Goal: Task Accomplishment & Management: Manage account settings

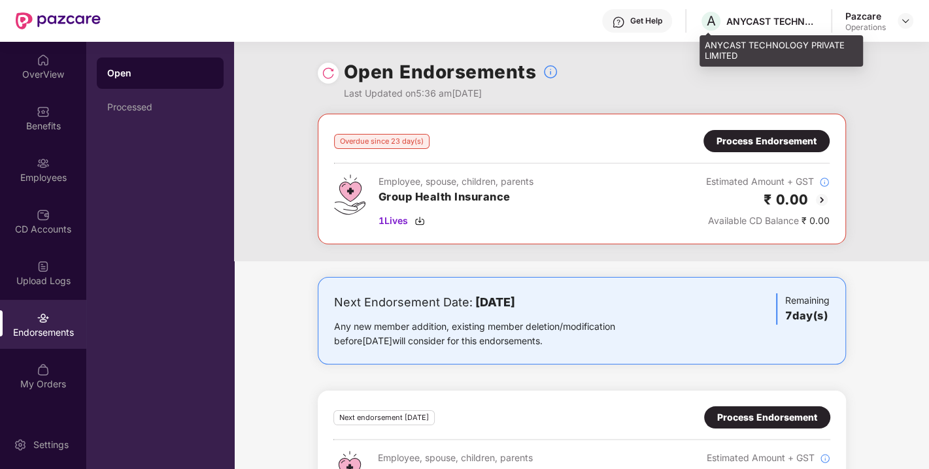
click at [770, 22] on div "ANYCAST TECHNOLOGY PRIVATE LIMITED" at bounding box center [771, 21] width 91 height 12
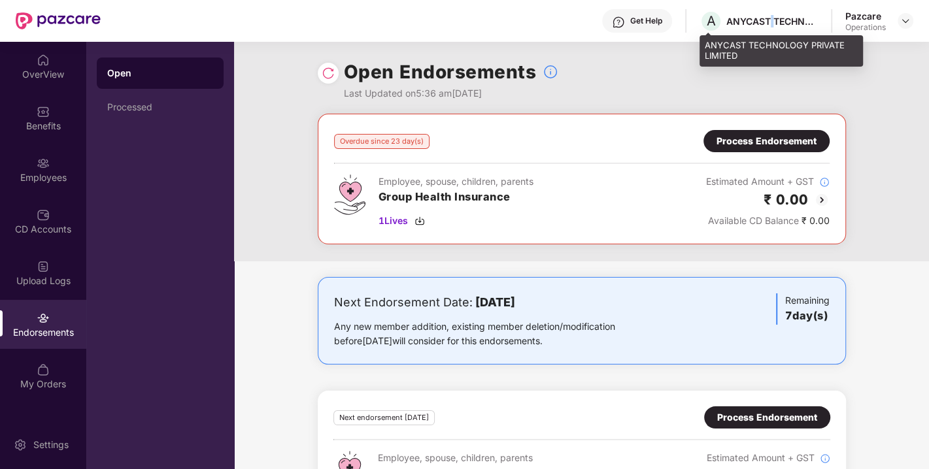
click at [770, 22] on div "ANYCAST TECHNOLOGY PRIVATE LIMITED" at bounding box center [771, 21] width 91 height 12
click at [763, 20] on div "ANYCAST TECHNOLOGY PRIVATE LIMITED" at bounding box center [771, 21] width 91 height 12
copy div "ANYCAST TECHNOLOGY PRIVATE LIMITED"
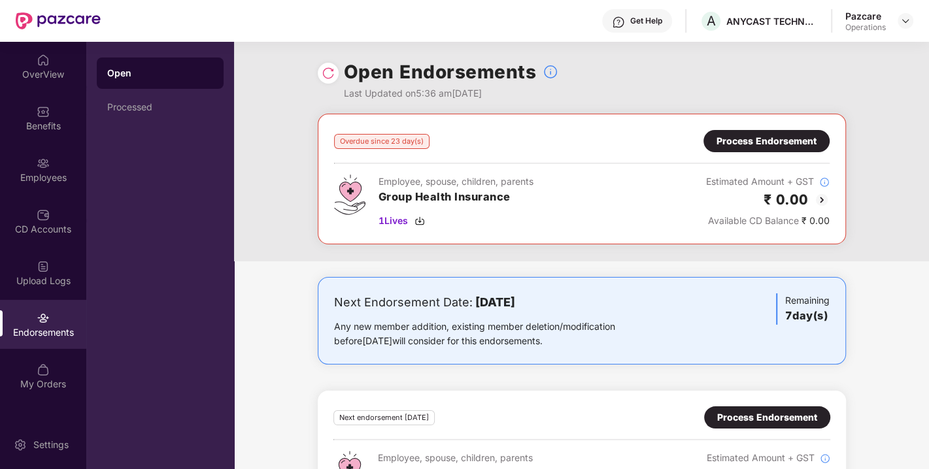
click at [767, 149] on div "Process Endorsement" at bounding box center [766, 141] width 126 height 22
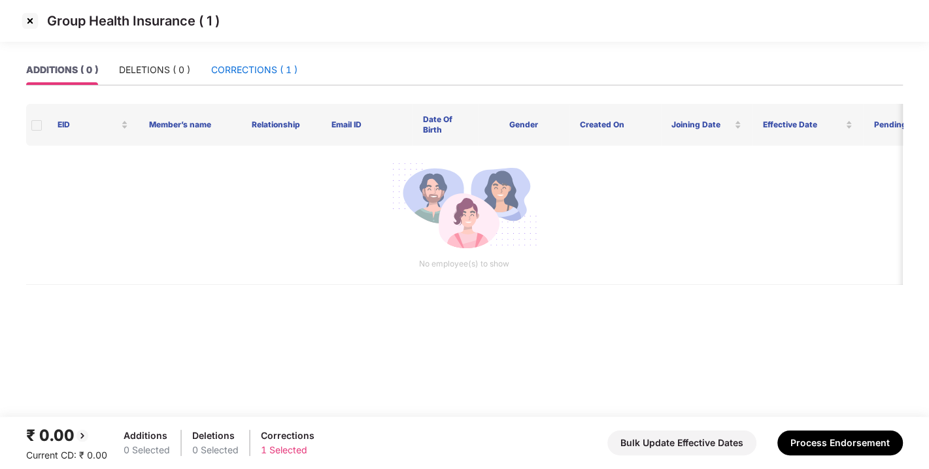
click at [257, 71] on div "CORRECTIONS ( 1 )" at bounding box center [254, 70] width 86 height 14
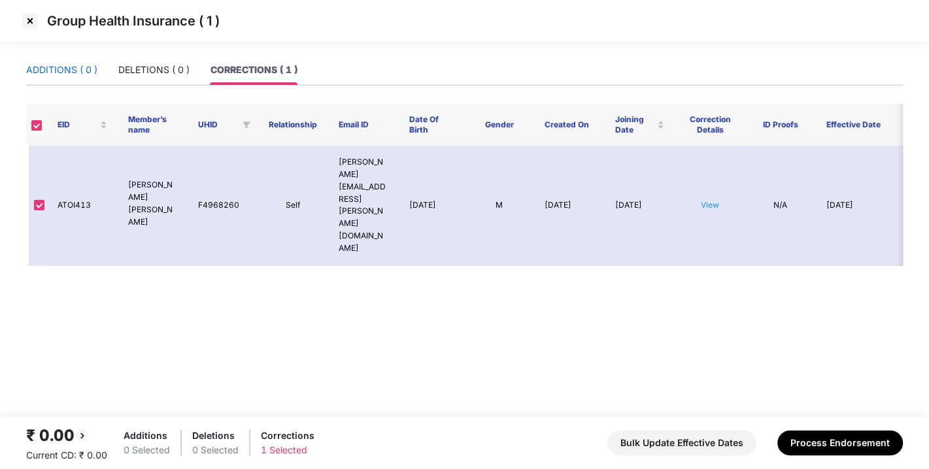
click at [61, 71] on div "ADDITIONS ( 0 )" at bounding box center [61, 70] width 71 height 14
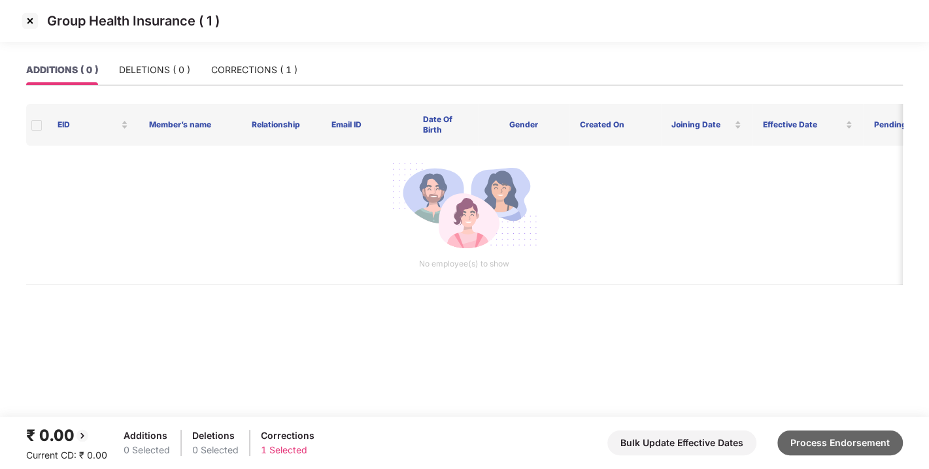
click at [827, 440] on button "Process Endorsement" at bounding box center [839, 443] width 125 height 25
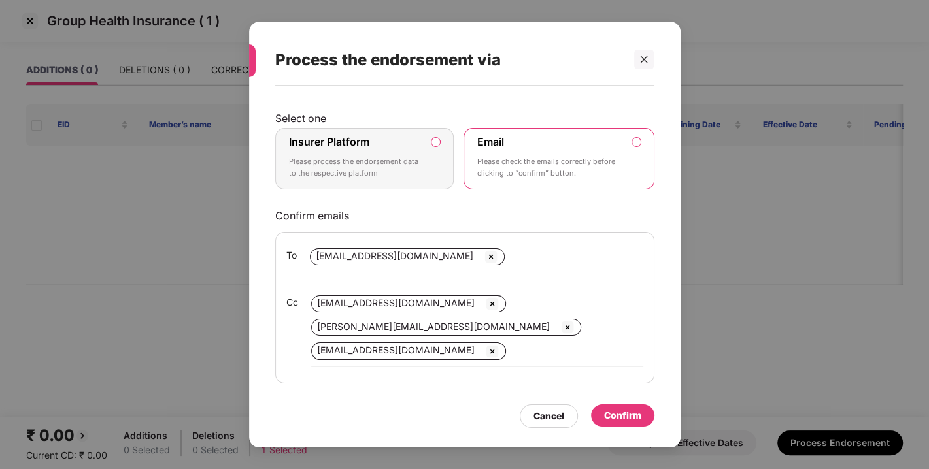
click at [435, 165] on label "Insurer Platform Please process the endorsement data to the respective platform" at bounding box center [364, 158] width 179 height 61
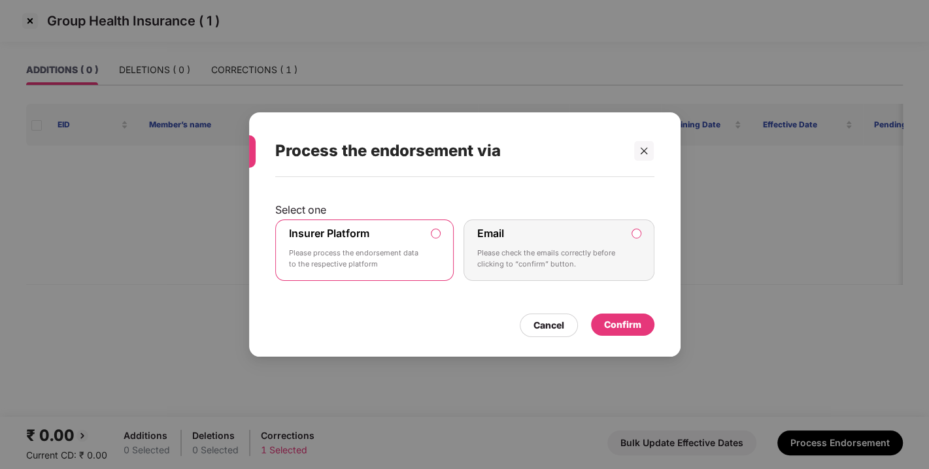
click at [614, 328] on div "Confirm" at bounding box center [622, 325] width 37 height 14
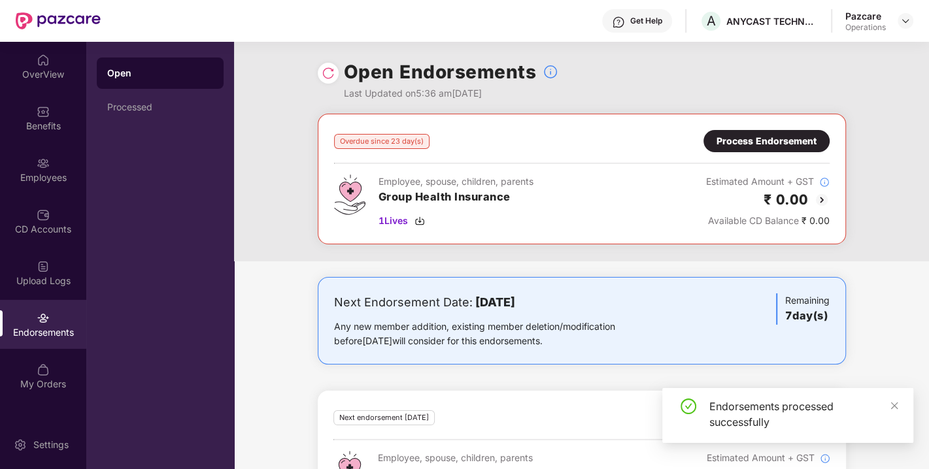
click at [327, 76] on img at bounding box center [328, 73] width 13 height 13
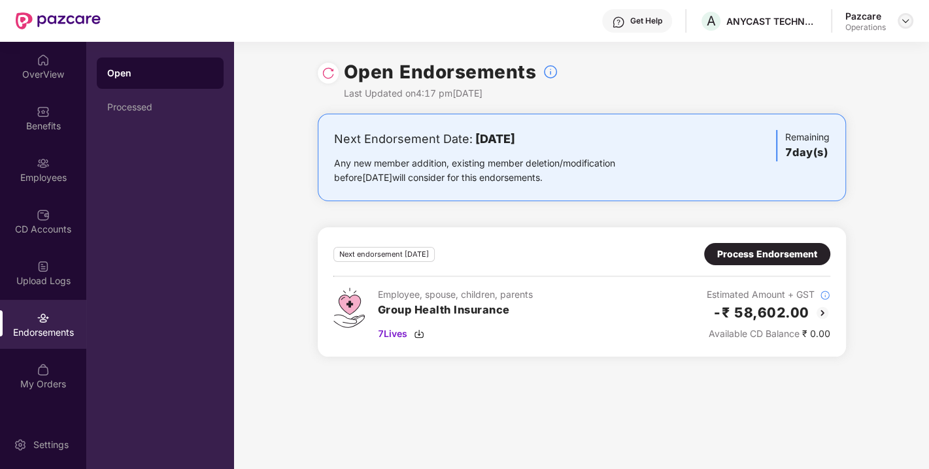
click at [907, 18] on img at bounding box center [905, 21] width 10 height 10
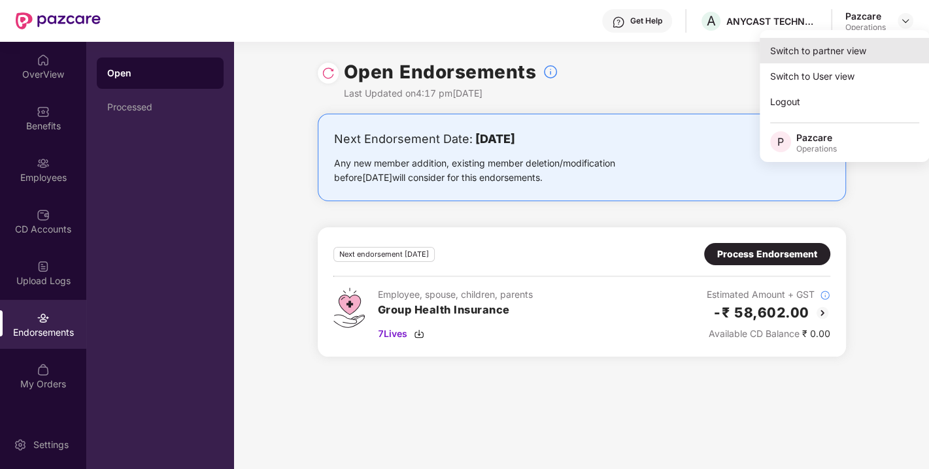
click at [806, 50] on div "Switch to partner view" at bounding box center [844, 50] width 170 height 25
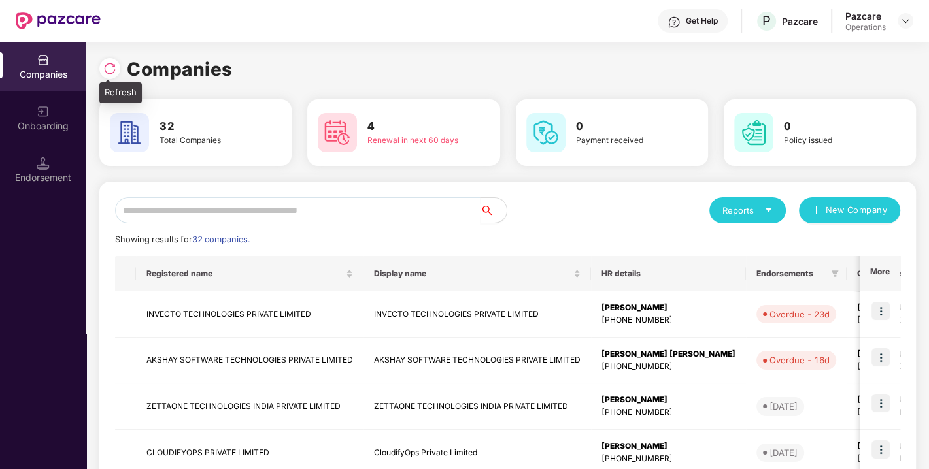
click at [110, 69] on img at bounding box center [109, 68] width 13 height 13
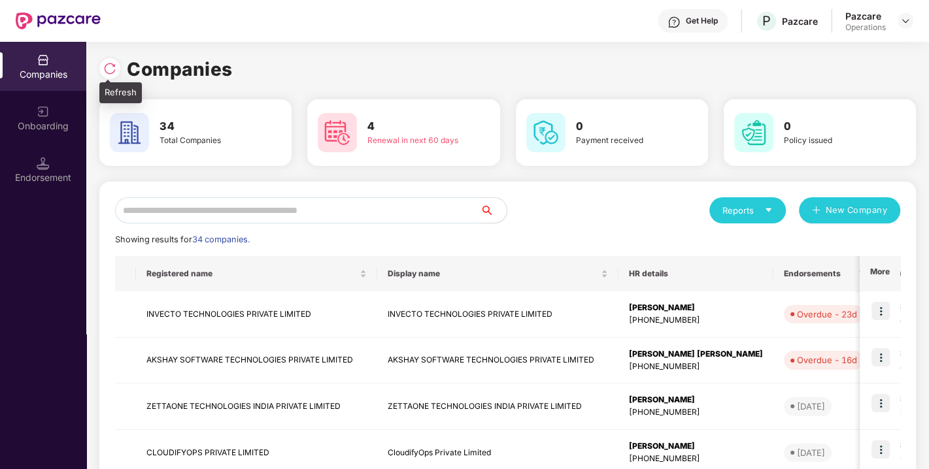
click at [110, 69] on img at bounding box center [109, 68] width 13 height 13
click at [249, 199] on input "text" at bounding box center [297, 210] width 365 height 26
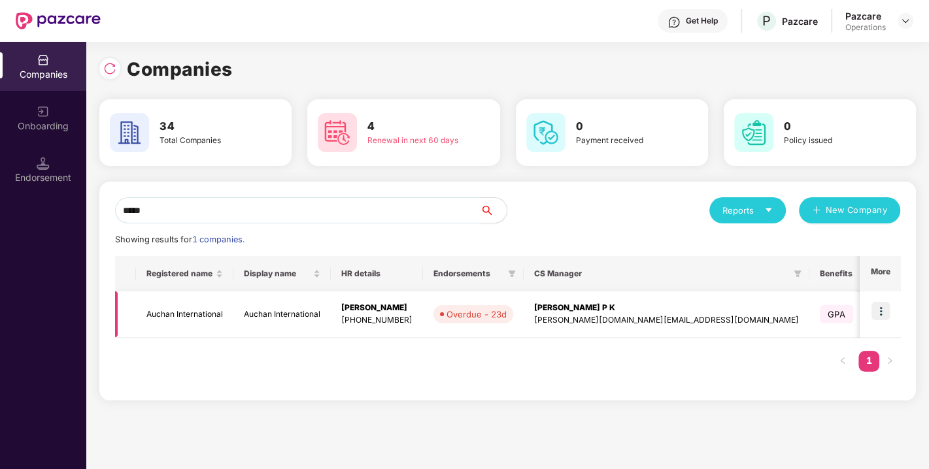
type input "*****"
click at [881, 306] on img at bounding box center [880, 311] width 18 height 18
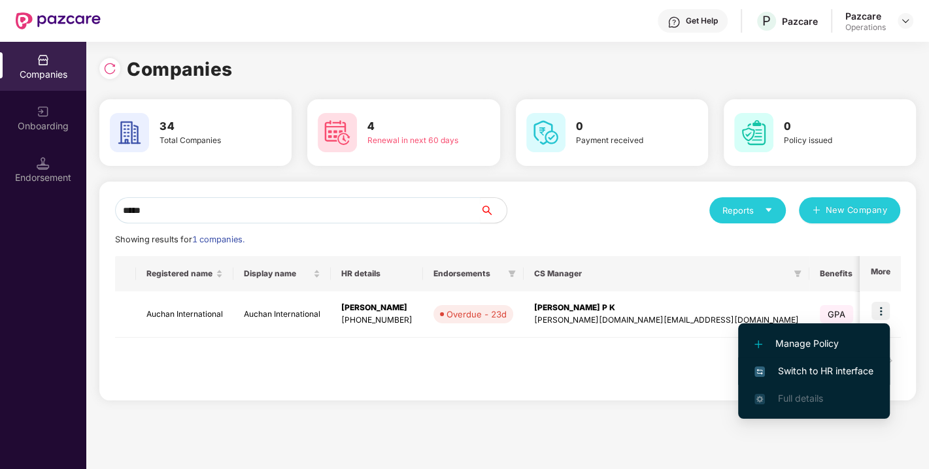
click at [814, 372] on span "Switch to HR interface" at bounding box center [813, 371] width 119 height 14
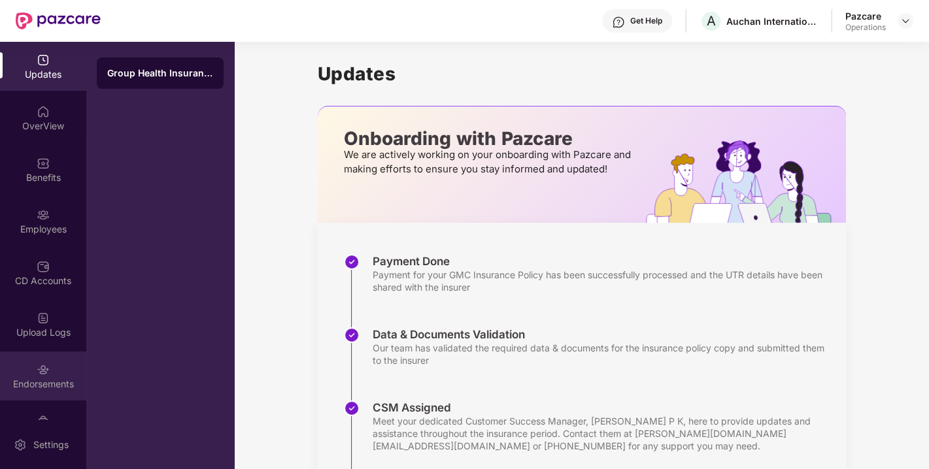
click at [61, 382] on div "Endorsements" at bounding box center [43, 384] width 86 height 13
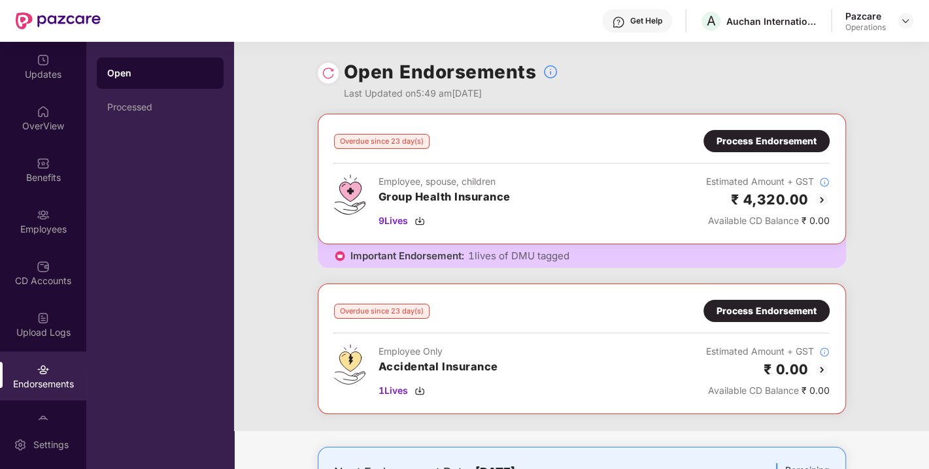
click at [804, 137] on div "Process Endorsement" at bounding box center [766, 141] width 100 height 14
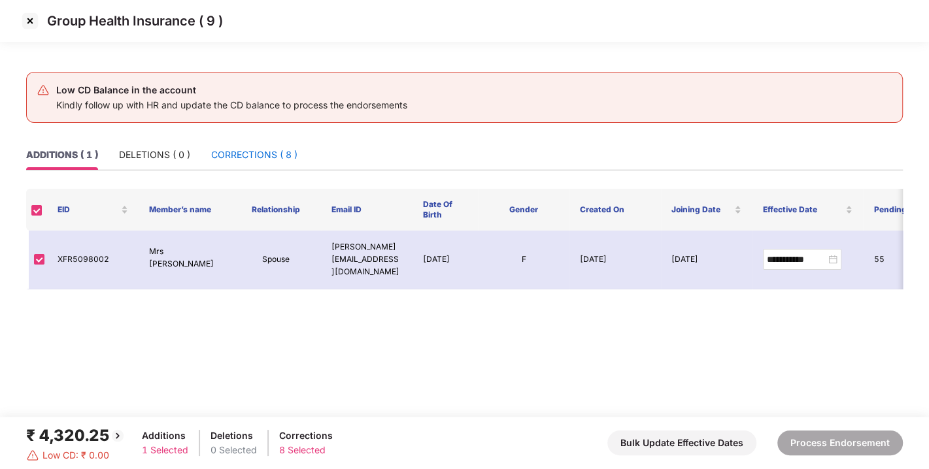
click at [272, 148] on div "CORRECTIONS ( 8 )" at bounding box center [254, 155] width 86 height 14
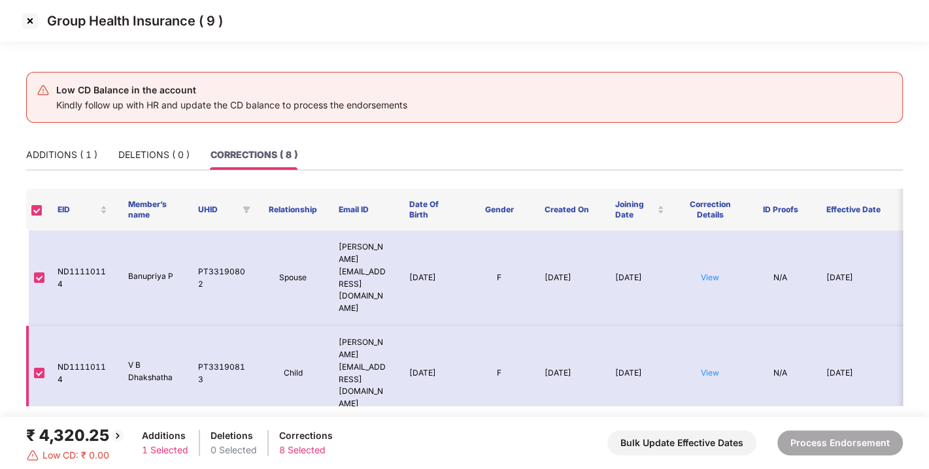
click at [282, 326] on td "Child" at bounding box center [293, 373] width 71 height 95
click at [77, 149] on div "ADDITIONS ( 1 )" at bounding box center [61, 155] width 71 height 14
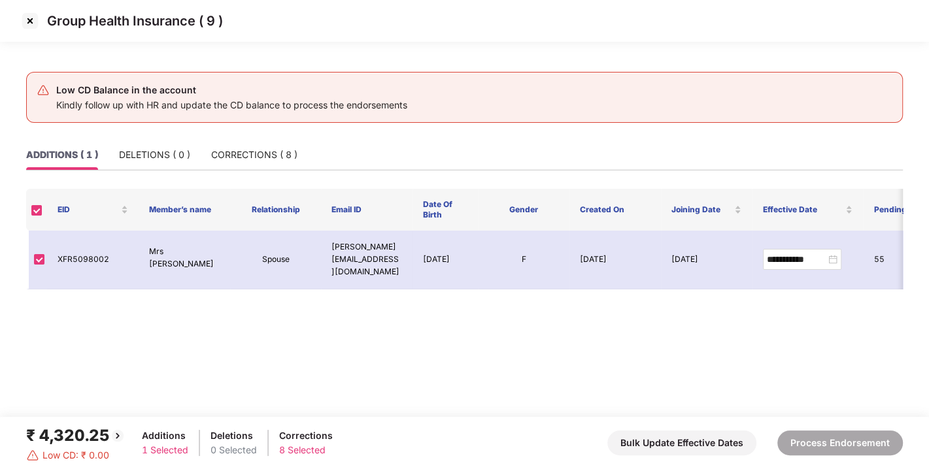
click at [32, 22] on img at bounding box center [30, 20] width 21 height 21
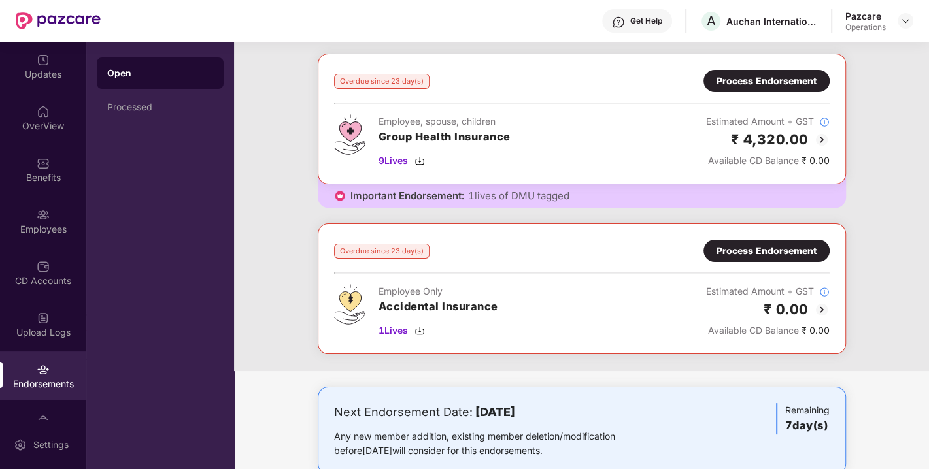
scroll to position [61, 0]
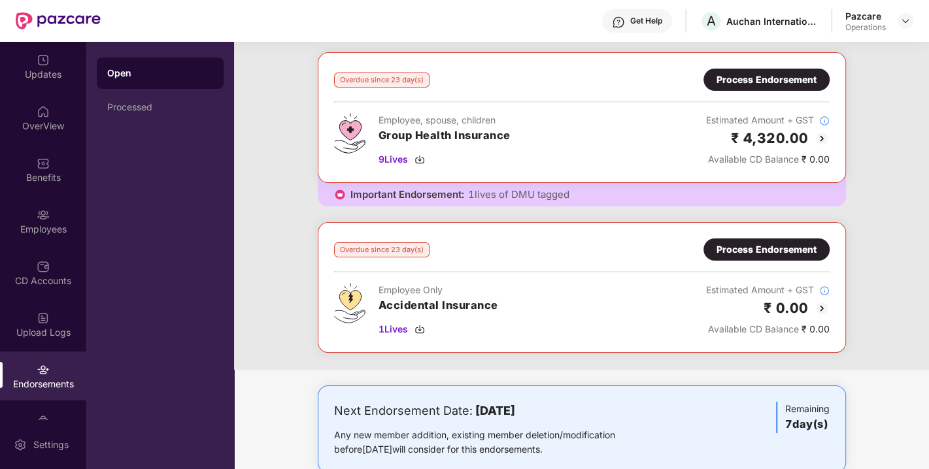
click at [793, 76] on div "Process Endorsement" at bounding box center [766, 80] width 100 height 14
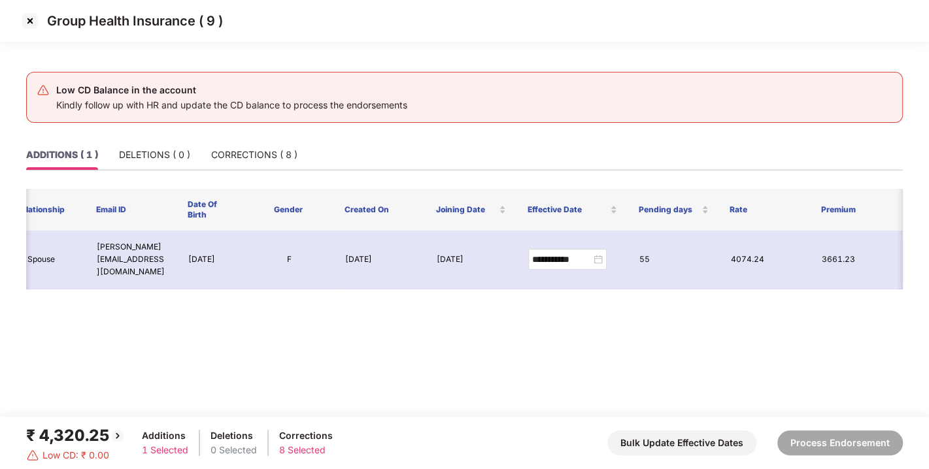
scroll to position [0, 0]
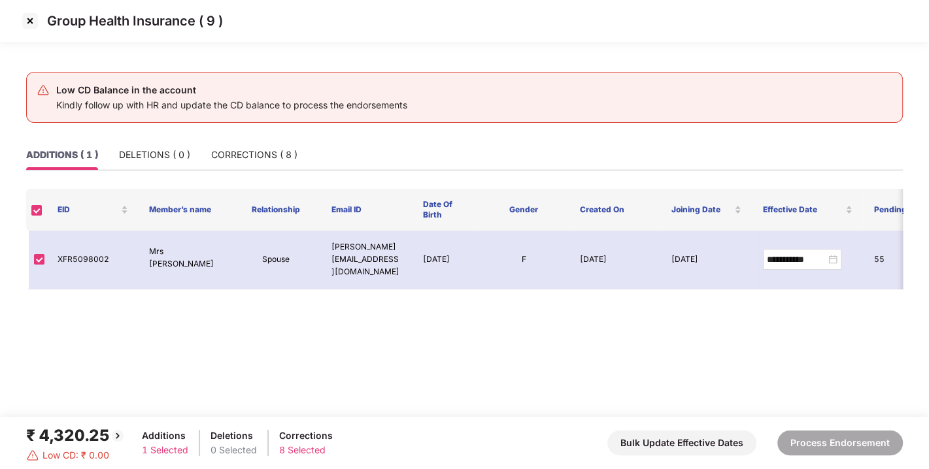
click at [27, 24] on img at bounding box center [30, 20] width 21 height 21
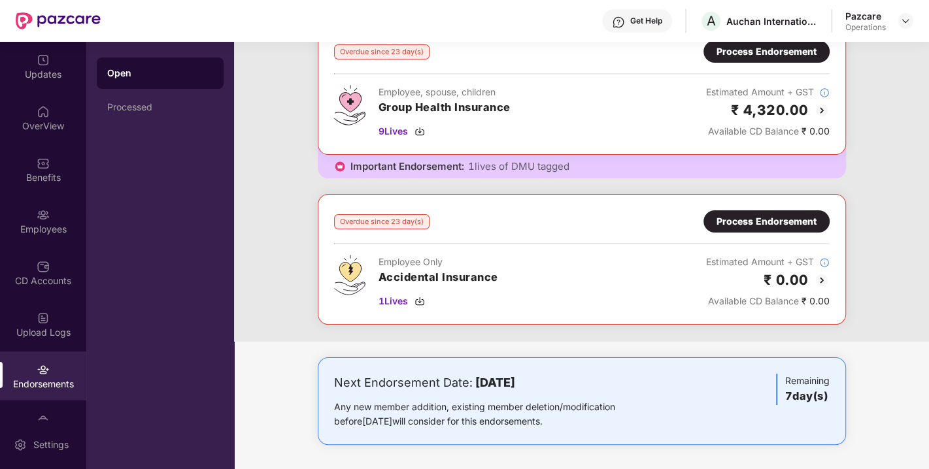
click at [746, 214] on div "Process Endorsement" at bounding box center [766, 221] width 100 height 14
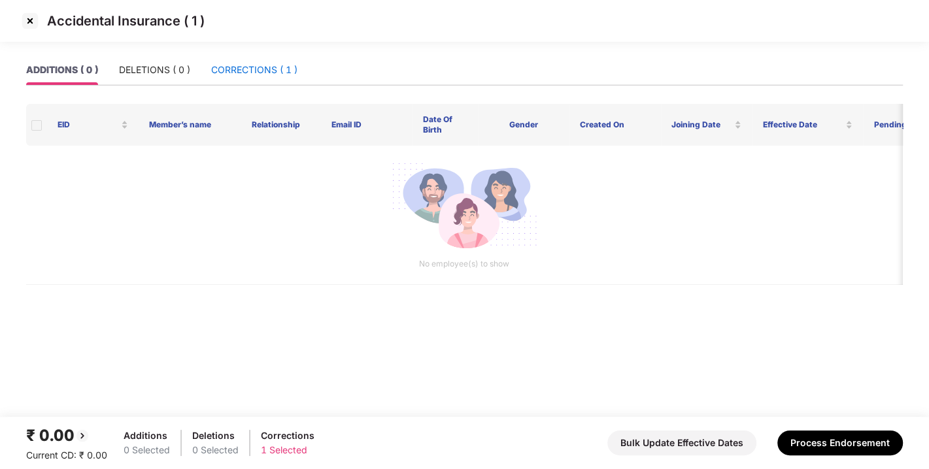
click at [258, 71] on div "CORRECTIONS ( 1 )" at bounding box center [254, 70] width 86 height 14
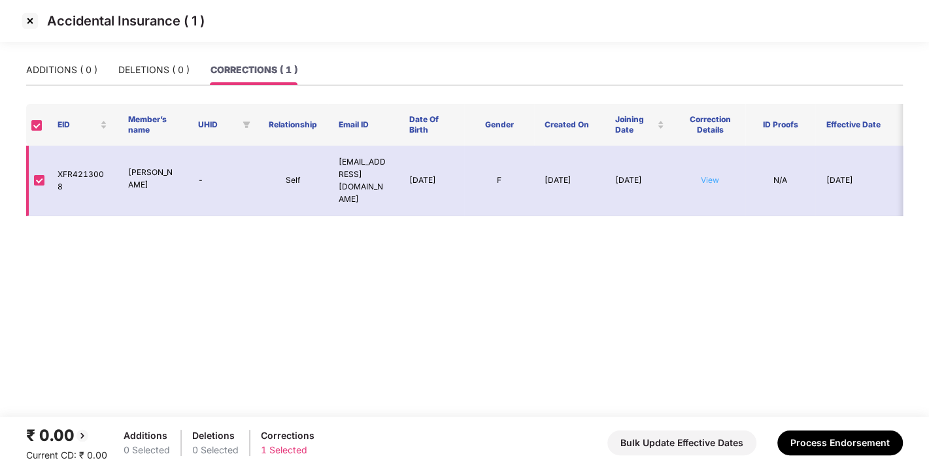
click at [708, 175] on link "View" at bounding box center [710, 180] width 18 height 10
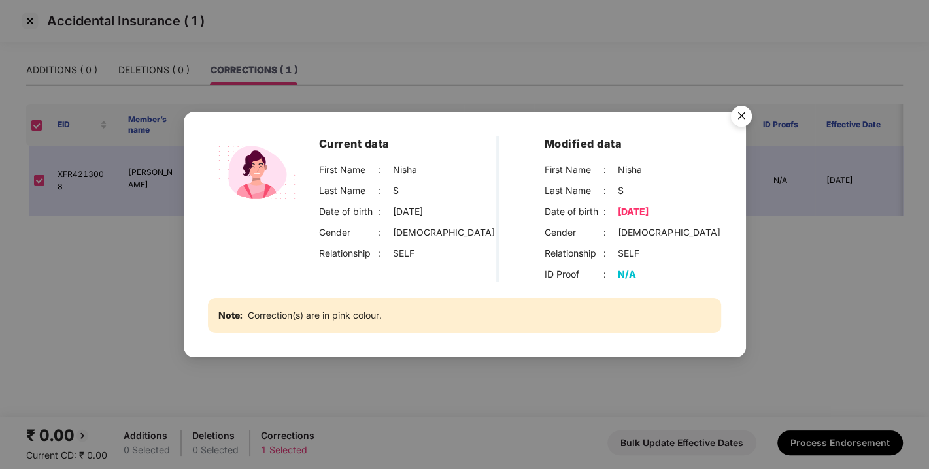
drag, startPoint x: 745, startPoint y: 114, endPoint x: 738, endPoint y: 114, distance: 7.2
click at [738, 114] on img "Close" at bounding box center [741, 118] width 37 height 37
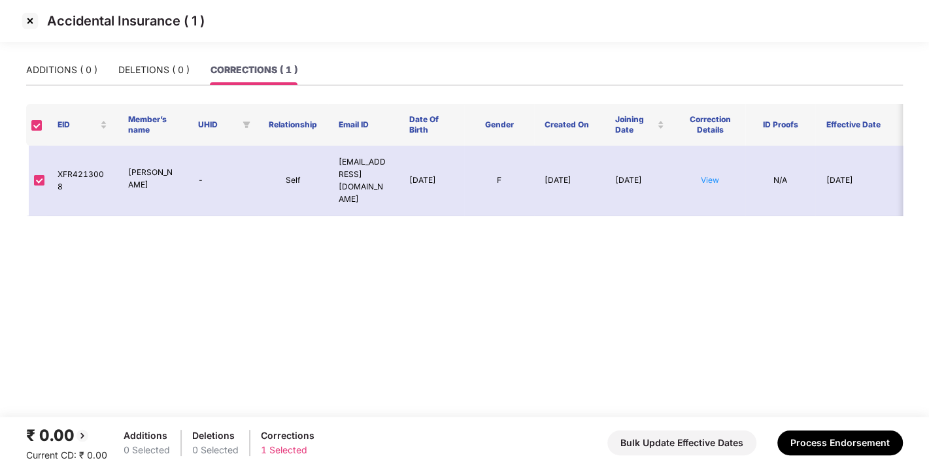
click at [738, 114] on th "Correction Details" at bounding box center [709, 125] width 71 height 42
click at [29, 26] on img at bounding box center [30, 20] width 21 height 21
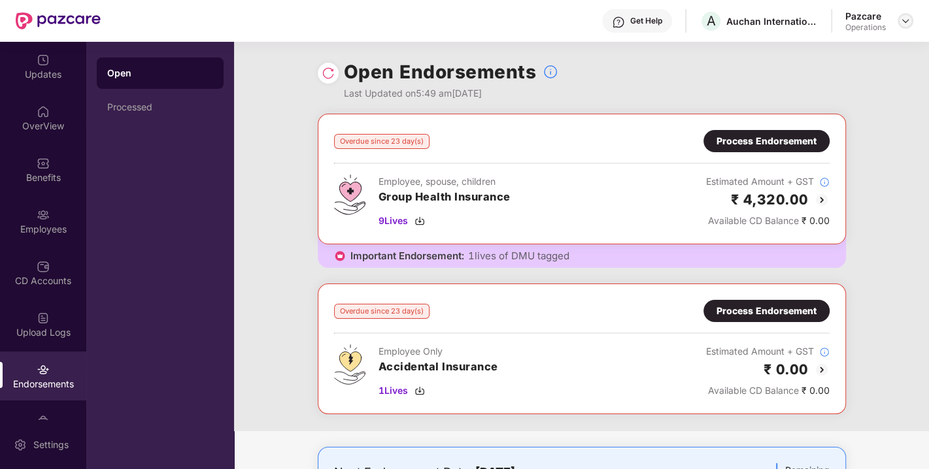
click at [911, 20] on div at bounding box center [905, 21] width 16 height 16
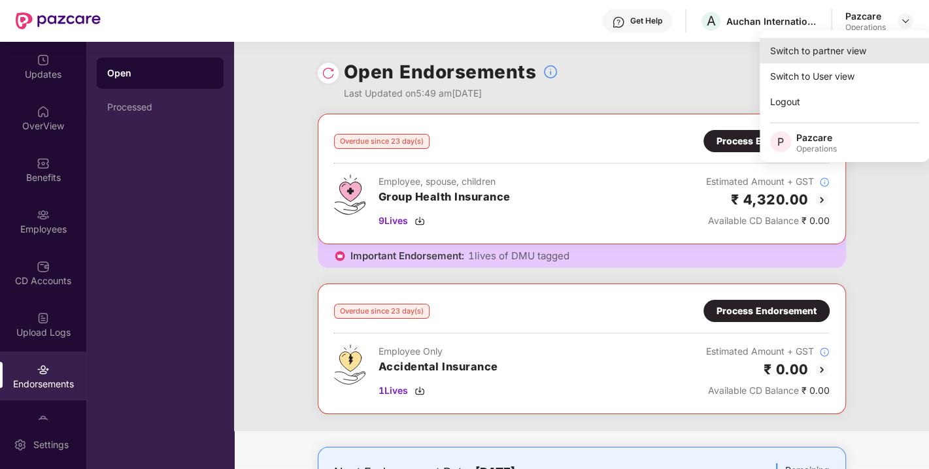
click at [814, 52] on div "Switch to partner view" at bounding box center [844, 50] width 170 height 25
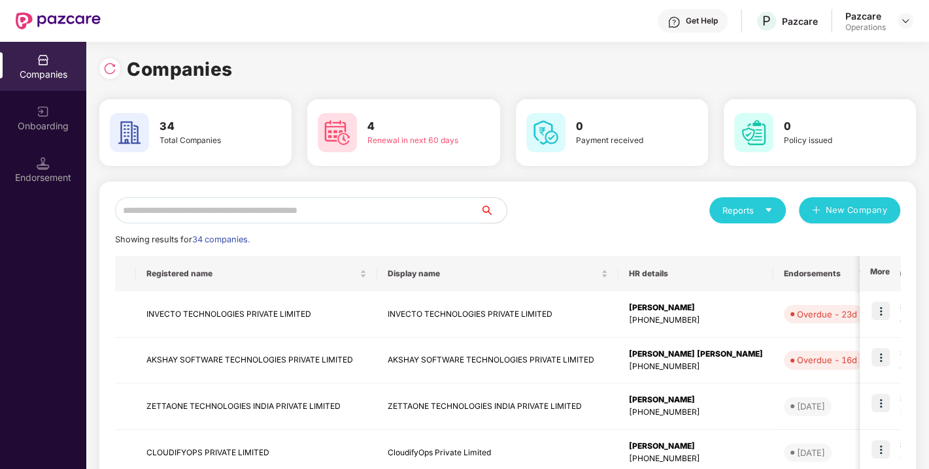
click at [384, 212] on input "text" at bounding box center [297, 210] width 365 height 26
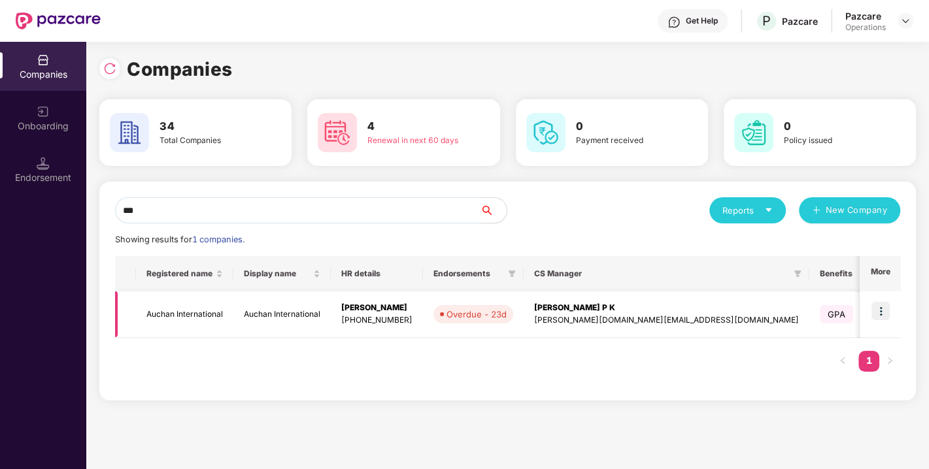
type input "***"
click at [261, 315] on td "Auchan International" at bounding box center [281, 314] width 97 height 46
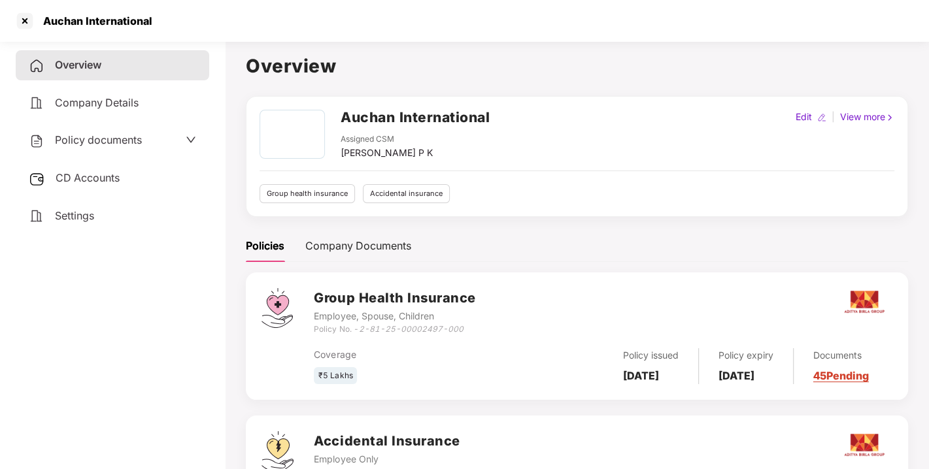
click at [131, 186] on div "CD Accounts" at bounding box center [112, 178] width 193 height 30
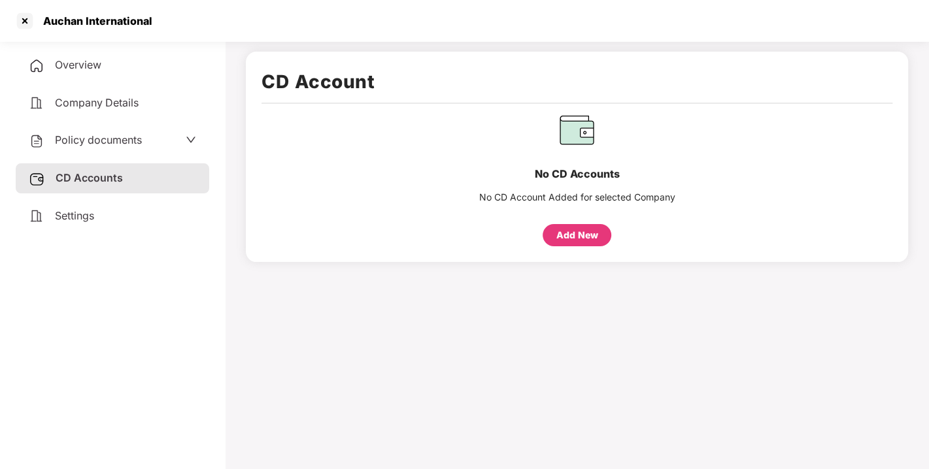
click at [177, 182] on div "CD Accounts" at bounding box center [112, 178] width 193 height 30
click at [26, 21] on div at bounding box center [24, 20] width 21 height 21
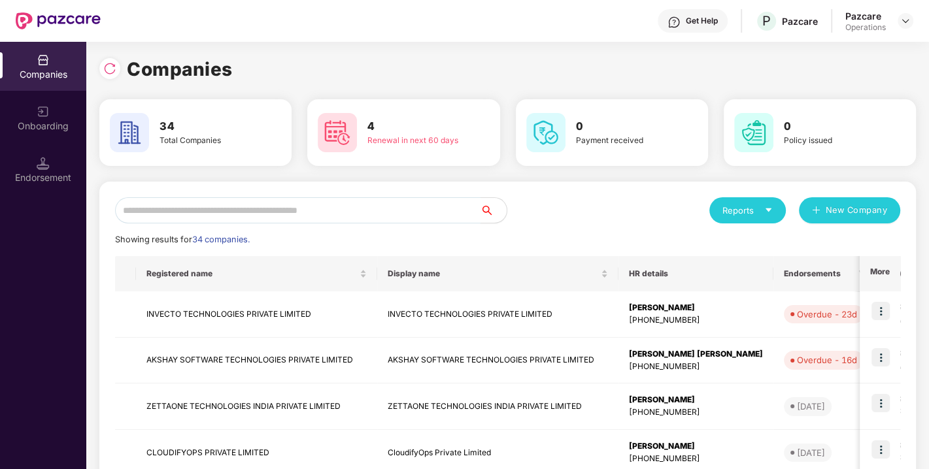
click at [257, 215] on input "text" at bounding box center [297, 210] width 365 height 26
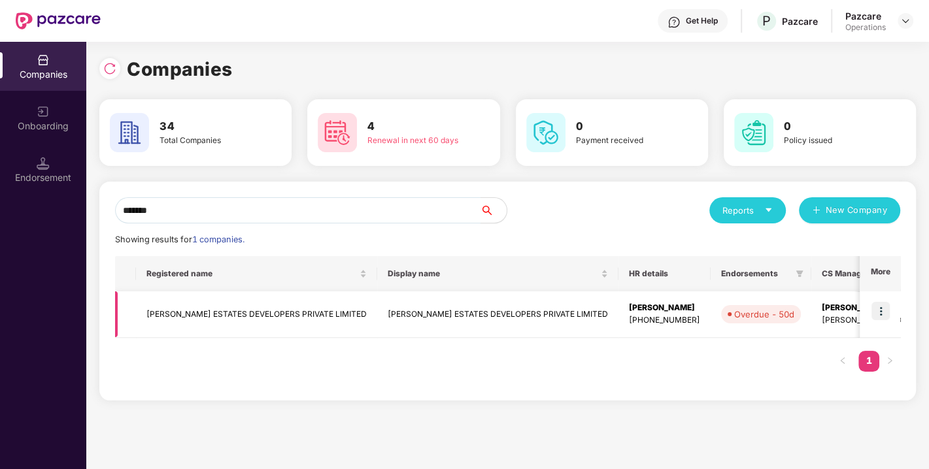
type input "*******"
click at [442, 308] on td "[PERSON_NAME] ESTATES DEVELOPERS PRIVATE LIMITED" at bounding box center [497, 314] width 241 height 46
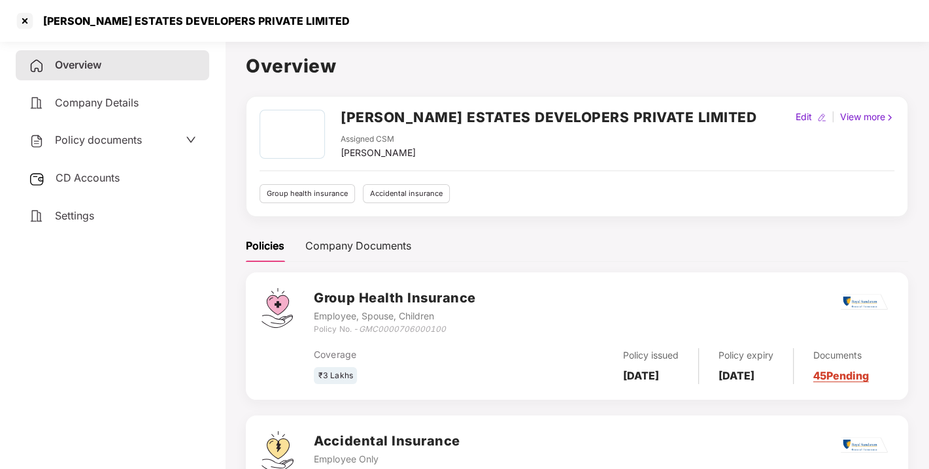
click at [119, 186] on div "CD Accounts" at bounding box center [112, 178] width 193 height 30
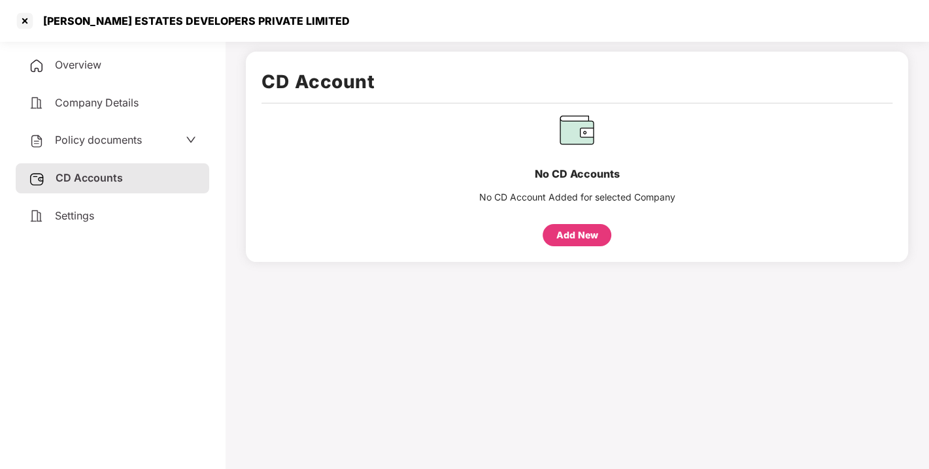
click at [108, 137] on span "Policy documents" at bounding box center [98, 139] width 87 height 13
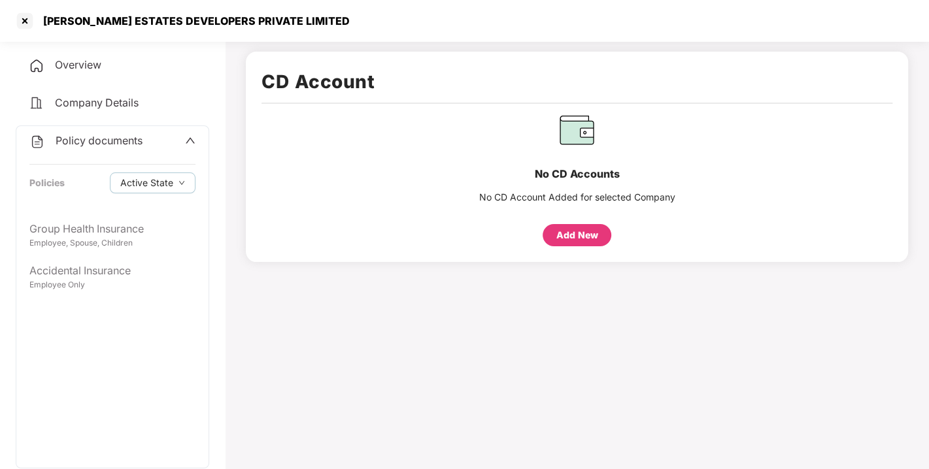
click at [103, 63] on div "Overview" at bounding box center [112, 65] width 193 height 30
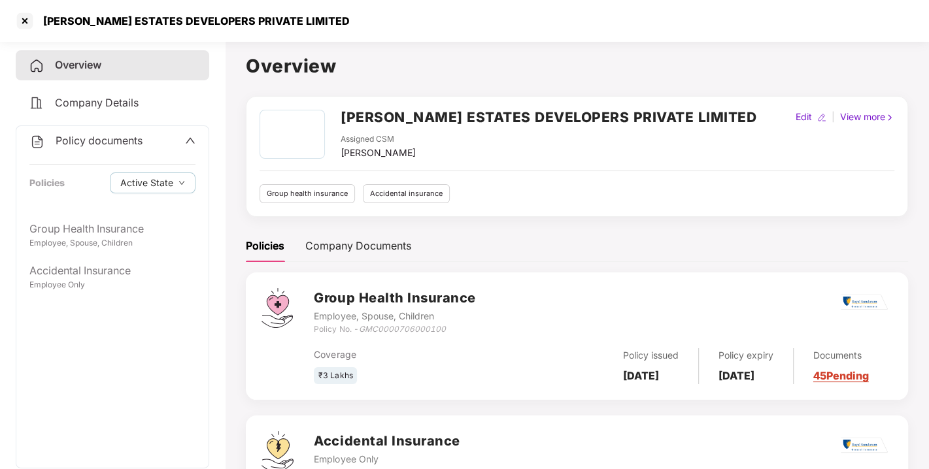
click at [176, 135] on div "Policy documents" at bounding box center [112, 141] width 166 height 17
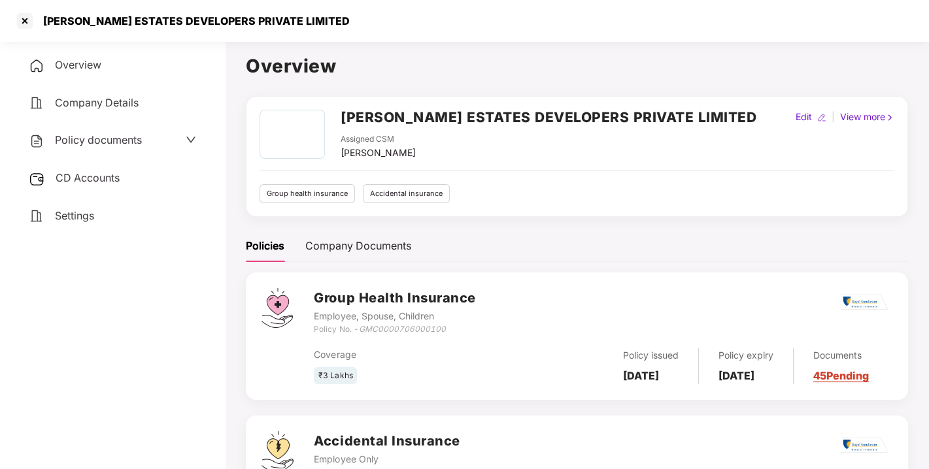
click at [120, 181] on span "CD Accounts" at bounding box center [88, 177] width 64 height 13
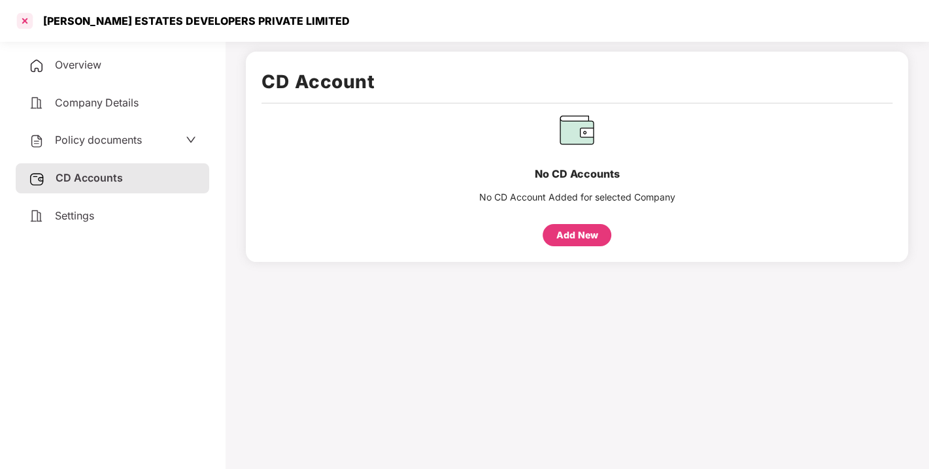
click at [25, 20] on div at bounding box center [24, 20] width 21 height 21
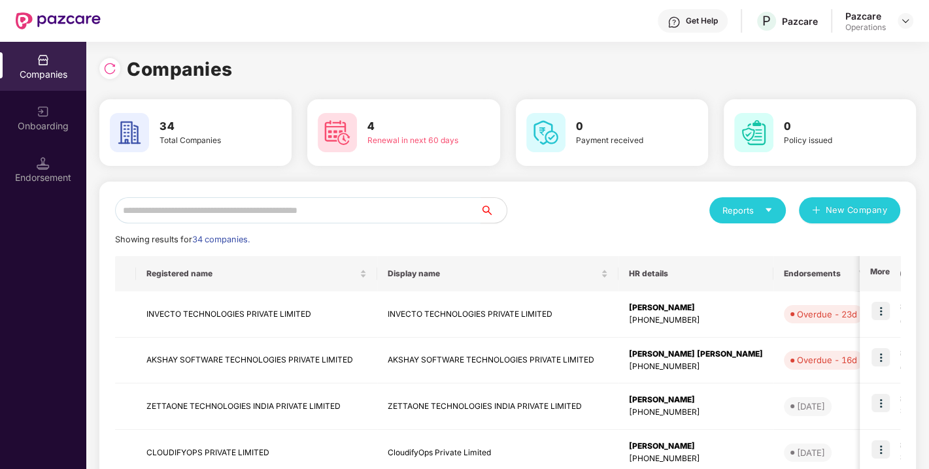
click at [369, 211] on input "text" at bounding box center [297, 210] width 365 height 26
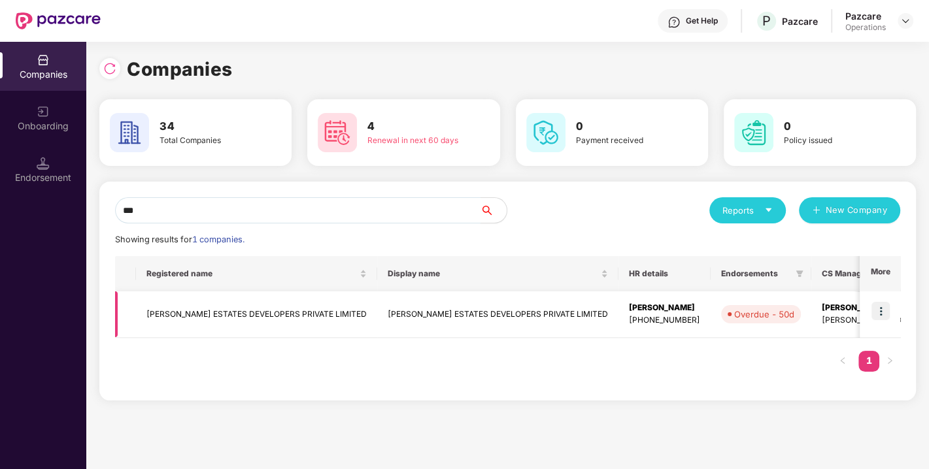
type input "***"
click at [879, 314] on img at bounding box center [880, 311] width 18 height 18
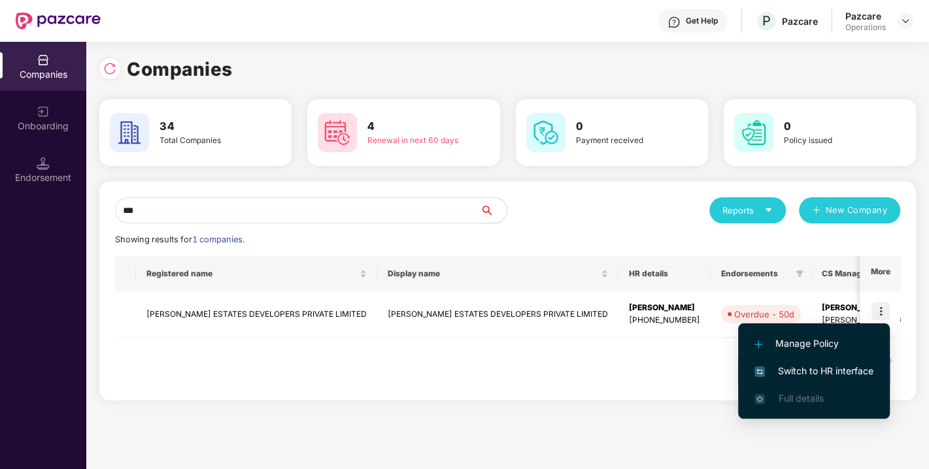
click at [825, 365] on span "Switch to HR interface" at bounding box center [813, 371] width 119 height 14
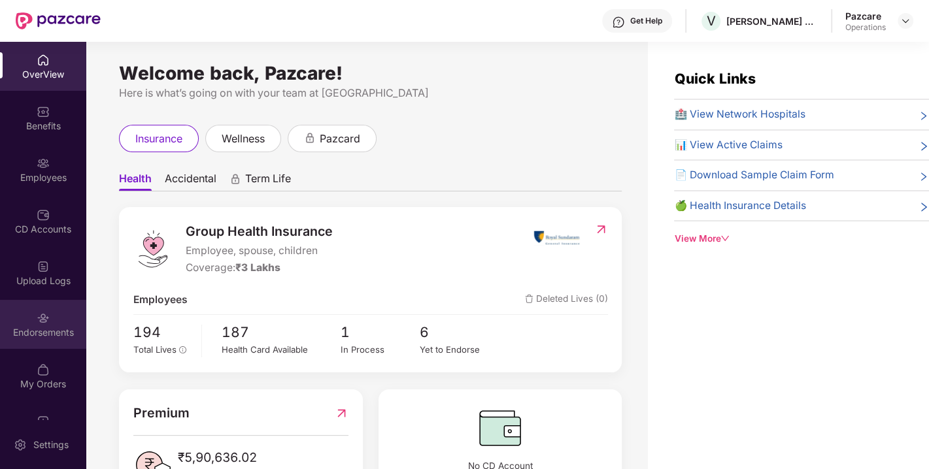
click at [48, 317] on div "Endorsements" at bounding box center [43, 324] width 86 height 49
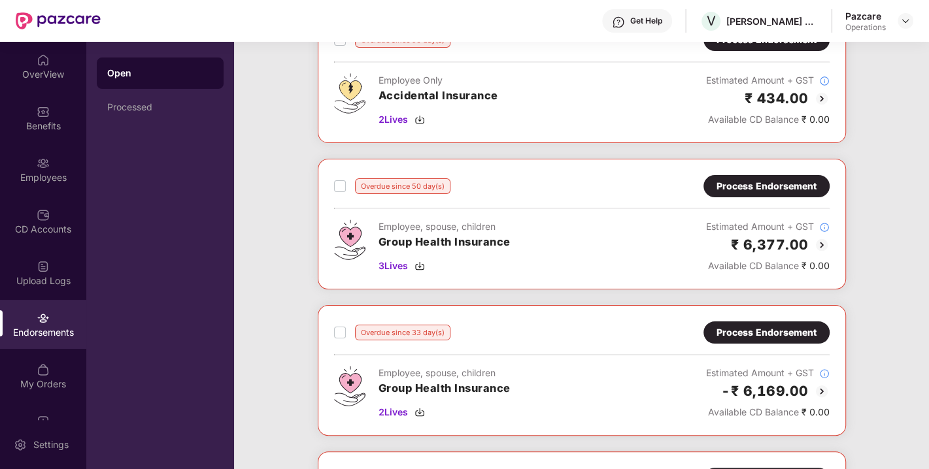
scroll to position [103, 0]
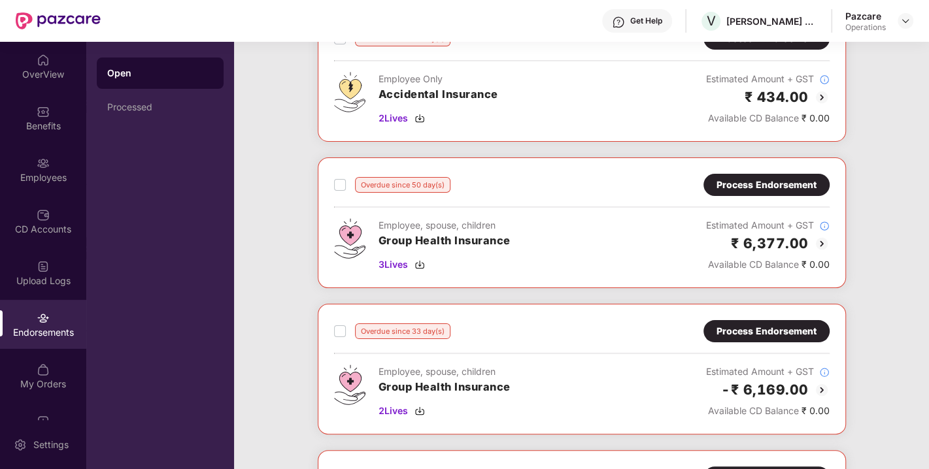
click at [794, 179] on div "Process Endorsement" at bounding box center [766, 185] width 100 height 14
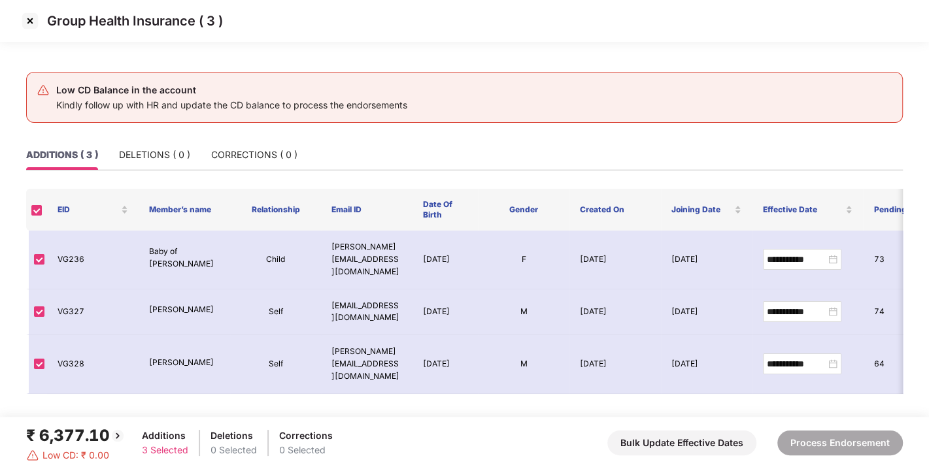
click at [31, 27] on img at bounding box center [30, 20] width 21 height 21
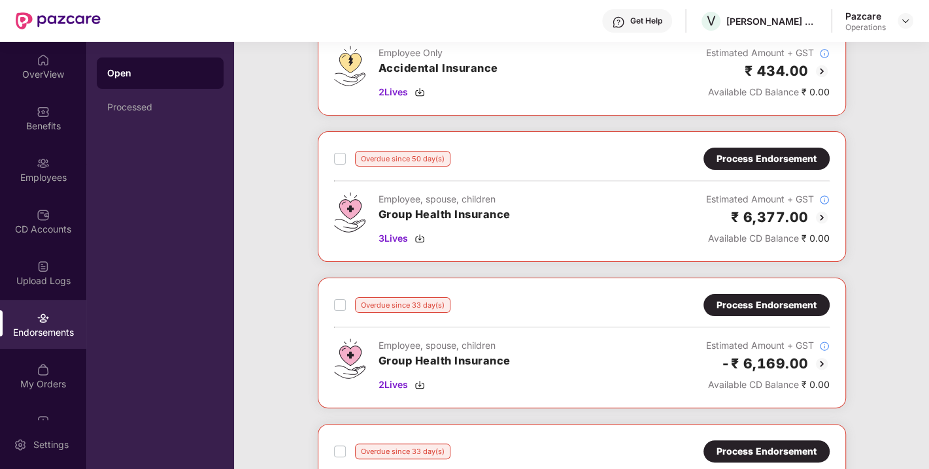
scroll to position [254, 0]
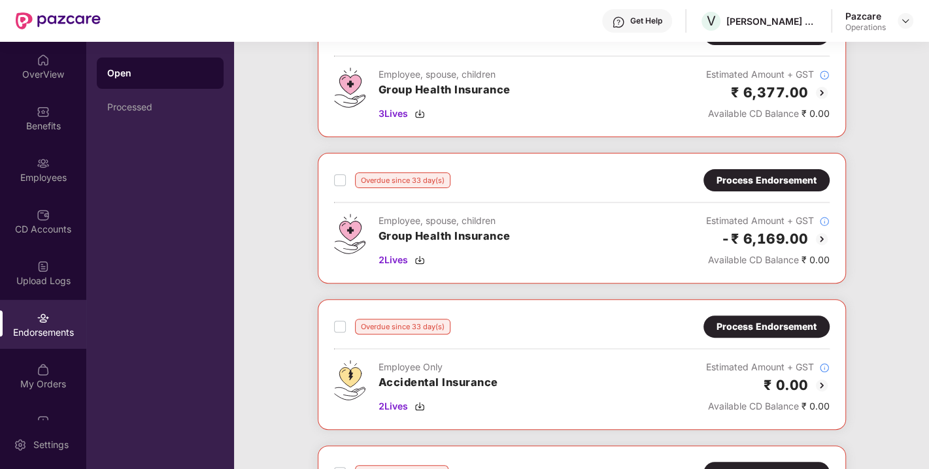
click at [760, 177] on div "Process Endorsement" at bounding box center [766, 180] width 100 height 14
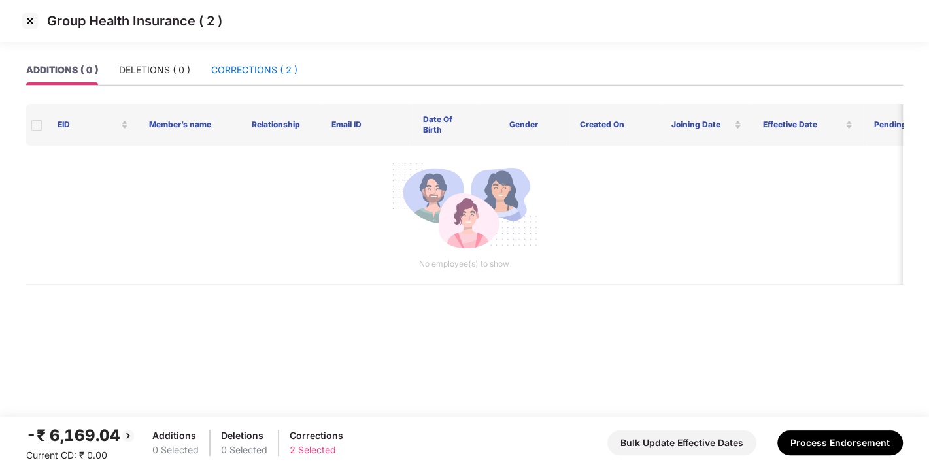
click at [266, 69] on div "CORRECTIONS ( 2 )" at bounding box center [254, 70] width 86 height 14
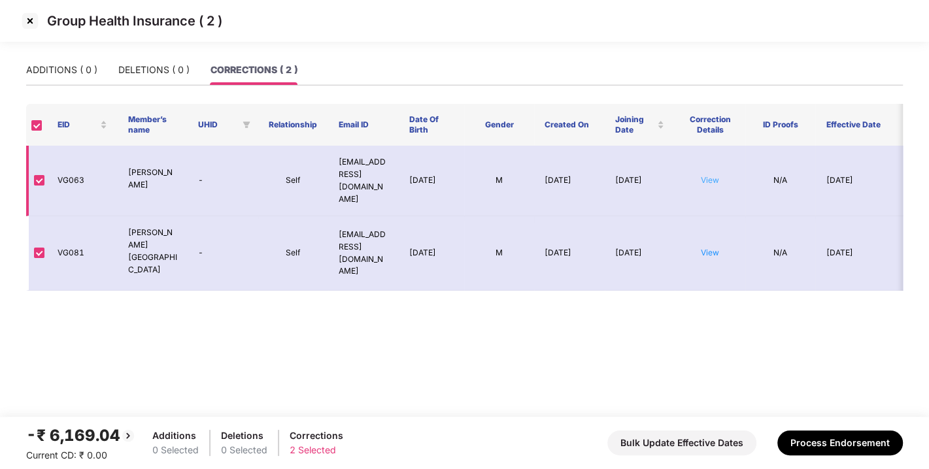
click at [715, 176] on link "View" at bounding box center [710, 180] width 18 height 10
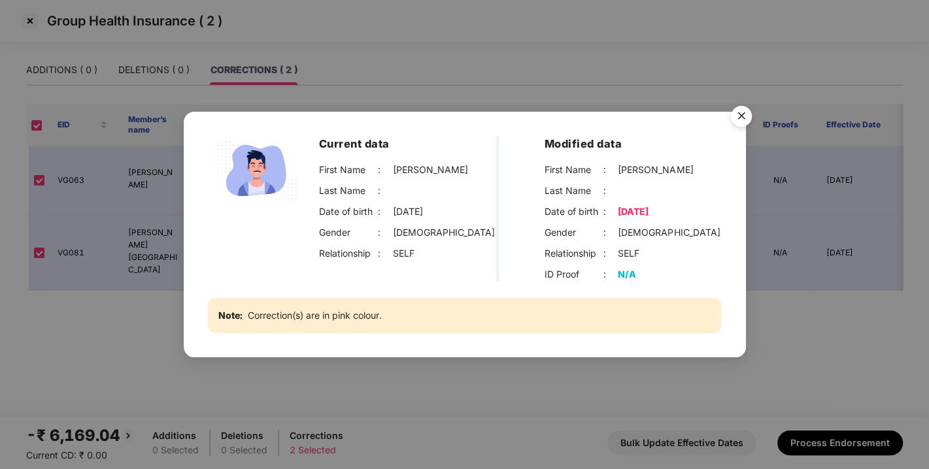
click at [737, 116] on img "Close" at bounding box center [741, 118] width 37 height 37
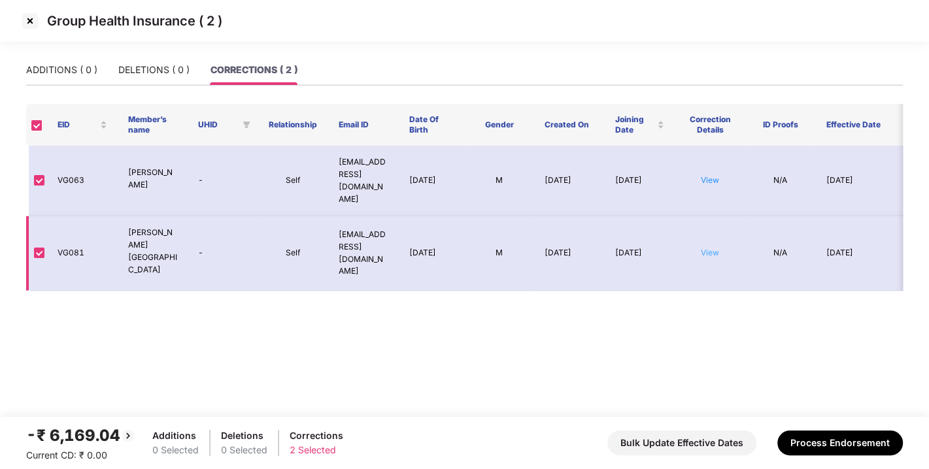
click at [718, 248] on link "View" at bounding box center [710, 253] width 18 height 10
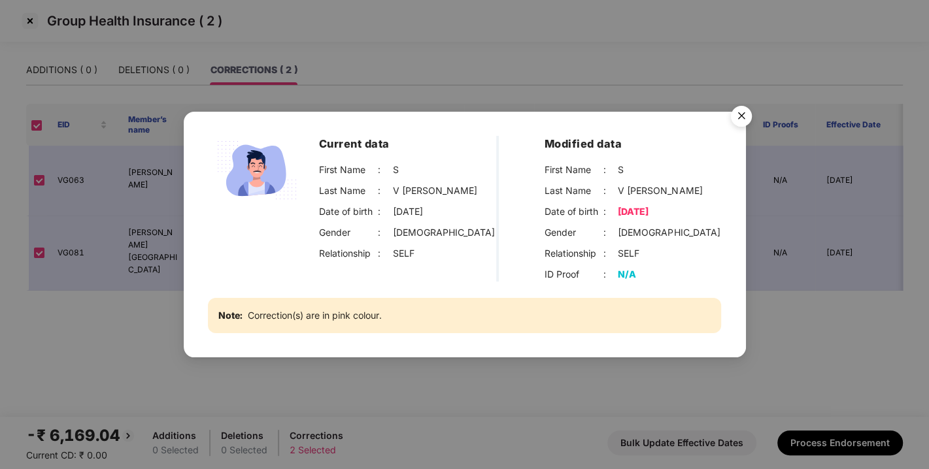
click at [750, 110] on img "Close" at bounding box center [741, 118] width 37 height 37
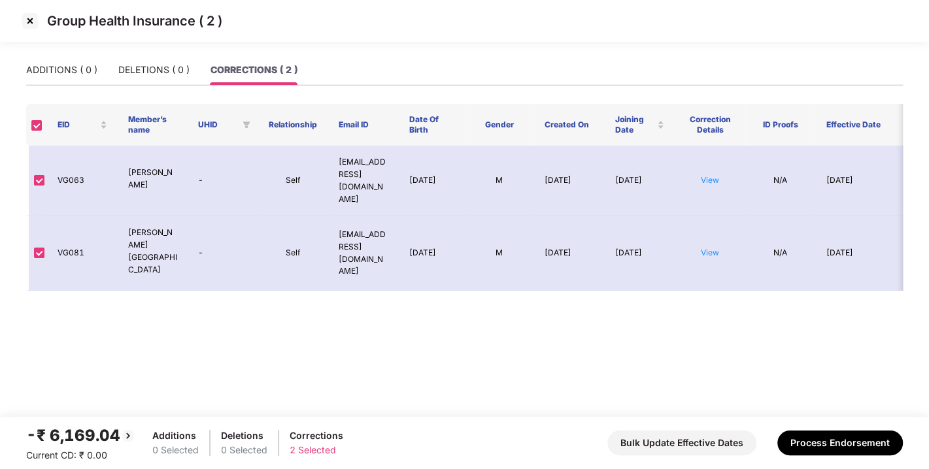
click at [31, 20] on img at bounding box center [30, 20] width 21 height 21
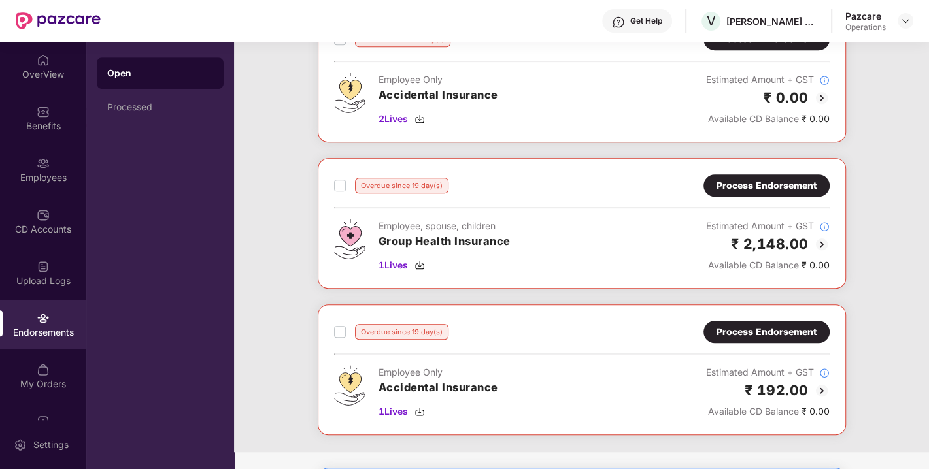
scroll to position [521, 0]
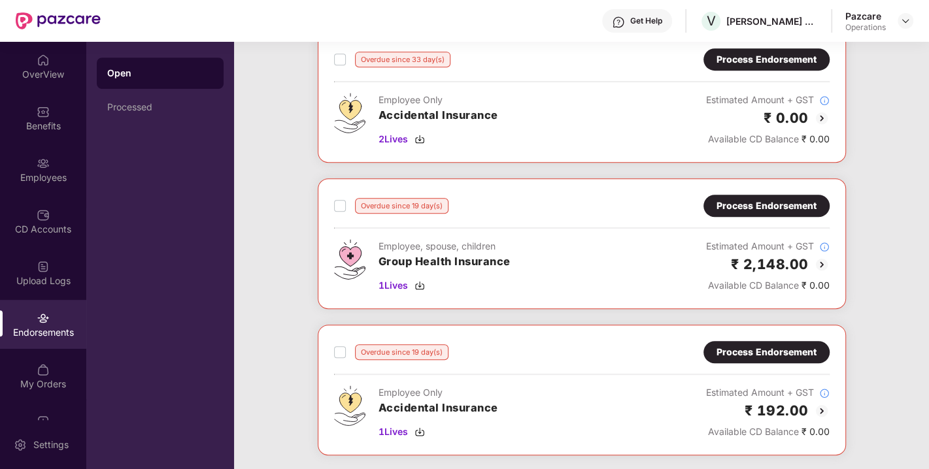
click at [740, 208] on div "Process Endorsement" at bounding box center [766, 206] width 100 height 14
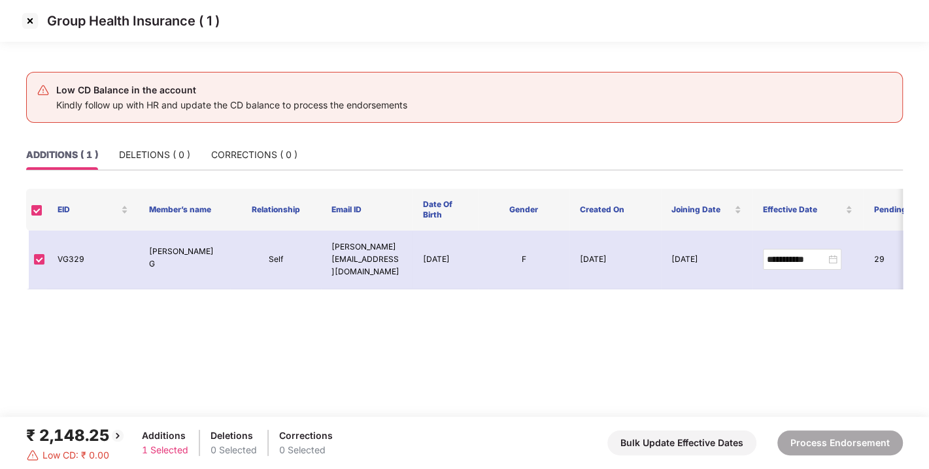
click at [29, 24] on img at bounding box center [30, 20] width 21 height 21
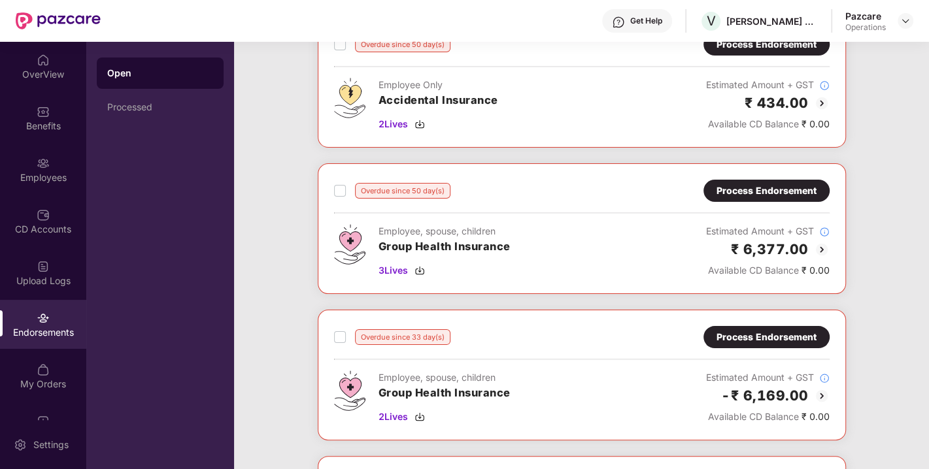
scroll to position [0, 0]
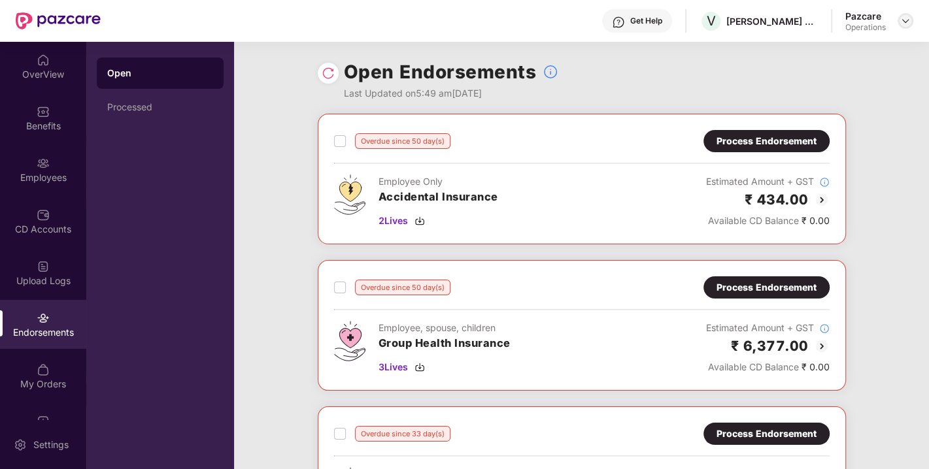
click at [906, 18] on img at bounding box center [905, 21] width 10 height 10
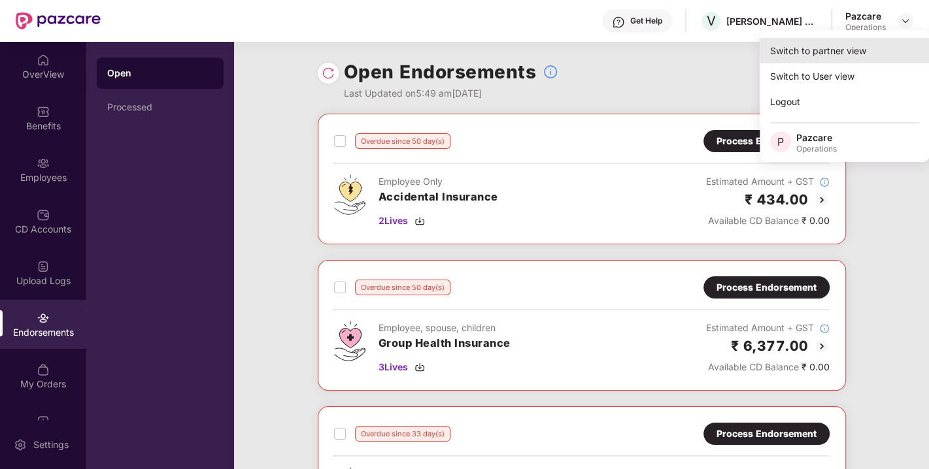
click at [823, 50] on div "Switch to partner view" at bounding box center [844, 50] width 170 height 25
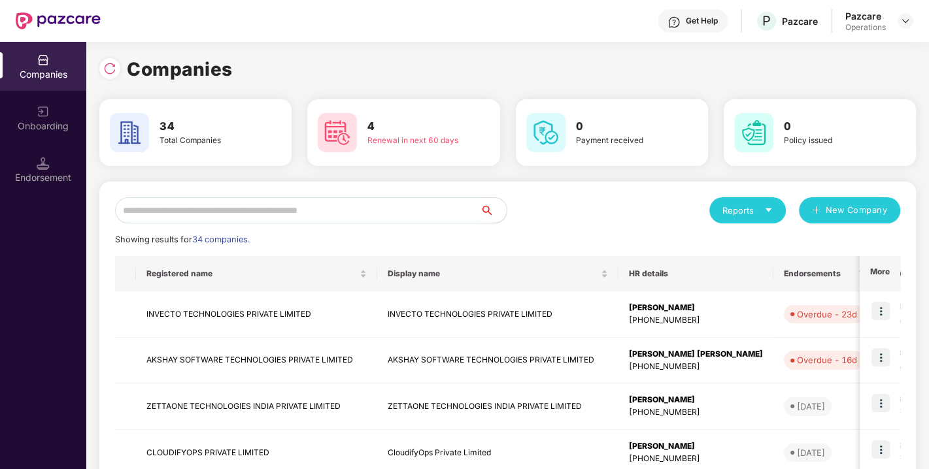
click at [376, 213] on input "text" at bounding box center [297, 210] width 365 height 26
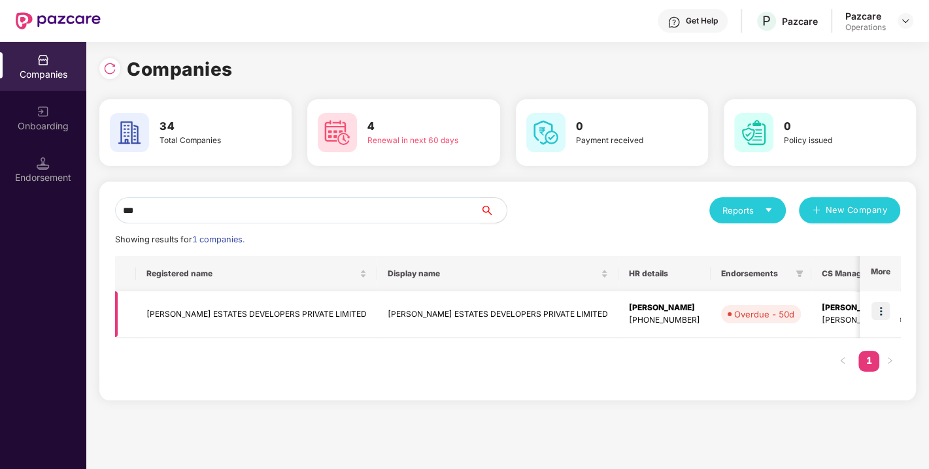
type input "***"
click at [418, 312] on td "[PERSON_NAME] ESTATES DEVELOPERS PRIVATE LIMITED" at bounding box center [497, 314] width 241 height 46
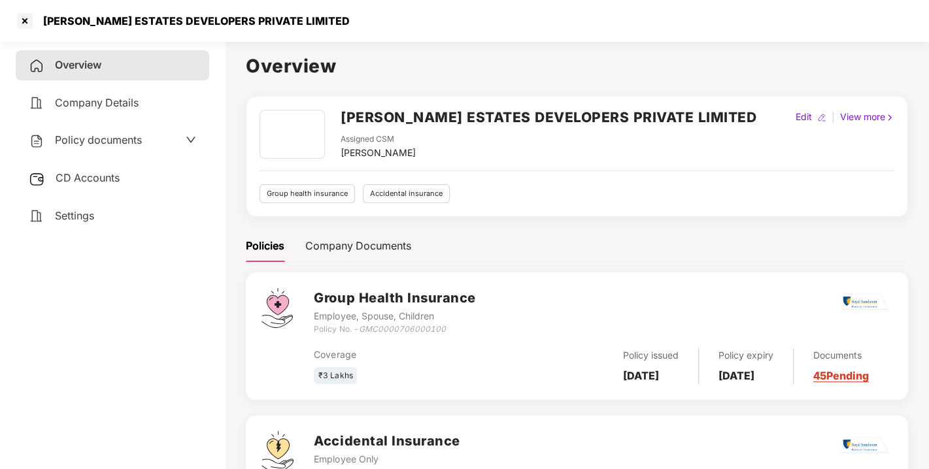
click at [105, 176] on span "CD Accounts" at bounding box center [88, 177] width 64 height 13
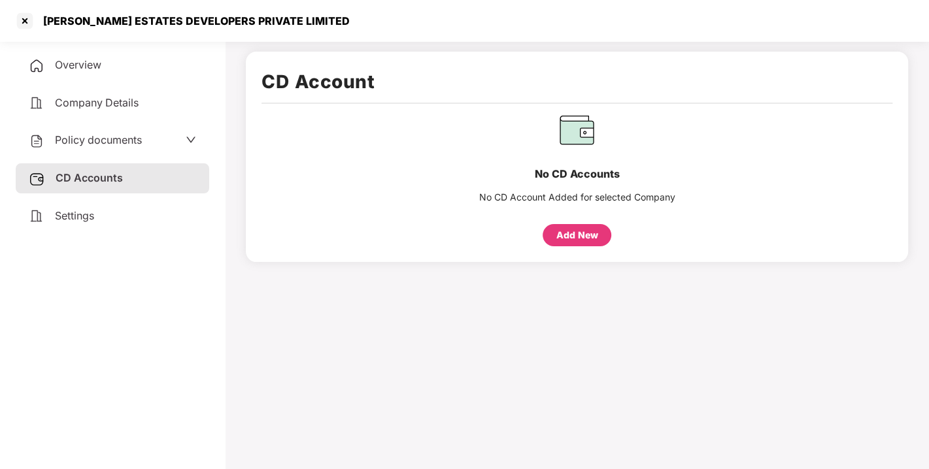
click at [97, 86] on div "Overview Company Details Policy documents CD Accounts Settings" at bounding box center [112, 140] width 193 height 180
click at [88, 61] on span "Overview" at bounding box center [78, 64] width 46 height 13
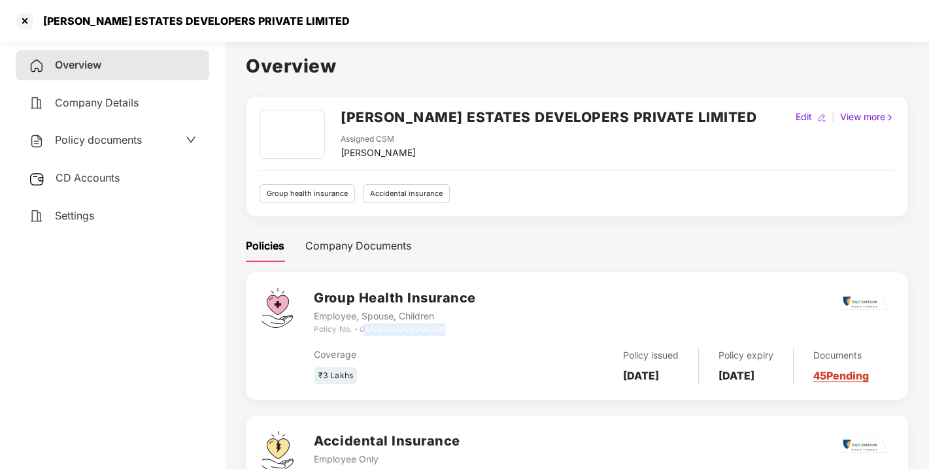
drag, startPoint x: 363, startPoint y: 328, endPoint x: 460, endPoint y: 331, distance: 96.7
click at [460, 331] on div "Policy No. - GMC0000706000100" at bounding box center [394, 329] width 161 height 12
drag, startPoint x: 357, startPoint y: 330, endPoint x: 487, endPoint y: 327, distance: 129.4
click at [487, 327] on div "Group Health Insurance Employee, Spouse, Children Policy No. - GMC0000706000100" at bounding box center [603, 311] width 578 height 47
click at [523, 120] on h2 "[PERSON_NAME] ESTATES DEVELOPERS PRIVATE LIMITED" at bounding box center [548, 118] width 416 height 22
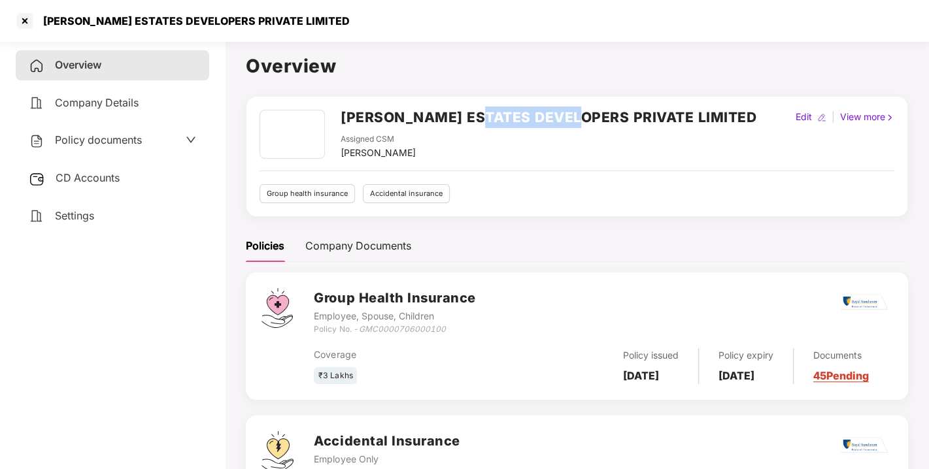
click at [523, 120] on h2 "[PERSON_NAME] ESTATES DEVELOPERS PRIVATE LIMITED" at bounding box center [548, 118] width 416 height 22
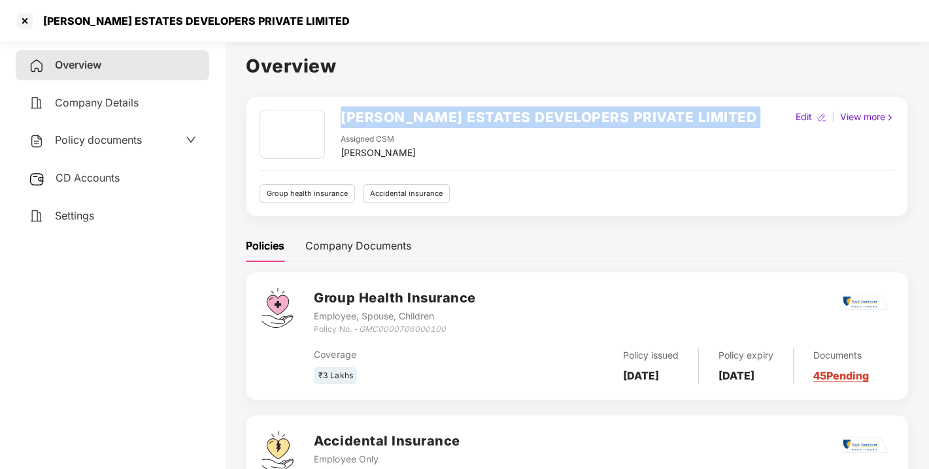
click at [523, 120] on h2 "[PERSON_NAME] ESTATES DEVELOPERS PRIVATE LIMITED" at bounding box center [548, 118] width 416 height 22
copy h2 "[PERSON_NAME] ESTATES DEVELOPERS PRIVATE LIMITED"
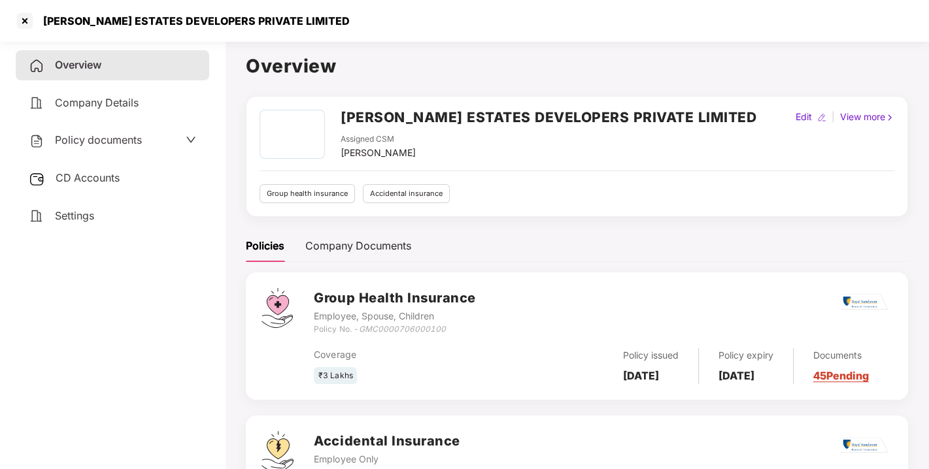
click at [374, 151] on div "[PERSON_NAME]" at bounding box center [377, 153] width 75 height 14
copy div "[PERSON_NAME]"
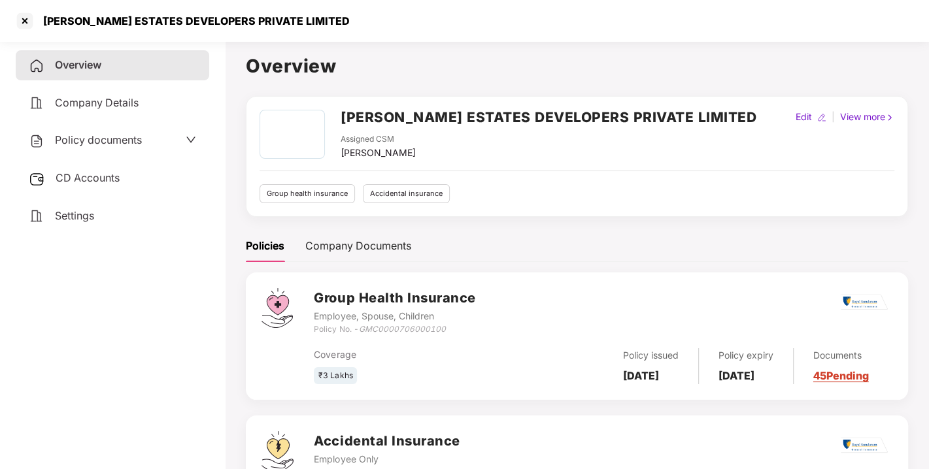
click at [394, 327] on icon "GMC0000706000100" at bounding box center [401, 329] width 87 height 10
copy icon "GMC0000706000100"
drag, startPoint x: 616, startPoint y: 355, endPoint x: 631, endPoint y: 366, distance: 18.3
click at [631, 366] on div "Policy issued [DATE]" at bounding box center [650, 366] width 95 height 36
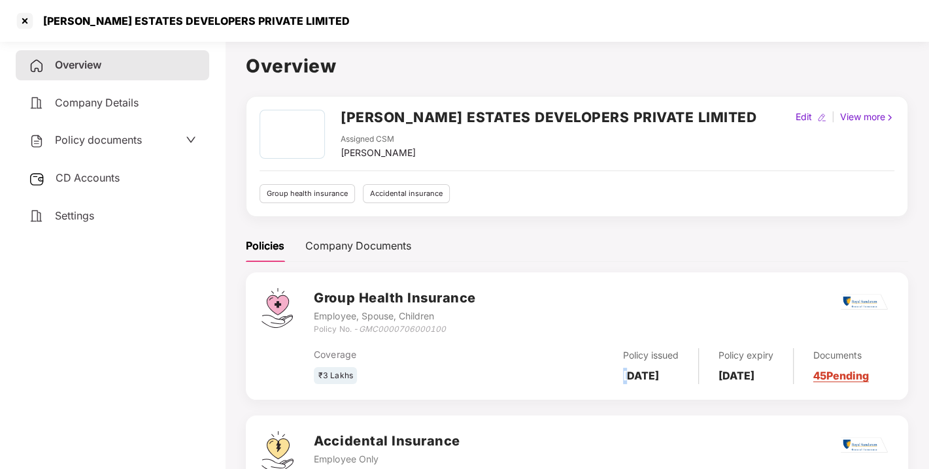
click at [631, 369] on b "[DATE]" at bounding box center [641, 375] width 36 height 13
drag, startPoint x: 728, startPoint y: 357, endPoint x: 771, endPoint y: 389, distance: 53.7
click at [771, 389] on div "Group Health Insurance Employee, Spouse, Children Policy No. - GMC0000706000100…" at bounding box center [577, 335] width 662 height 127
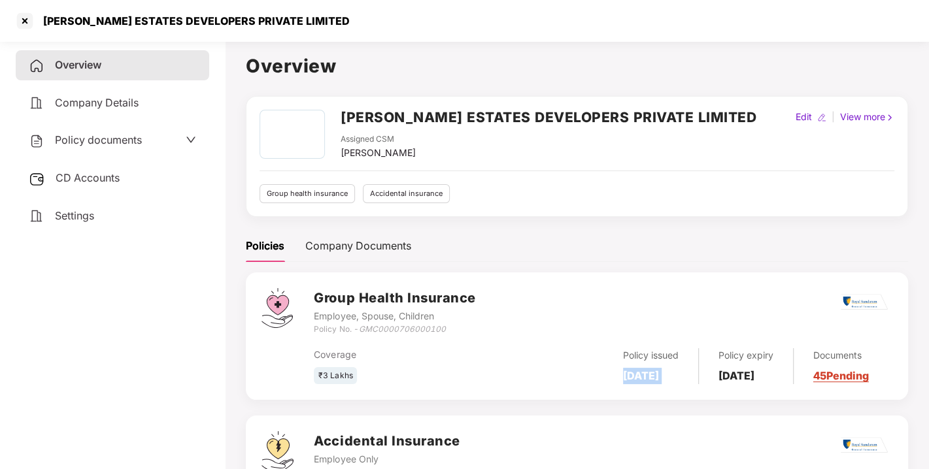
copy b "[DATE]"
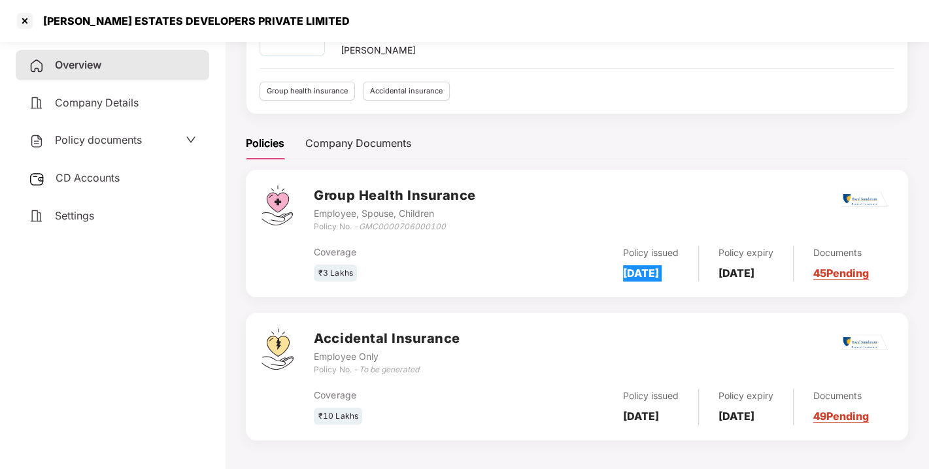
scroll to position [112, 0]
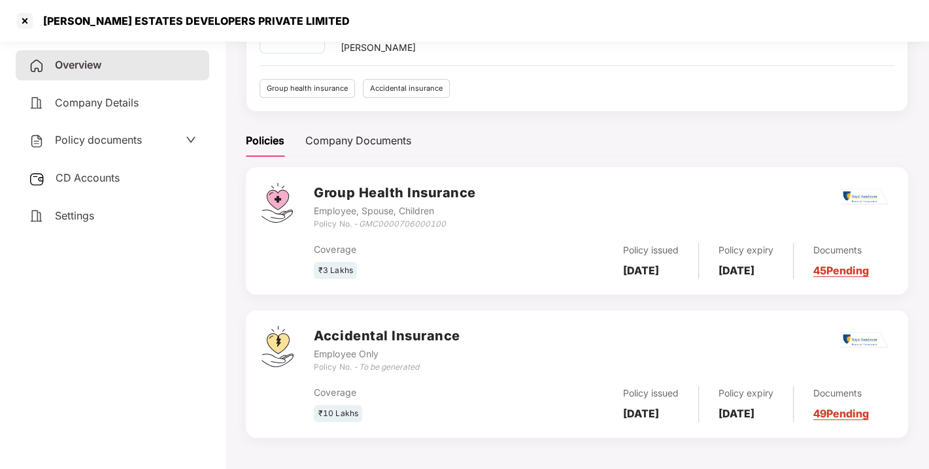
click at [107, 218] on div "Settings" at bounding box center [112, 216] width 193 height 30
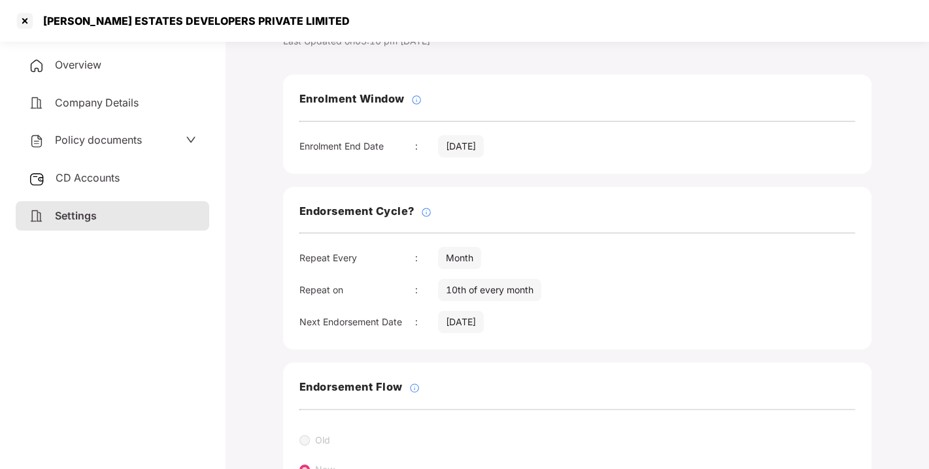
scroll to position [0, 0]
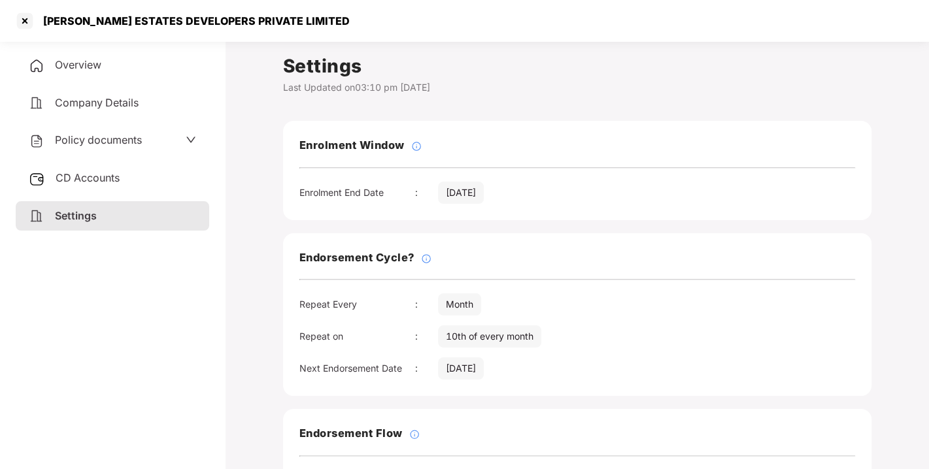
click at [123, 105] on span "Company Details" at bounding box center [97, 102] width 84 height 13
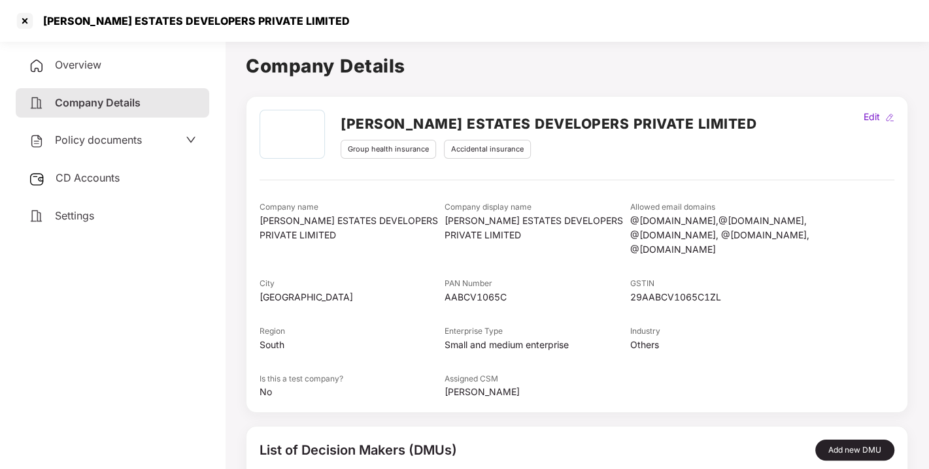
click at [110, 74] on div "Overview" at bounding box center [112, 65] width 193 height 30
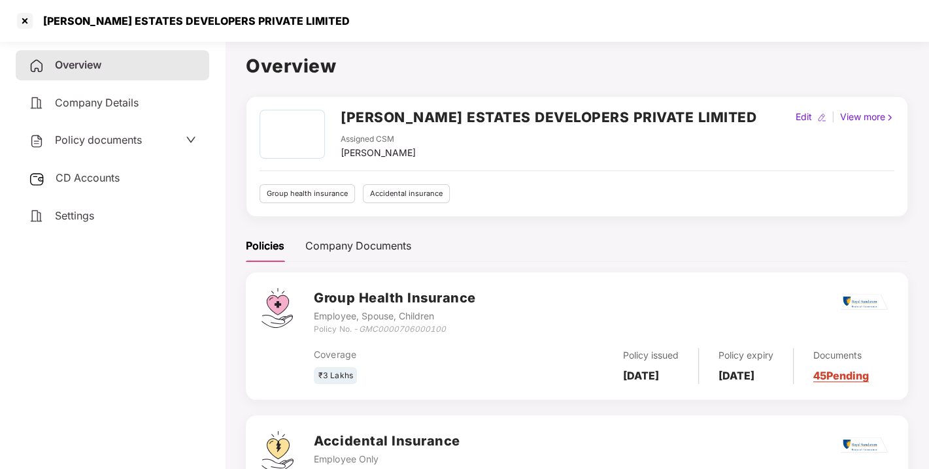
click at [373, 154] on div "[PERSON_NAME]" at bounding box center [377, 153] width 75 height 14
copy div "[PERSON_NAME]"
click at [112, 134] on span "Policy documents" at bounding box center [98, 139] width 87 height 13
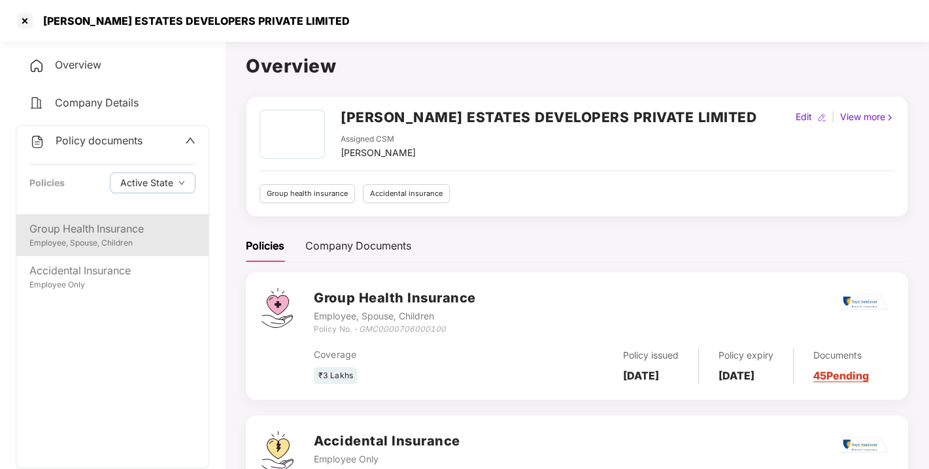
click at [132, 240] on div "Employee, Spouse, Children" at bounding box center [112, 243] width 166 height 12
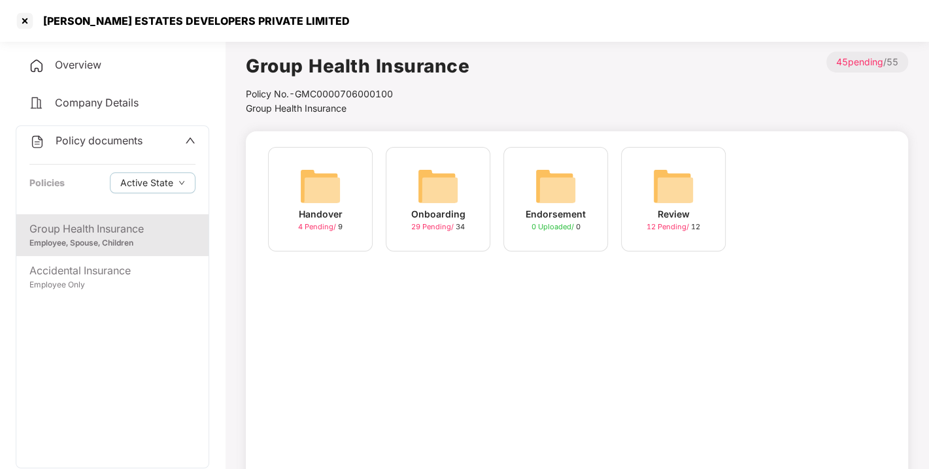
click at [467, 209] on div "Onboarding 29 Pending / 34" at bounding box center [438, 199] width 105 height 105
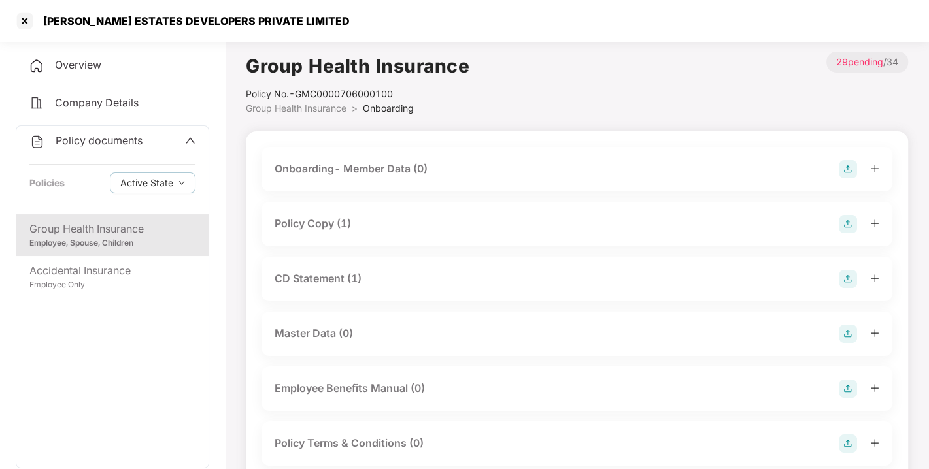
click at [333, 227] on div "Policy Copy (1)" at bounding box center [312, 224] width 76 height 16
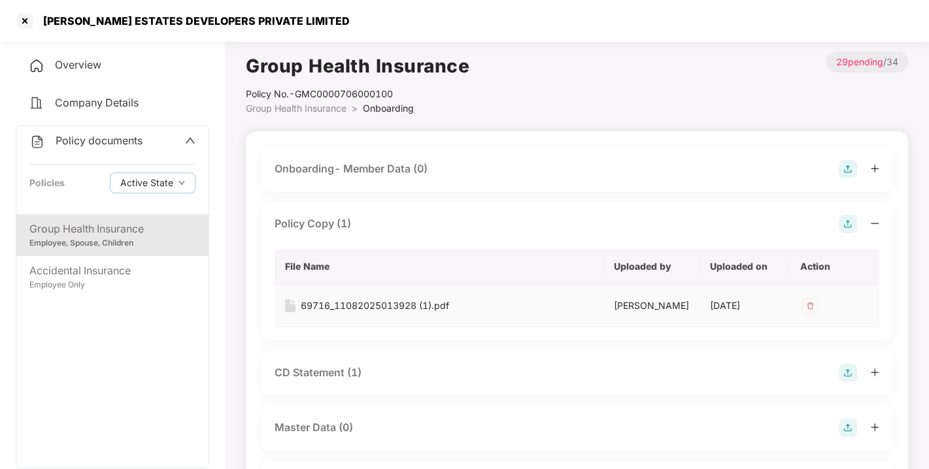
click at [423, 307] on div "69716_11082025013928 (1).pdf" at bounding box center [375, 306] width 148 height 14
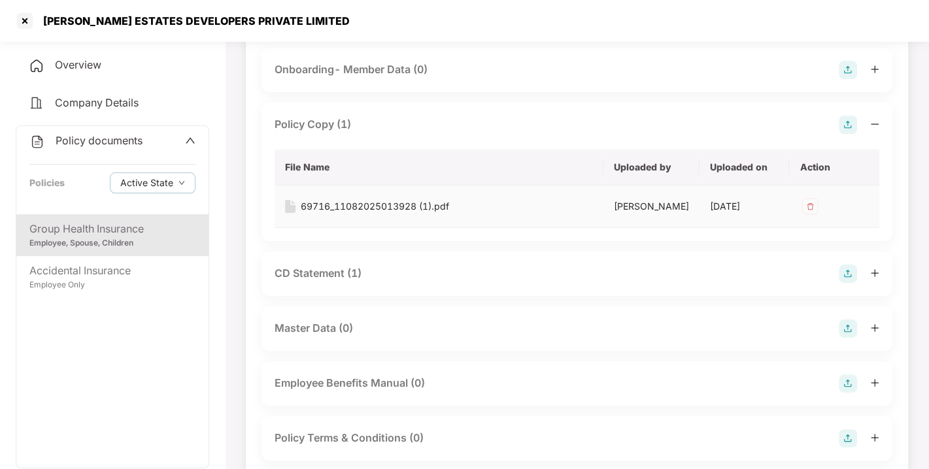
scroll to position [106, 0]
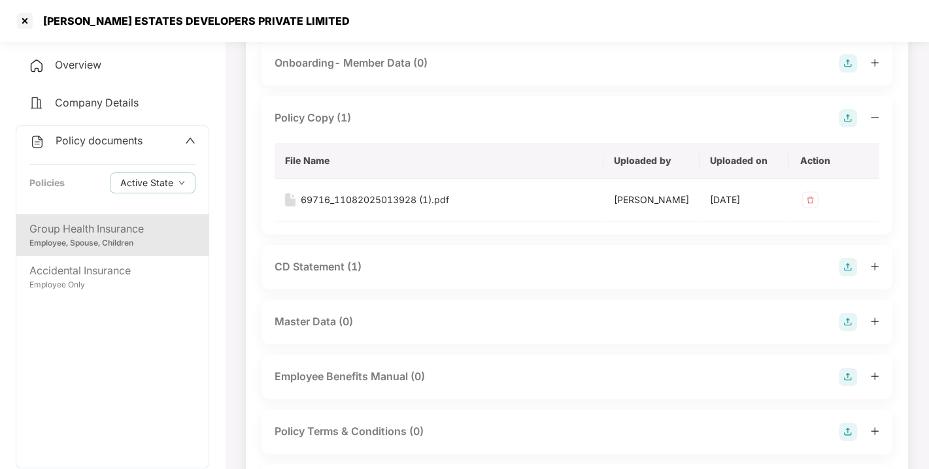
click at [343, 269] on div "CD Statement (1)" at bounding box center [317, 267] width 87 height 16
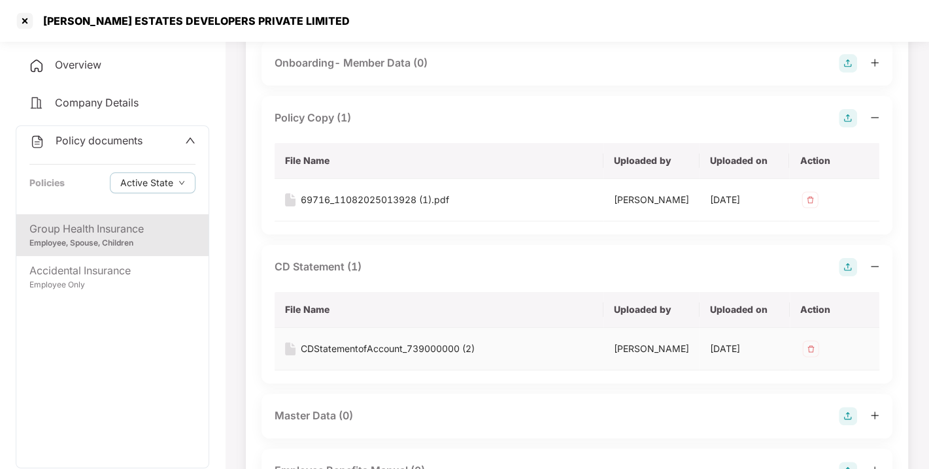
click at [381, 351] on div "CDStatementofAccount_739000000 (2)" at bounding box center [388, 349] width 174 height 14
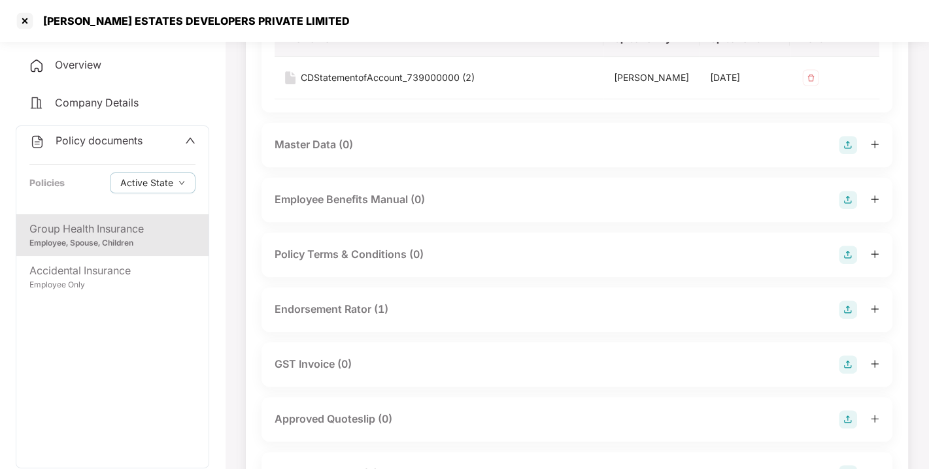
scroll to position [377, 0]
click at [355, 306] on div "Endorsement Rator (1)" at bounding box center [331, 309] width 114 height 16
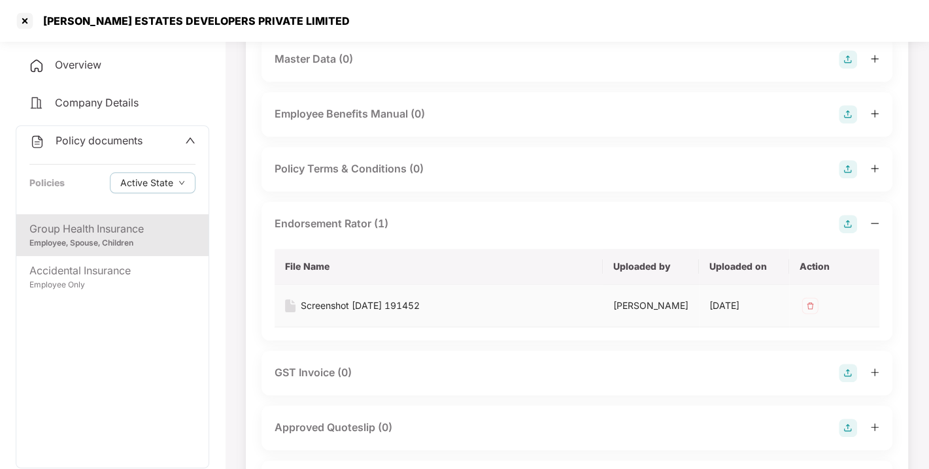
scroll to position [463, 0]
click at [357, 306] on div "Screenshot [DATE] 191452" at bounding box center [360, 306] width 119 height 14
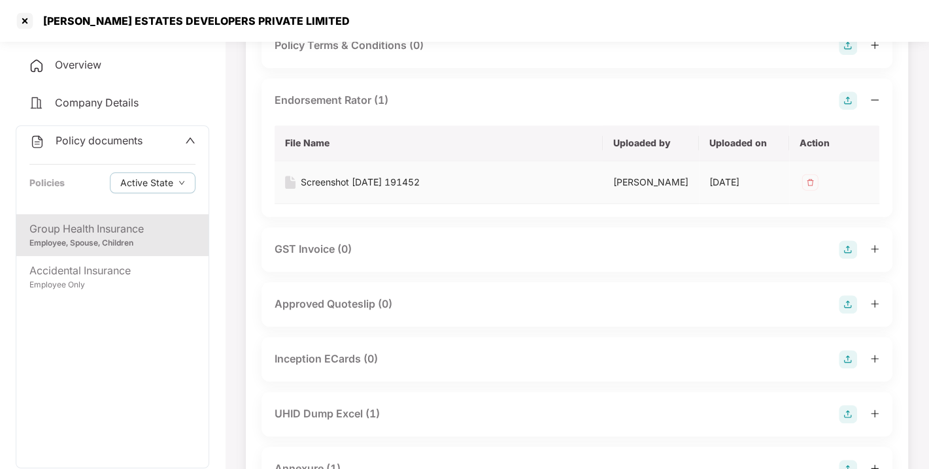
scroll to position [681, 0]
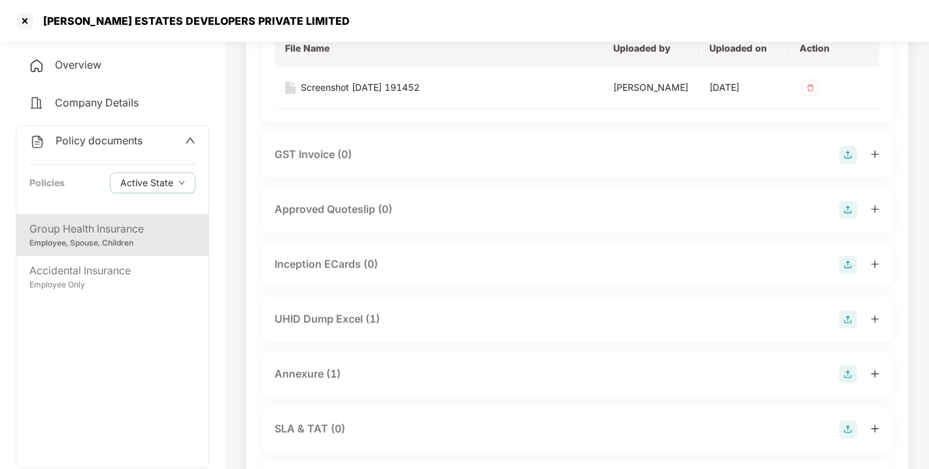
click at [325, 372] on div "Annexure (1)" at bounding box center [307, 374] width 66 height 16
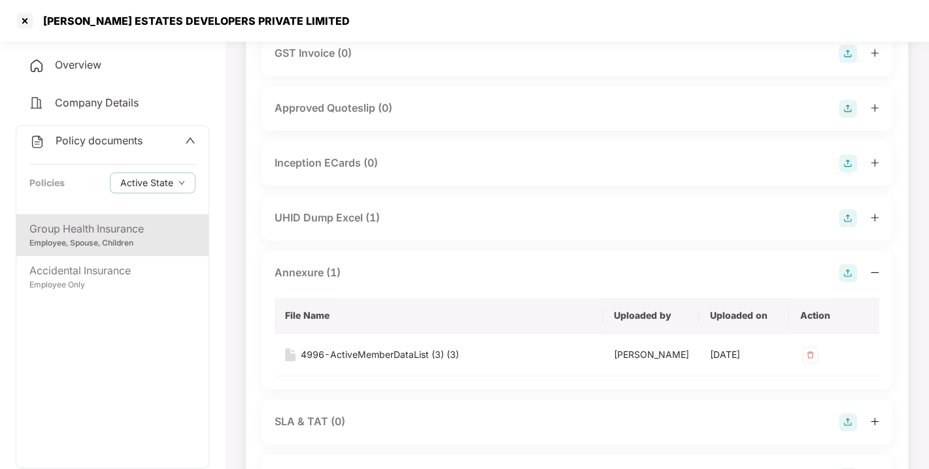
scroll to position [782, 0]
click at [358, 353] on div "4996-ActiveMemberDataList (3) (3)" at bounding box center [380, 355] width 158 height 14
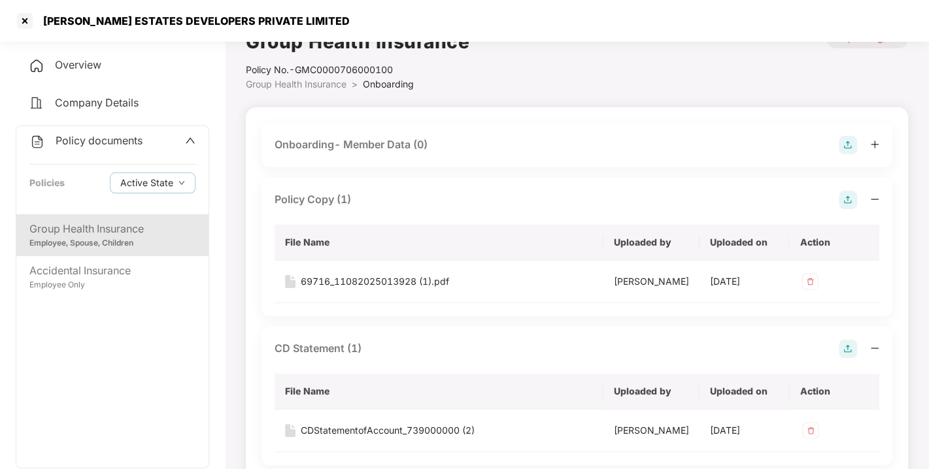
scroll to position [0, 0]
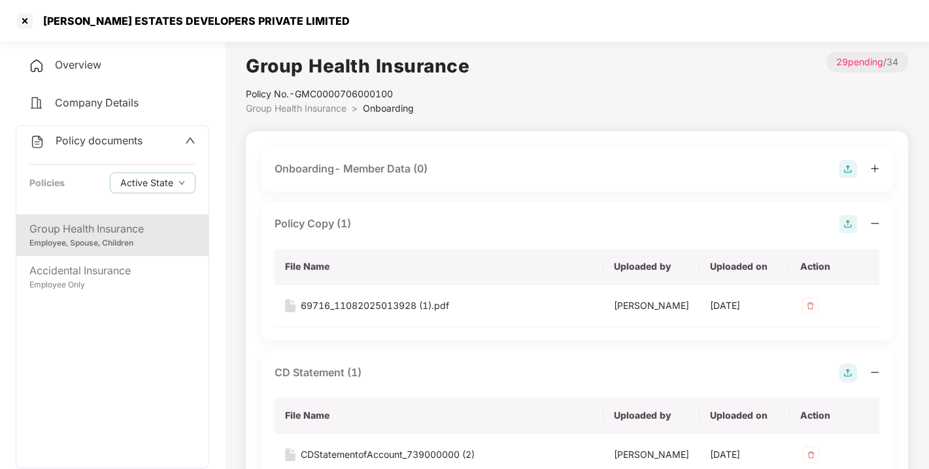
click at [91, 60] on span "Overview" at bounding box center [78, 64] width 46 height 13
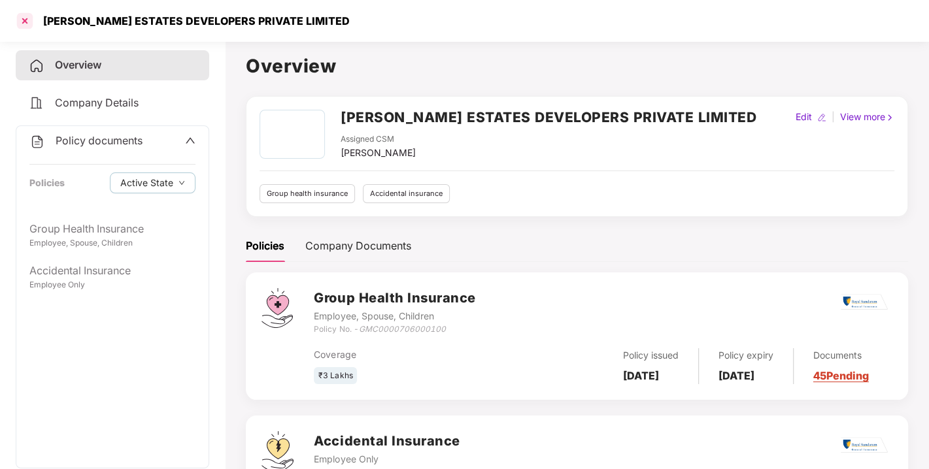
click at [25, 22] on div at bounding box center [24, 20] width 21 height 21
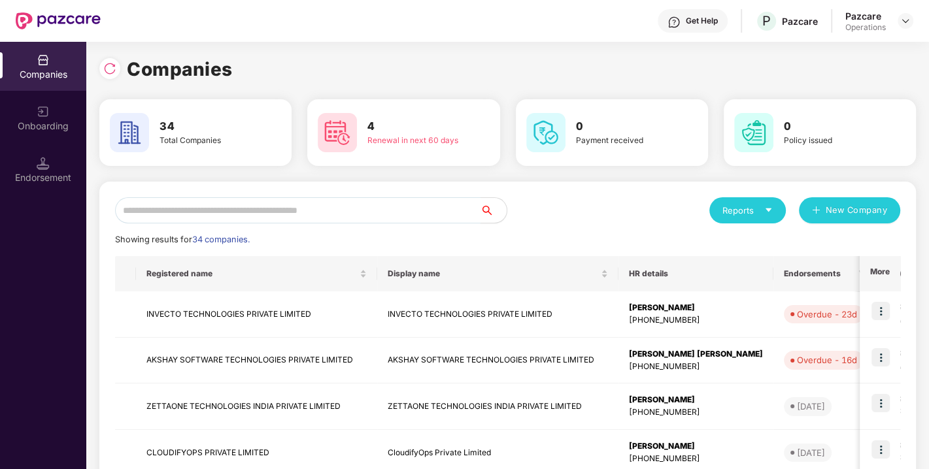
click at [432, 214] on input "text" at bounding box center [297, 210] width 365 height 26
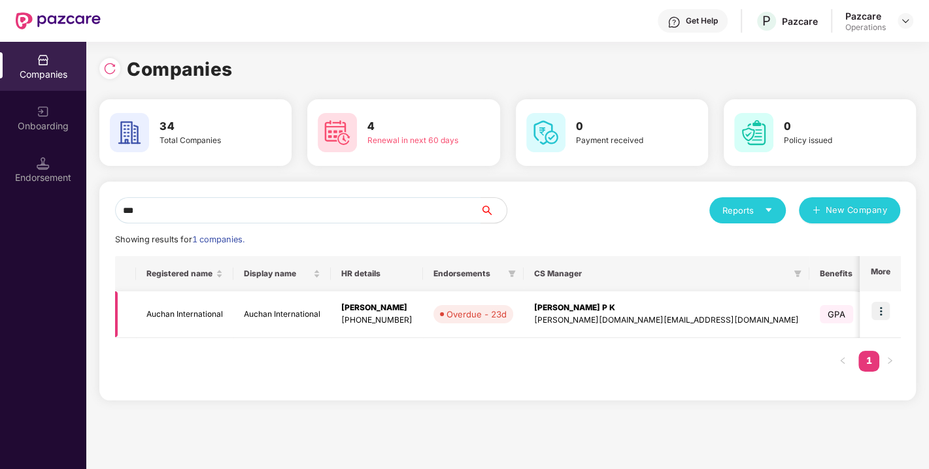
type input "***"
click at [560, 320] on div "[PERSON_NAME][DOMAIN_NAME][EMAIL_ADDRESS][DOMAIN_NAME]" at bounding box center [666, 320] width 265 height 12
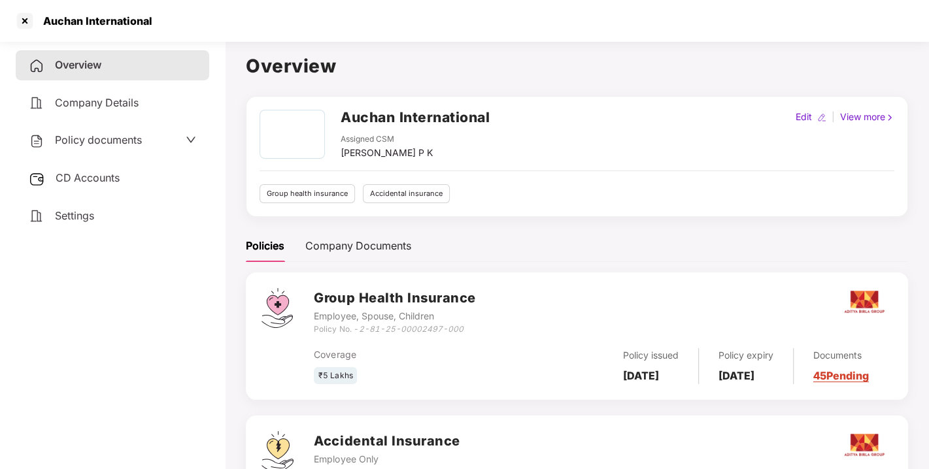
click at [434, 114] on h2 "Auchan International" at bounding box center [414, 118] width 149 height 22
copy h2 "Auchan International"
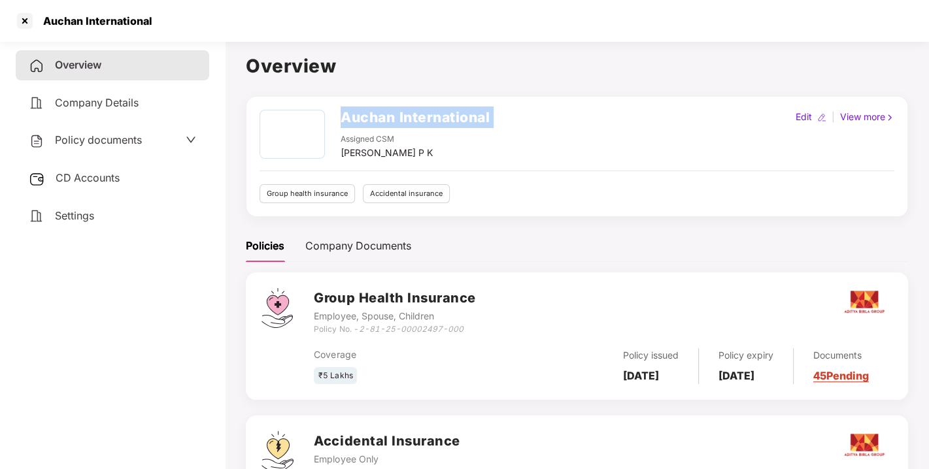
copy h2 "Auchan International"
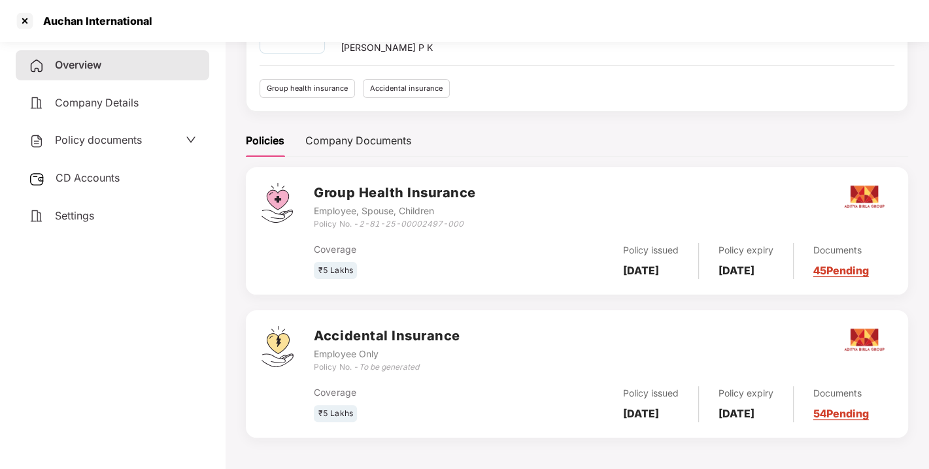
click at [423, 219] on icon "2-81-25-00002497-000" at bounding box center [410, 224] width 105 height 10
click at [361, 219] on icon "2-81-25-00002497-000" at bounding box center [410, 224] width 105 height 10
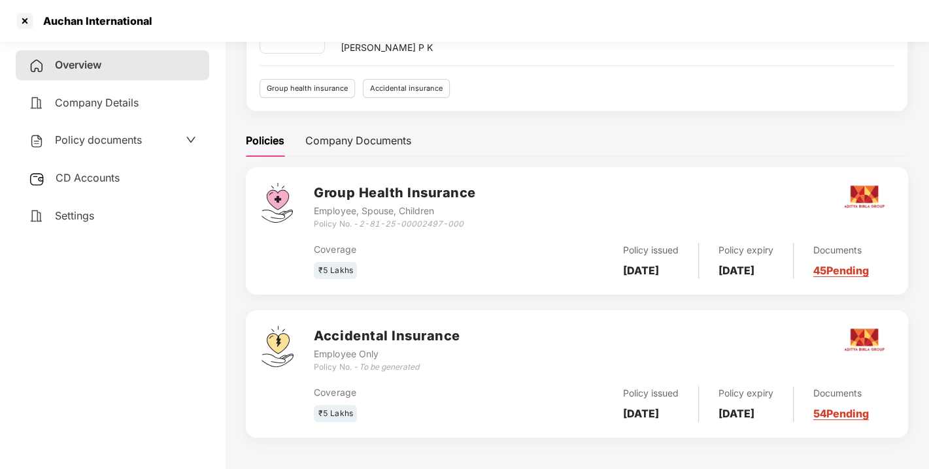
click at [405, 219] on icon "2-81-25-00002497-000" at bounding box center [410, 224] width 105 height 10
click at [359, 218] on div "Policy No. - 2-81-25-00002497-000" at bounding box center [394, 224] width 161 height 12
drag, startPoint x: 359, startPoint y: 215, endPoint x: 467, endPoint y: 220, distance: 107.9
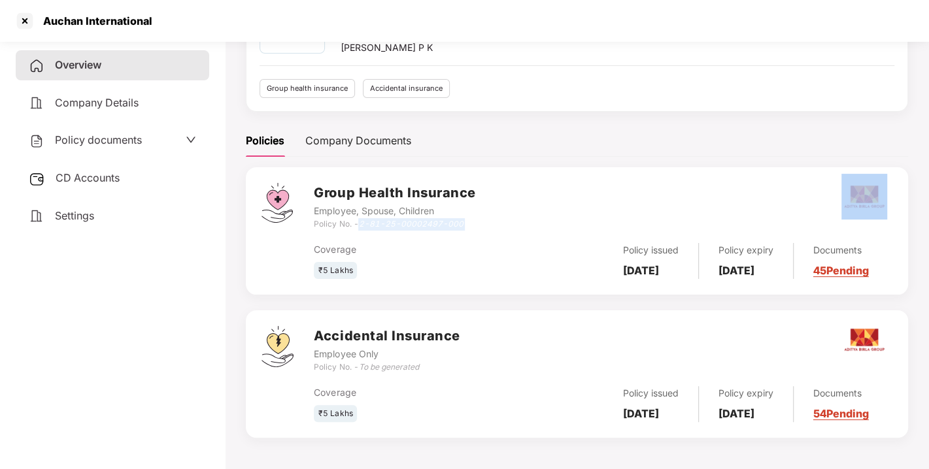
click at [467, 220] on div "Policy No. - 2-81-25-00002497-000" at bounding box center [394, 224] width 161 height 12
click at [636, 264] on b "[DATE]" at bounding box center [641, 270] width 36 height 13
click at [754, 264] on b "[DATE]" at bounding box center [736, 270] width 36 height 13
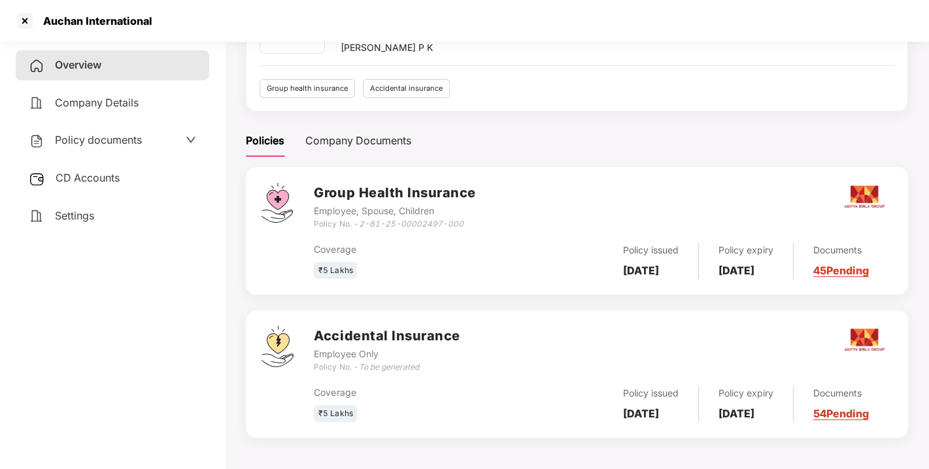
click at [754, 264] on b "[DATE]" at bounding box center [736, 270] width 36 height 13
click at [80, 209] on span "Settings" at bounding box center [74, 215] width 39 height 13
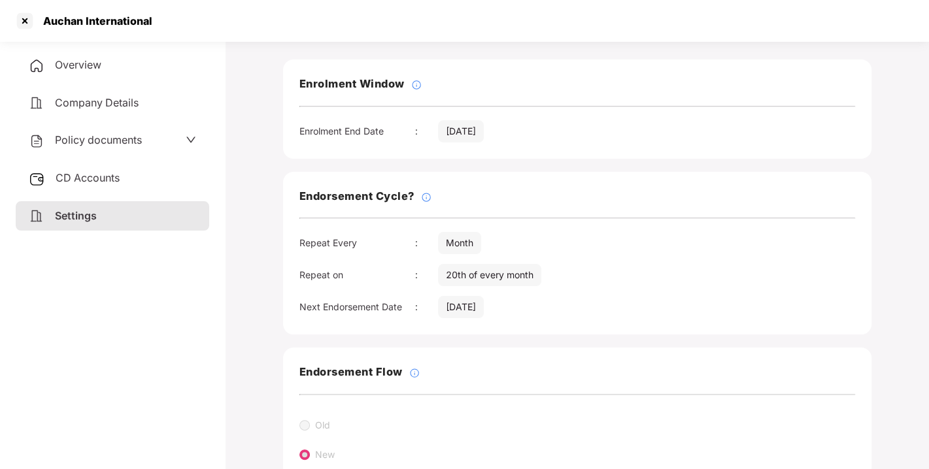
scroll to position [54, 0]
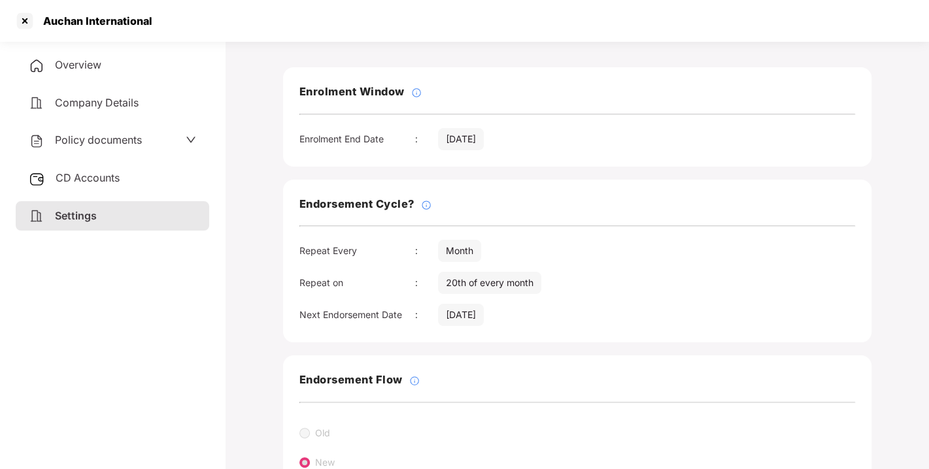
click at [85, 62] on span "Overview" at bounding box center [78, 64] width 46 height 13
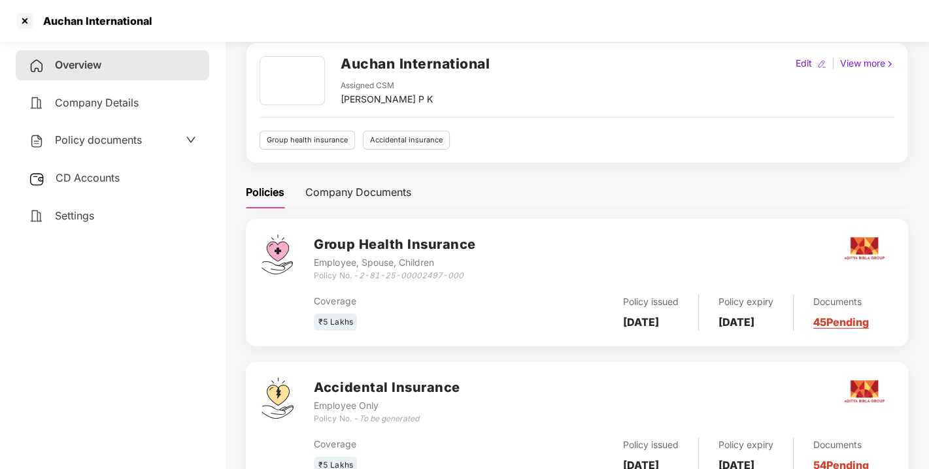
click at [130, 140] on span "Policy documents" at bounding box center [98, 139] width 87 height 13
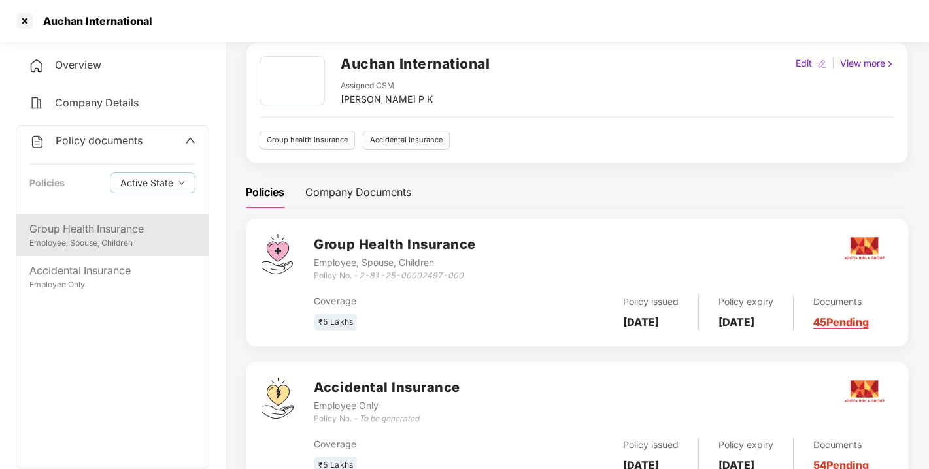
click at [88, 225] on div "Group Health Insurance" at bounding box center [112, 229] width 166 height 16
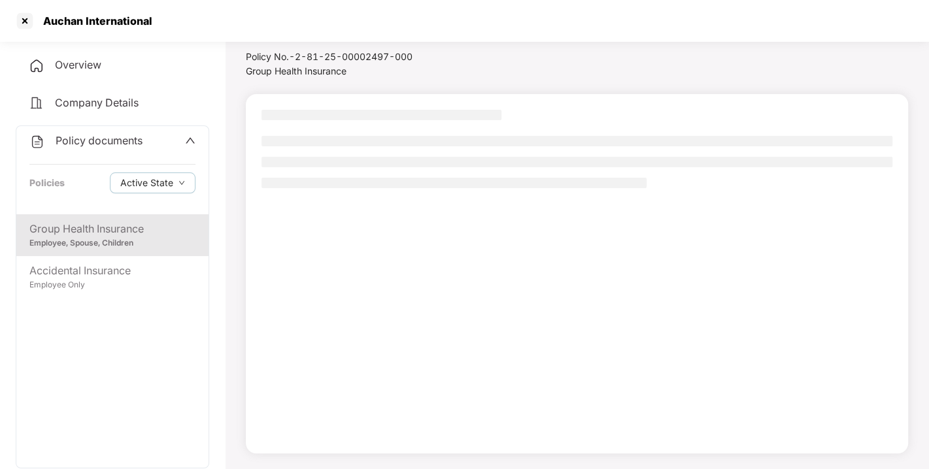
scroll to position [37, 0]
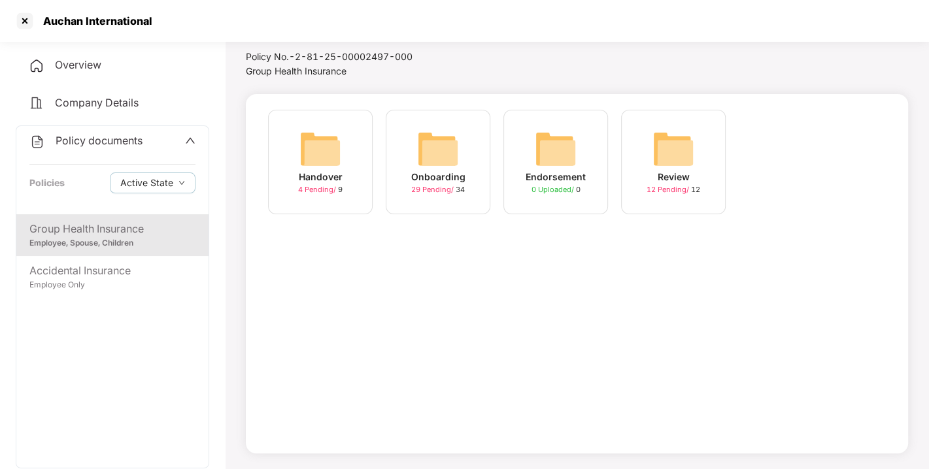
click at [464, 168] on div "Onboarding 29 Pending / 34" at bounding box center [438, 162] width 105 height 105
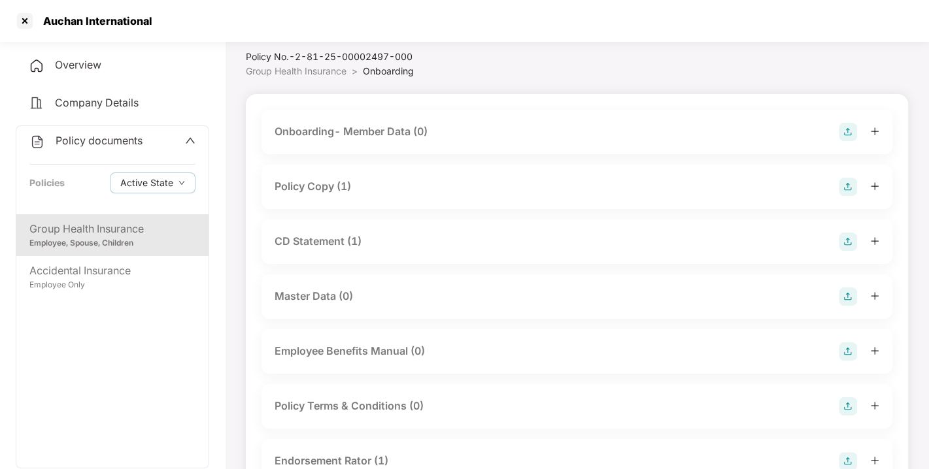
scroll to position [54, 0]
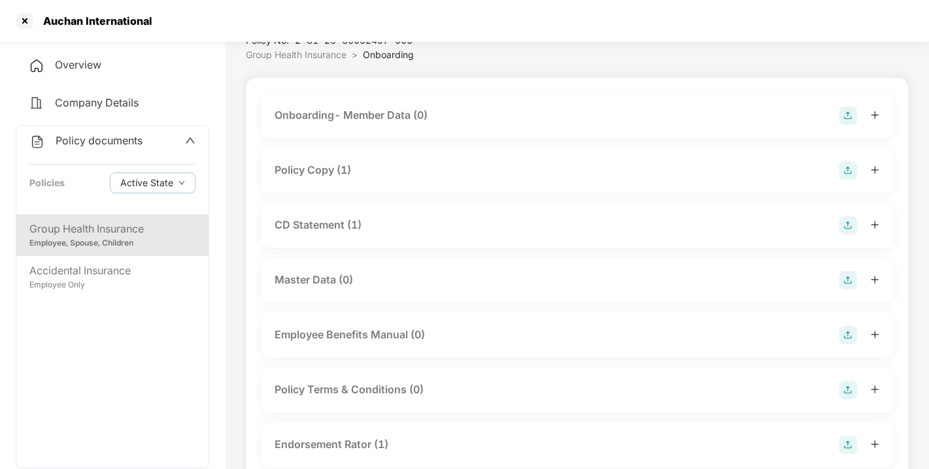
click at [334, 175] on div "Policy Copy (1)" at bounding box center [312, 170] width 76 height 16
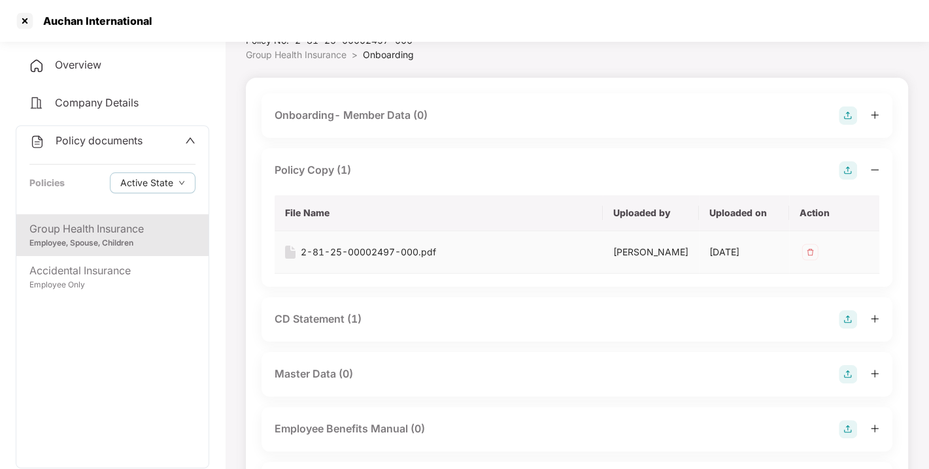
click at [378, 249] on div "2-81-25-00002497-000.pdf" at bounding box center [368, 252] width 135 height 14
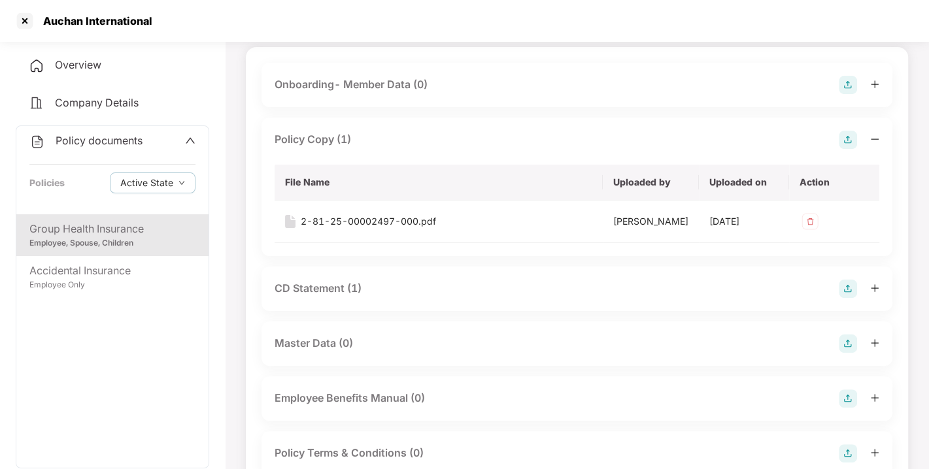
click at [335, 292] on div "CD Statement (1)" at bounding box center [317, 288] width 87 height 16
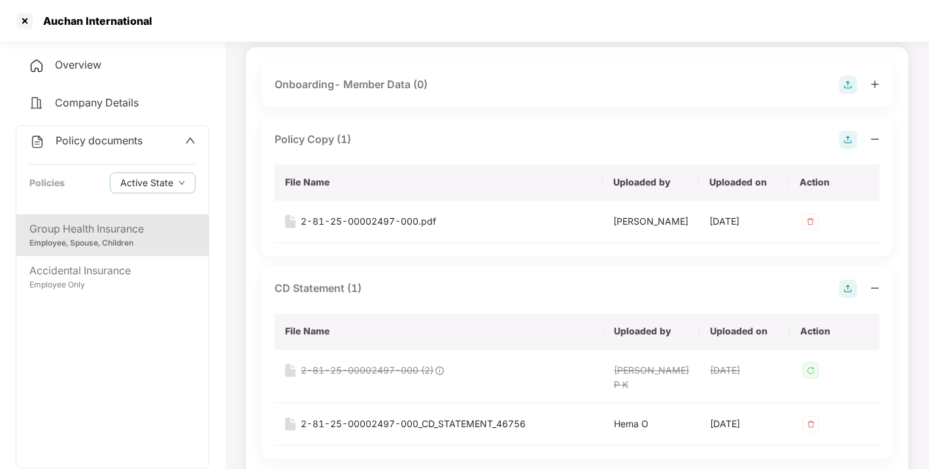
scroll to position [186, 0]
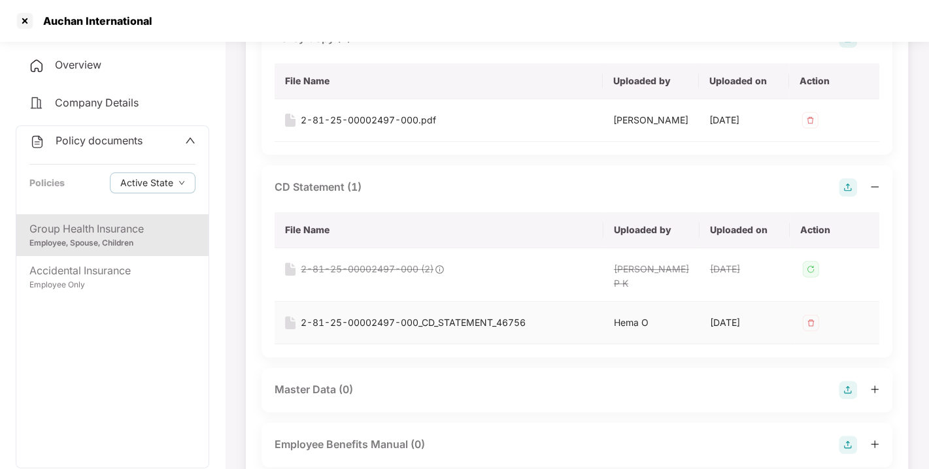
click at [471, 316] on div "2-81-25-00002497-000_CD_STATEMENT_46756" at bounding box center [413, 323] width 225 height 14
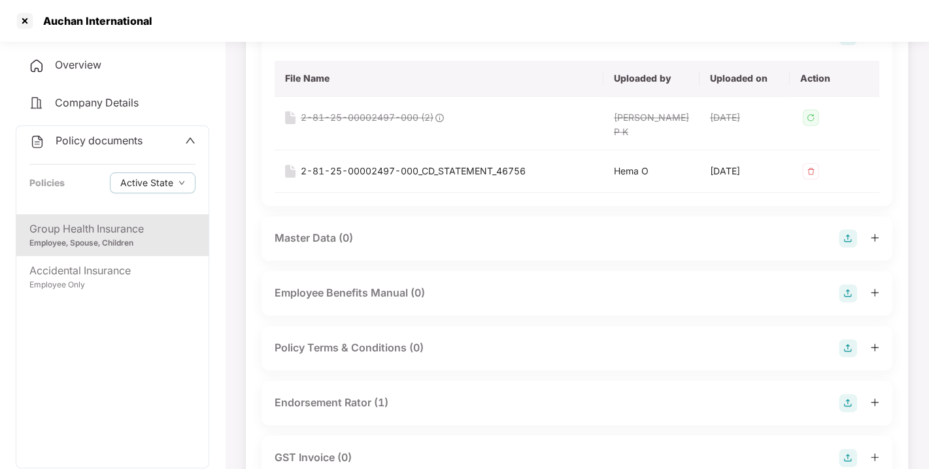
scroll to position [401, 0]
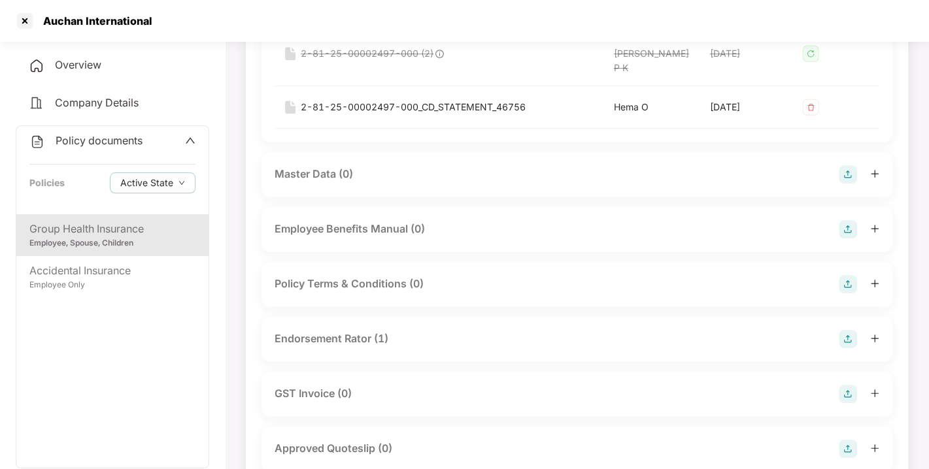
click at [357, 331] on div "Endorsement Rator (1)" at bounding box center [331, 339] width 114 height 16
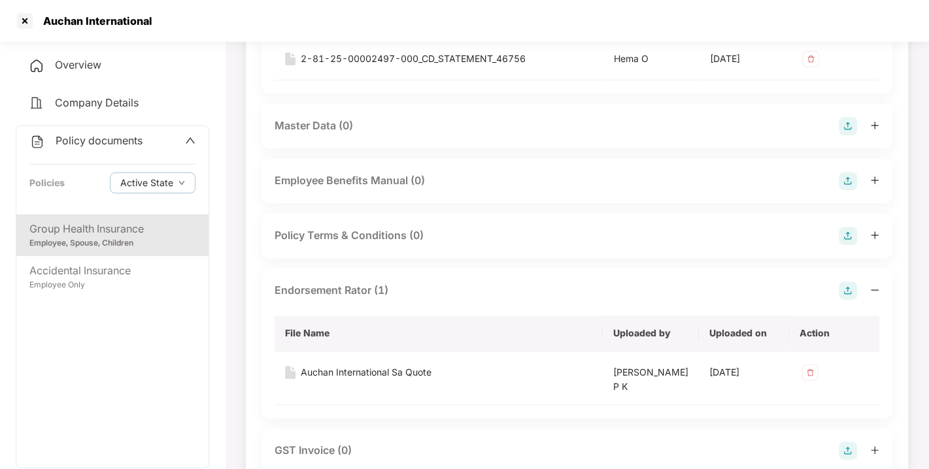
scroll to position [453, 0]
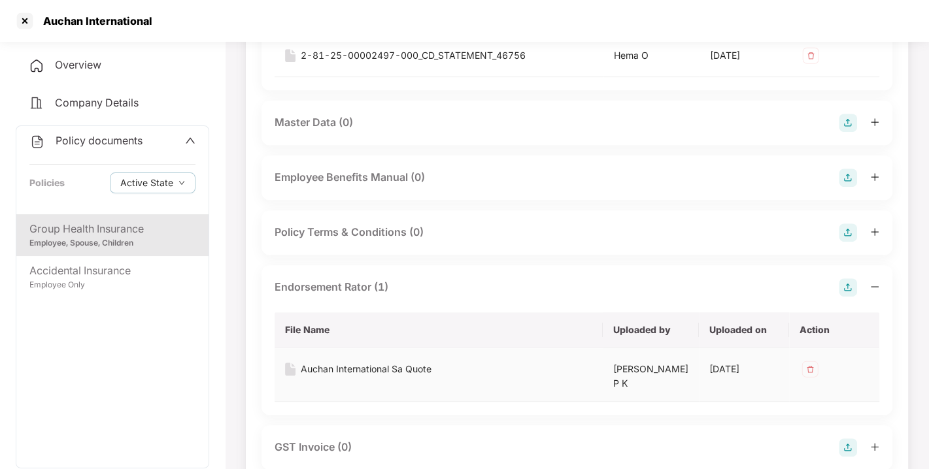
click at [375, 362] on div "Auchan International Sa Quote" at bounding box center [366, 369] width 131 height 14
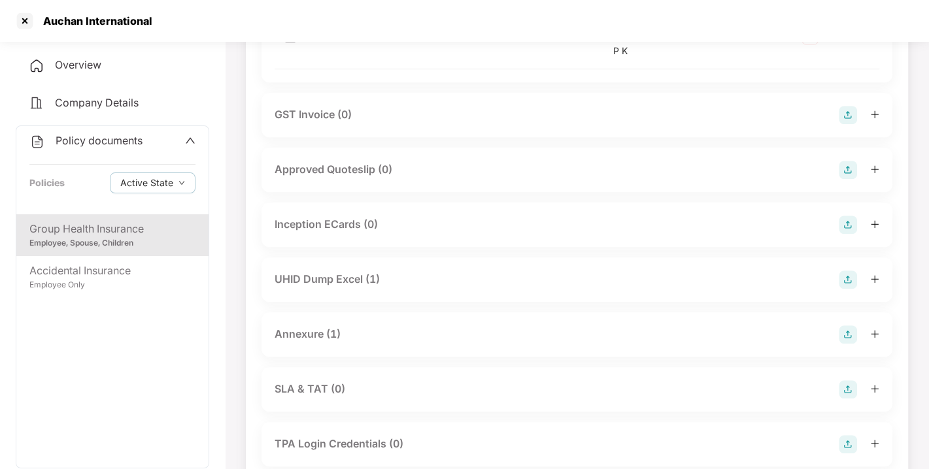
scroll to position [789, 0]
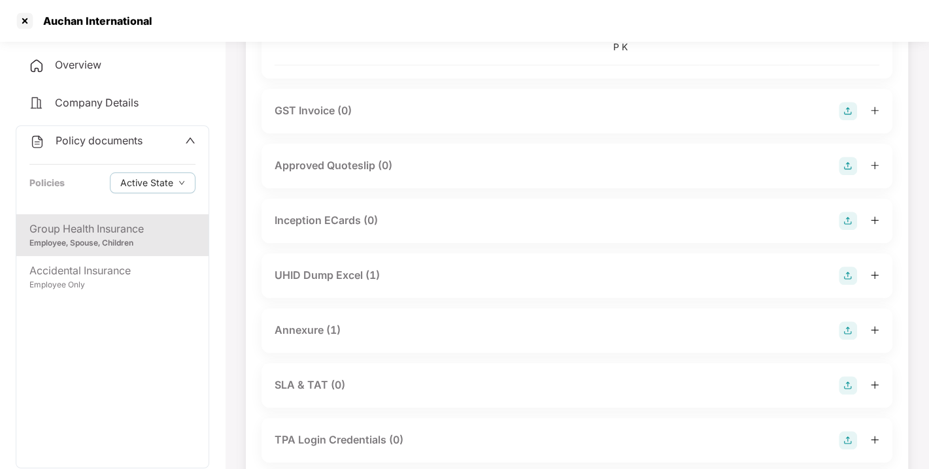
click at [308, 322] on div "Annexure (1)" at bounding box center [307, 330] width 66 height 16
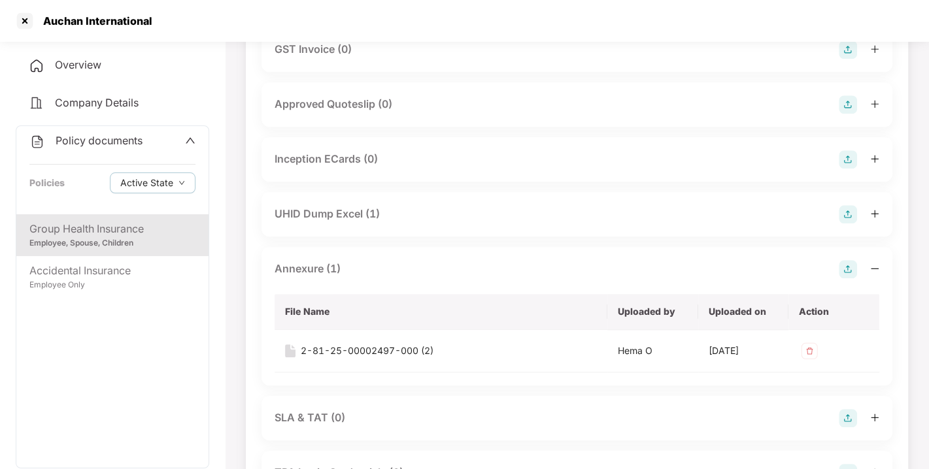
scroll to position [857, 0]
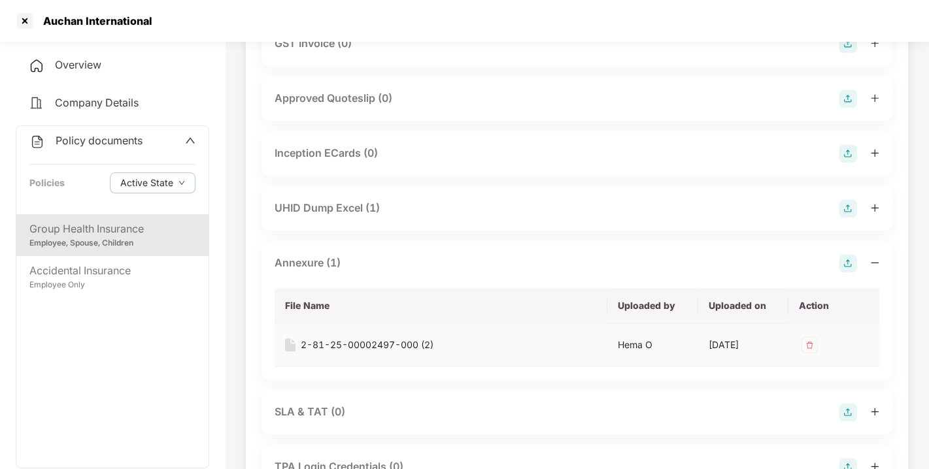
click at [362, 338] on div "2-81-25-00002497-000 (2)" at bounding box center [367, 345] width 133 height 14
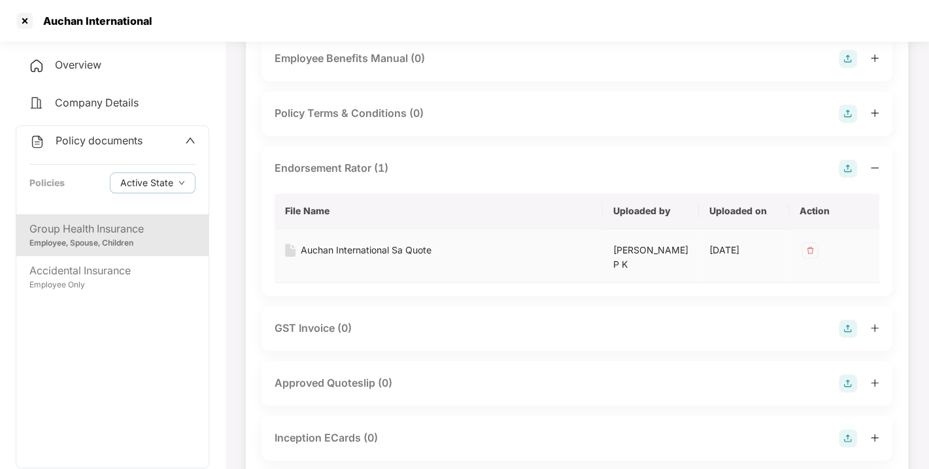
scroll to position [553, 0]
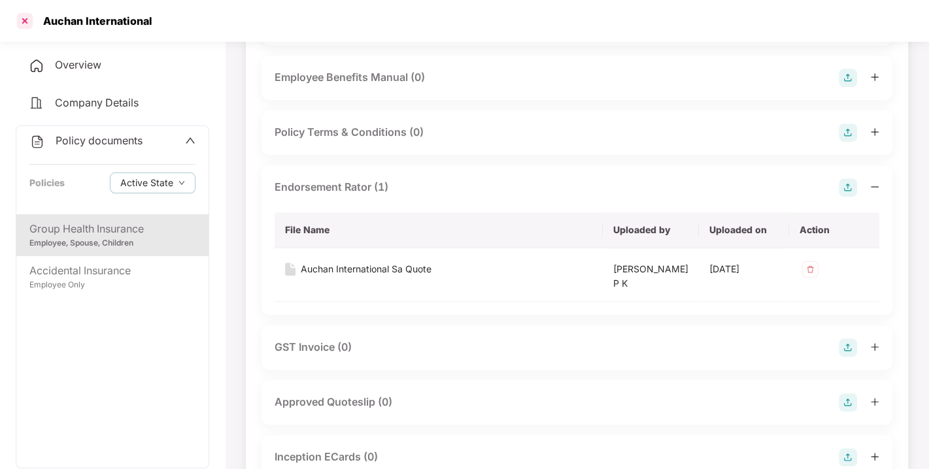
click at [27, 20] on div at bounding box center [24, 20] width 21 height 21
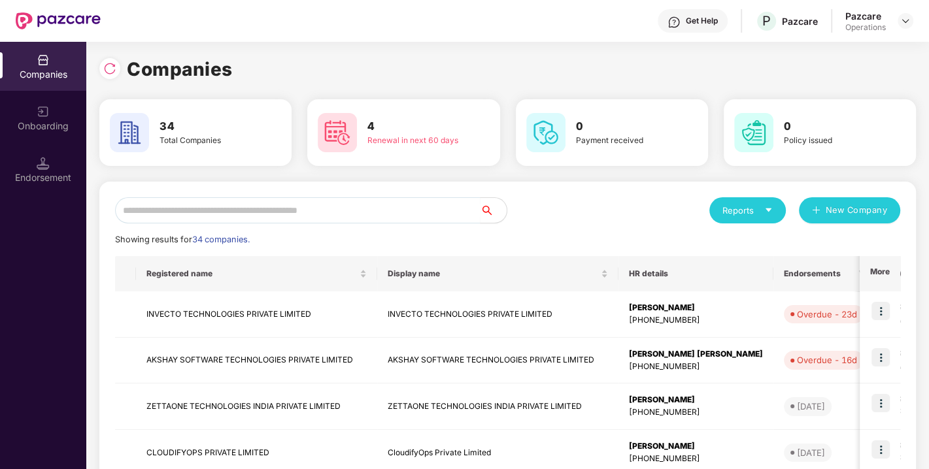
scroll to position [0, 0]
click at [108, 69] on img at bounding box center [109, 68] width 13 height 13
click at [115, 72] on img at bounding box center [109, 68] width 13 height 13
click at [108, 70] on img at bounding box center [109, 68] width 13 height 13
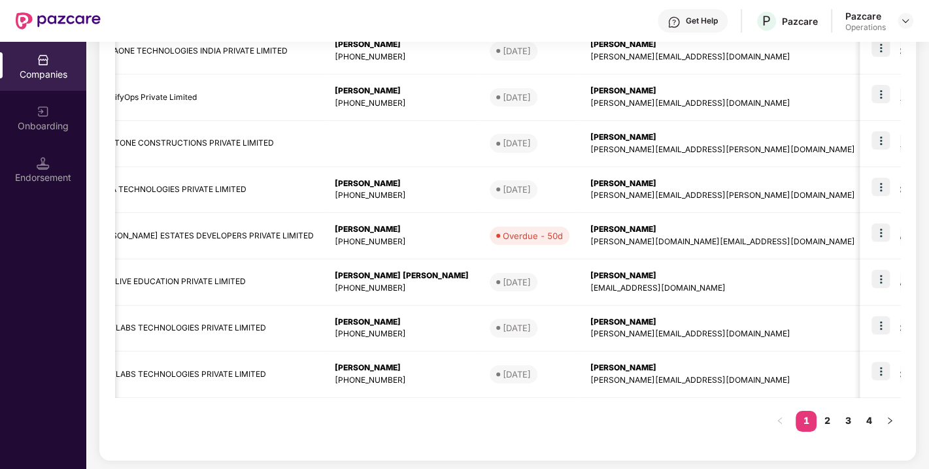
scroll to position [0, 300]
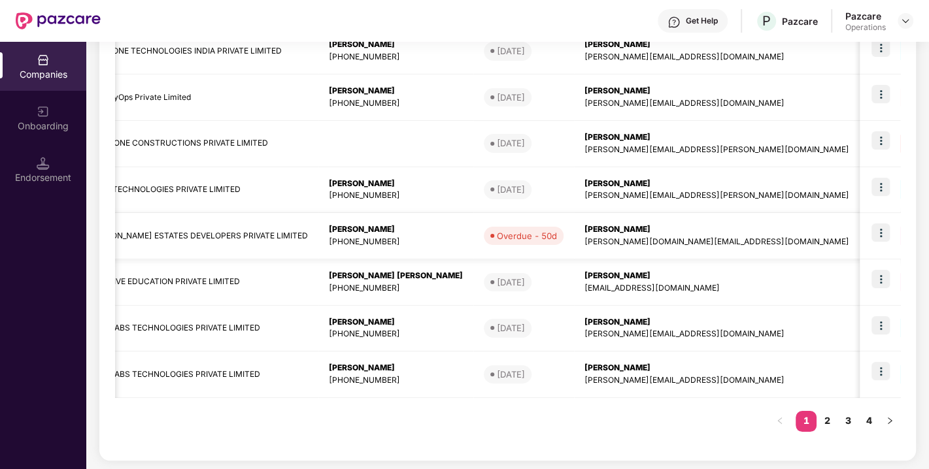
click at [883, 235] on img at bounding box center [880, 232] width 18 height 18
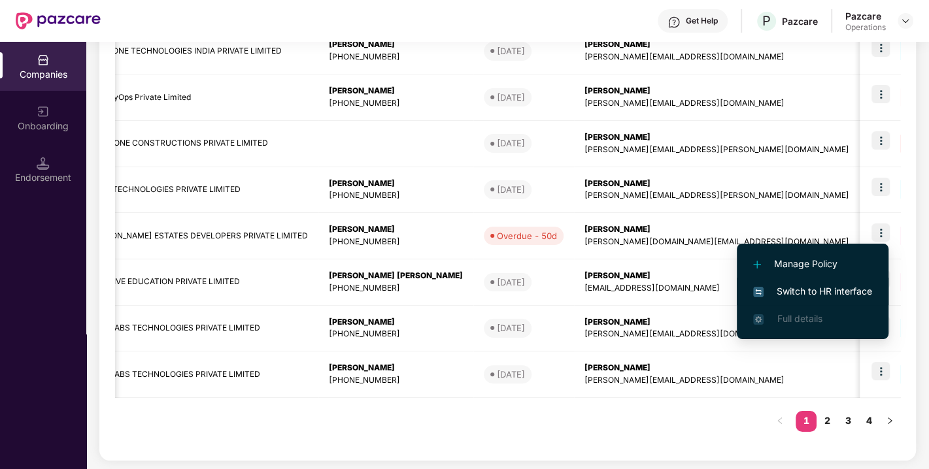
click at [827, 289] on span "Switch to HR interface" at bounding box center [812, 291] width 119 height 14
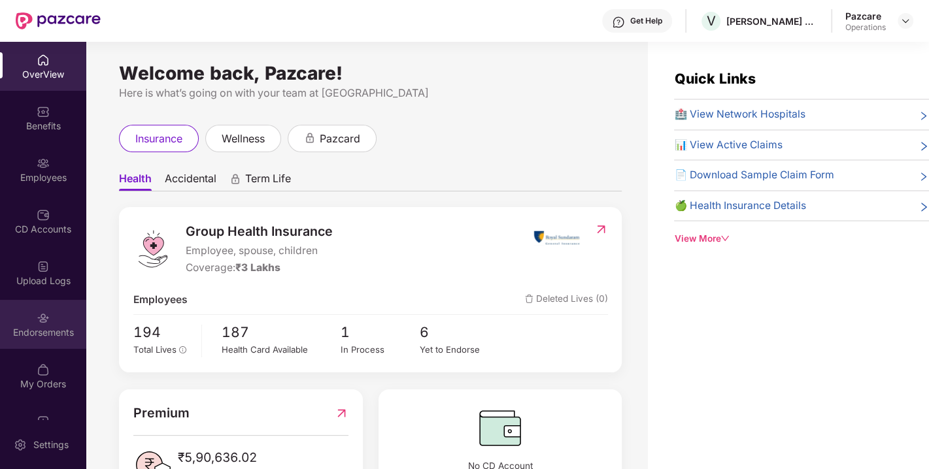
click at [52, 327] on div "Endorsements" at bounding box center [43, 332] width 86 height 13
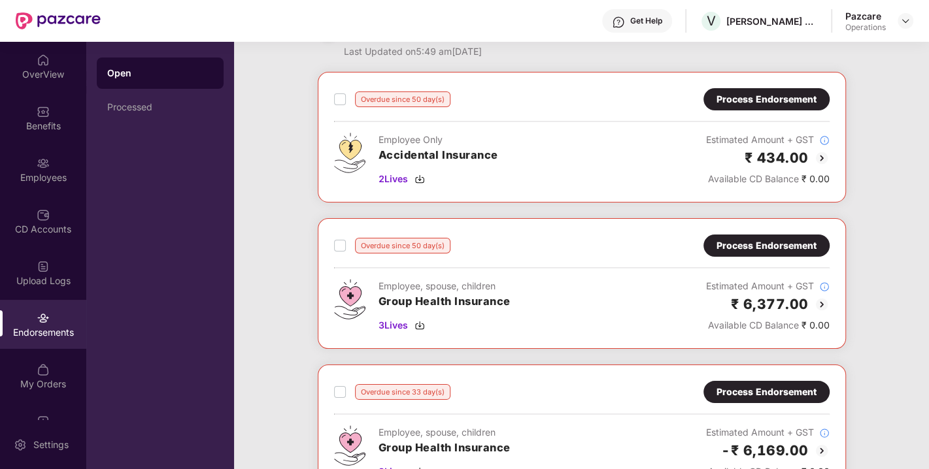
scroll to position [0, 0]
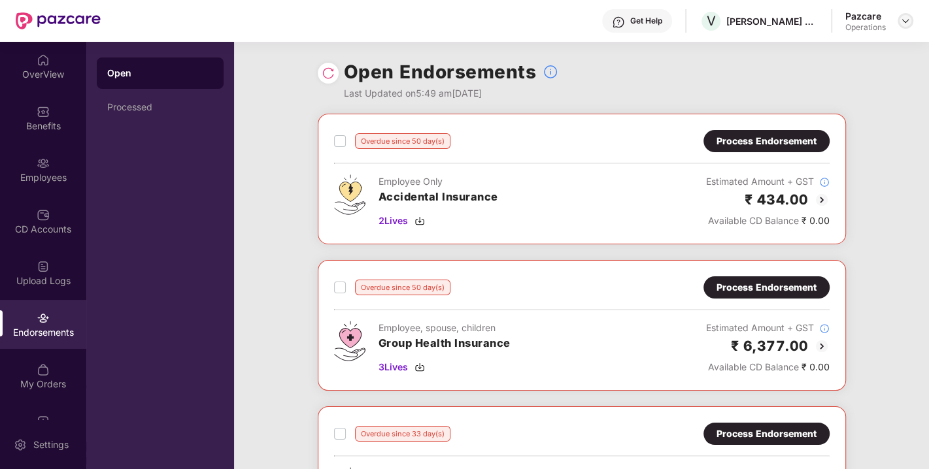
click at [902, 22] on img at bounding box center [905, 21] width 10 height 10
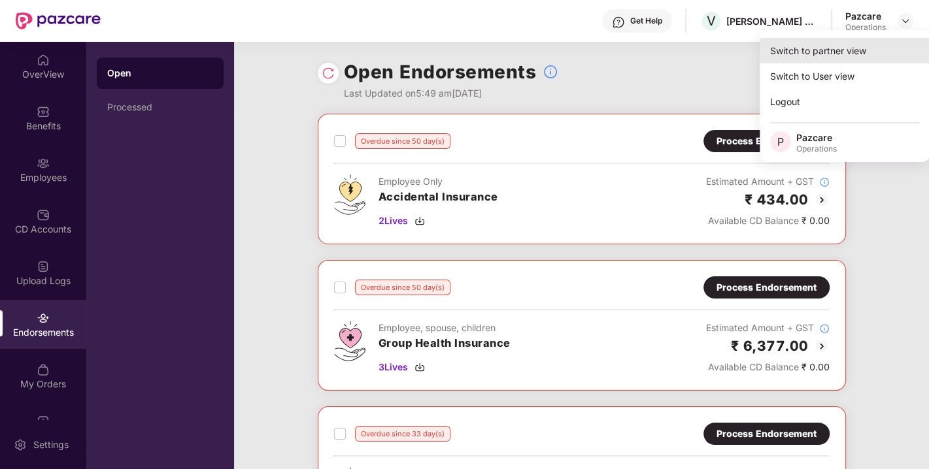
click at [842, 52] on div "Switch to partner view" at bounding box center [844, 50] width 170 height 25
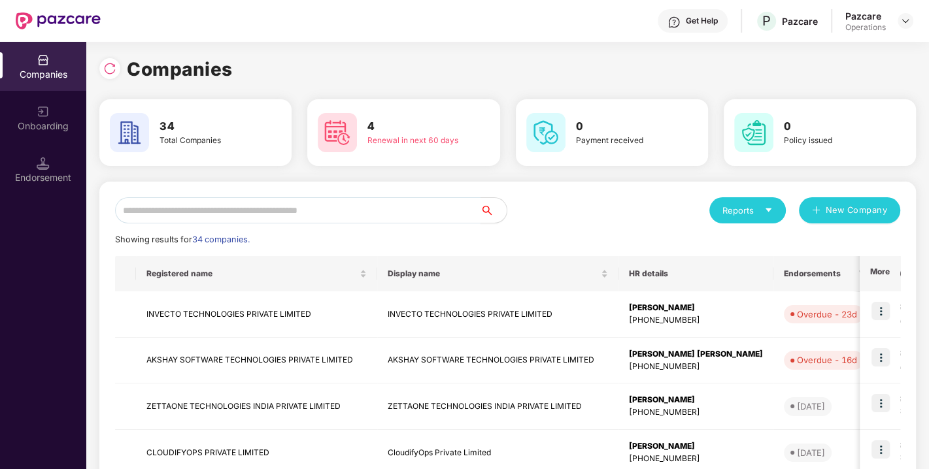
click at [366, 199] on input "text" at bounding box center [297, 210] width 365 height 26
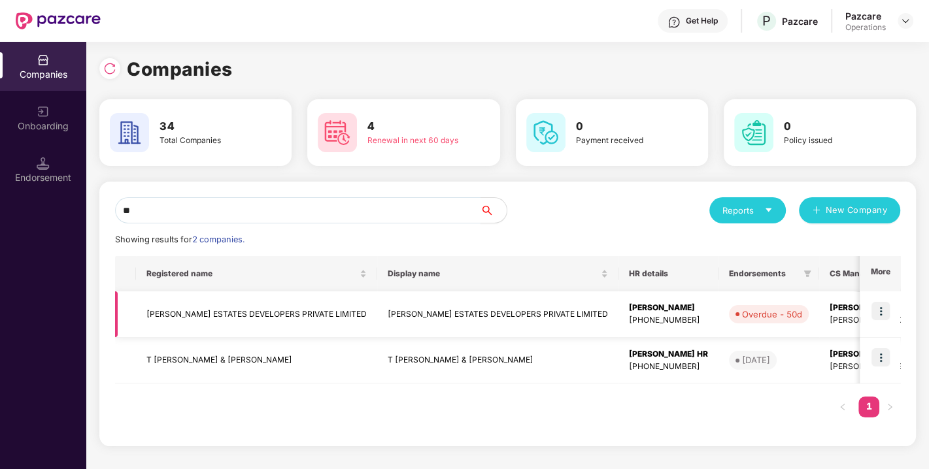
type input "**"
click at [318, 314] on td "[PERSON_NAME] ESTATES DEVELOPERS PRIVATE LIMITED" at bounding box center [256, 314] width 241 height 46
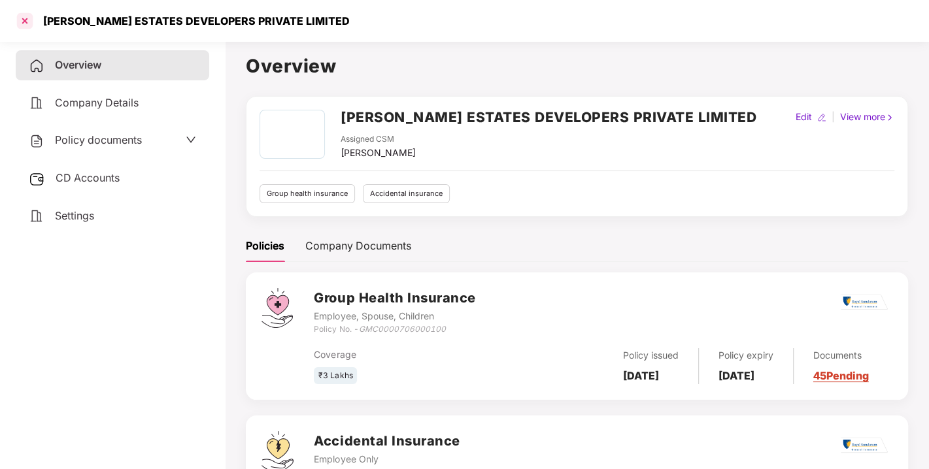
click at [26, 25] on div at bounding box center [24, 20] width 21 height 21
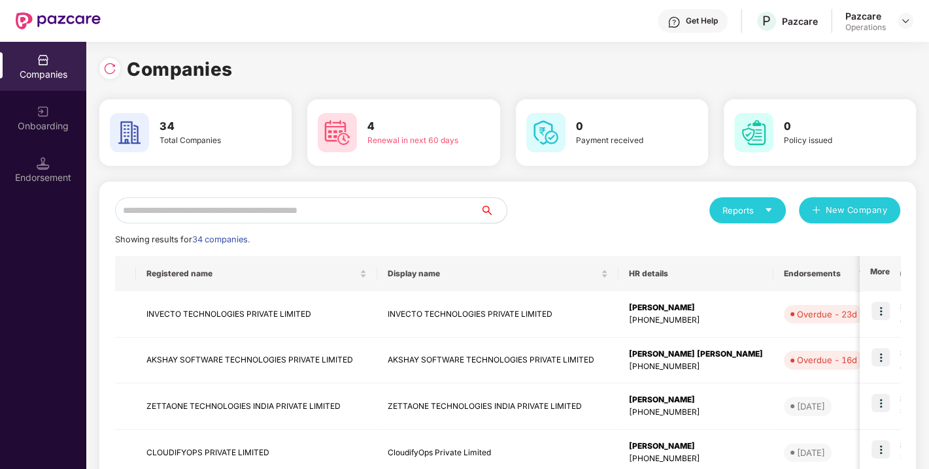
click at [305, 212] on input "text" at bounding box center [297, 210] width 365 height 26
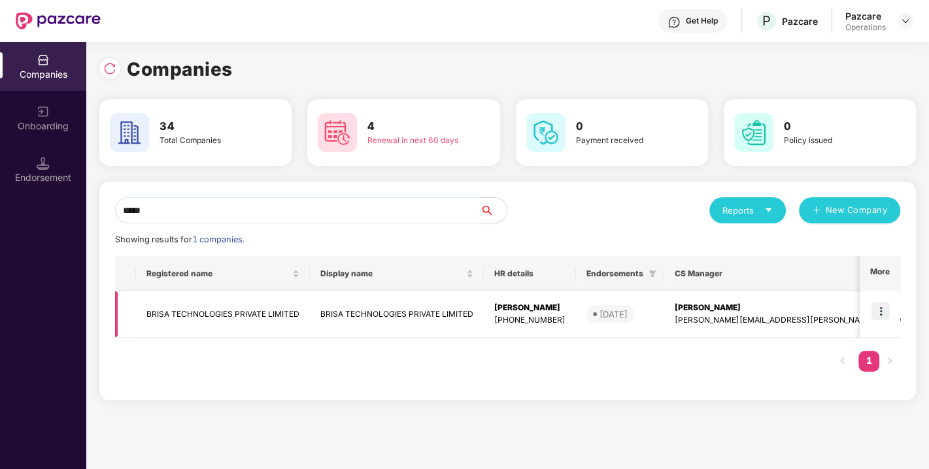
scroll to position [0, 239]
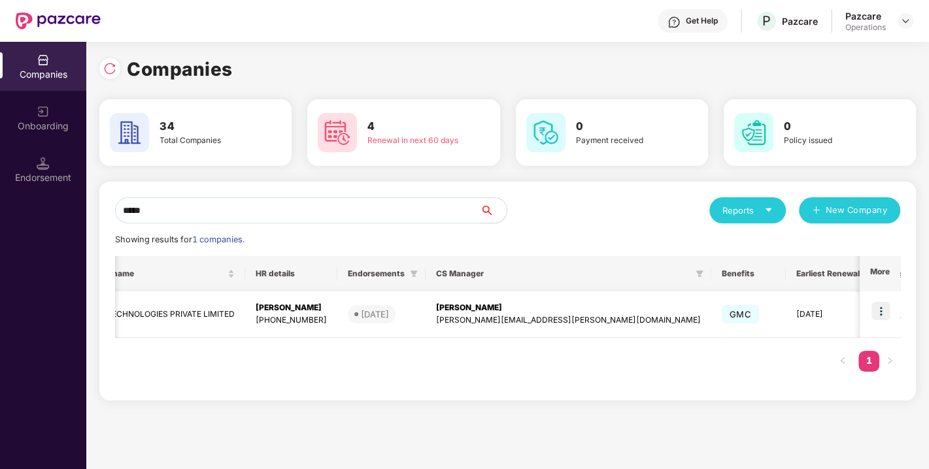
type input "*****"
click at [884, 316] on img at bounding box center [880, 311] width 18 height 18
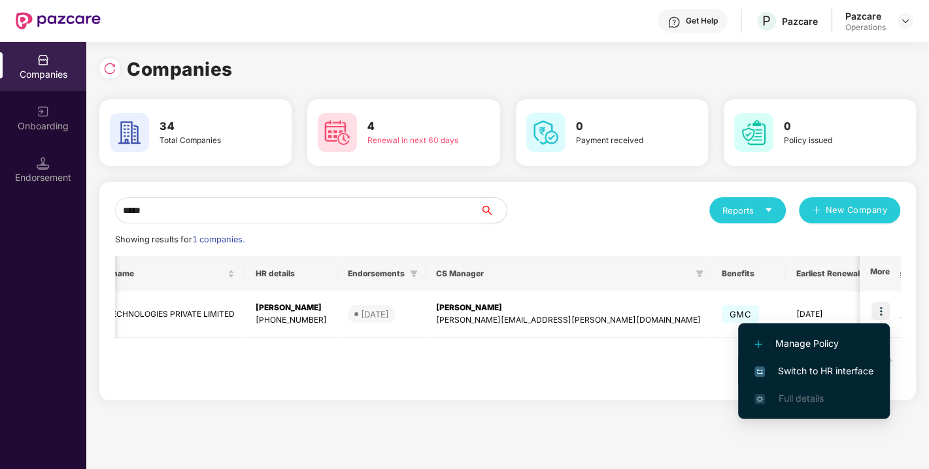
click at [796, 373] on span "Switch to HR interface" at bounding box center [813, 371] width 119 height 14
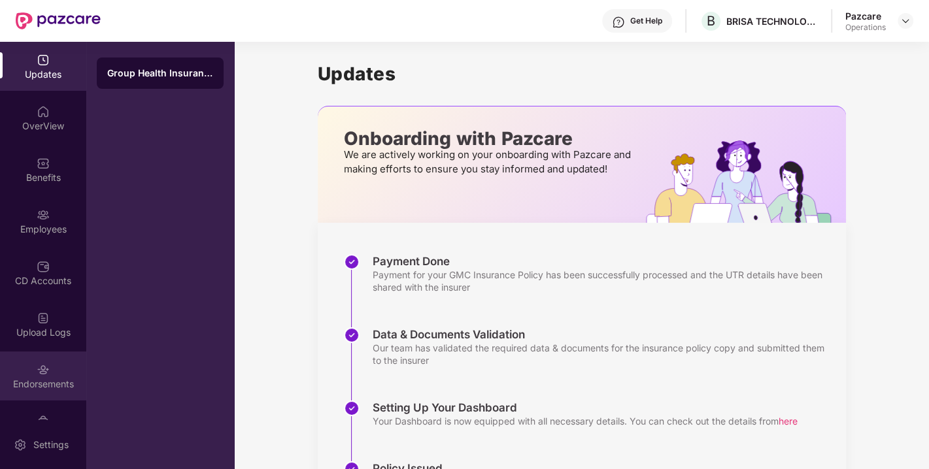
click at [27, 385] on div "Endorsements" at bounding box center [43, 384] width 86 height 13
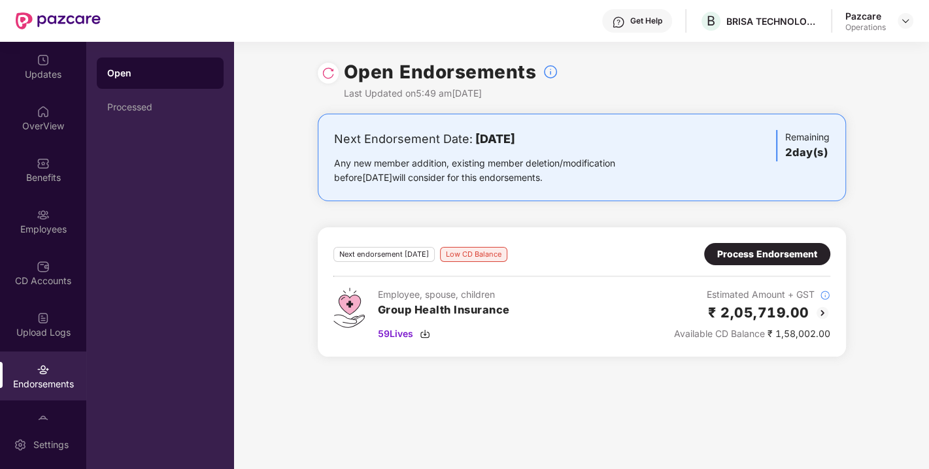
click at [756, 257] on div "Process Endorsement" at bounding box center [767, 254] width 100 height 14
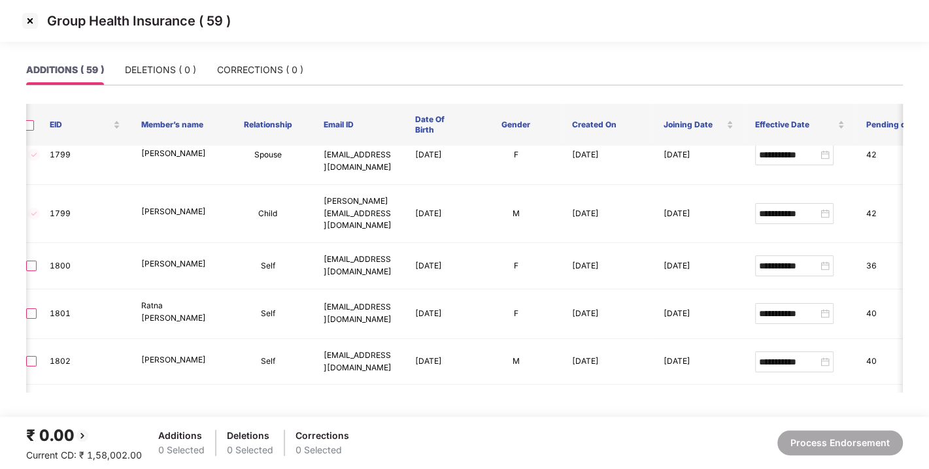
scroll to position [0, 7]
click at [31, 22] on img at bounding box center [30, 20] width 21 height 21
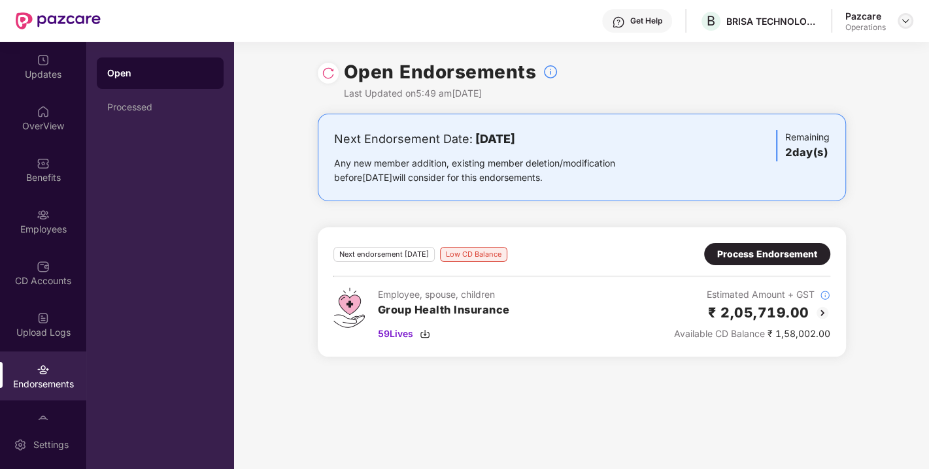
click at [900, 24] on img at bounding box center [905, 21] width 10 height 10
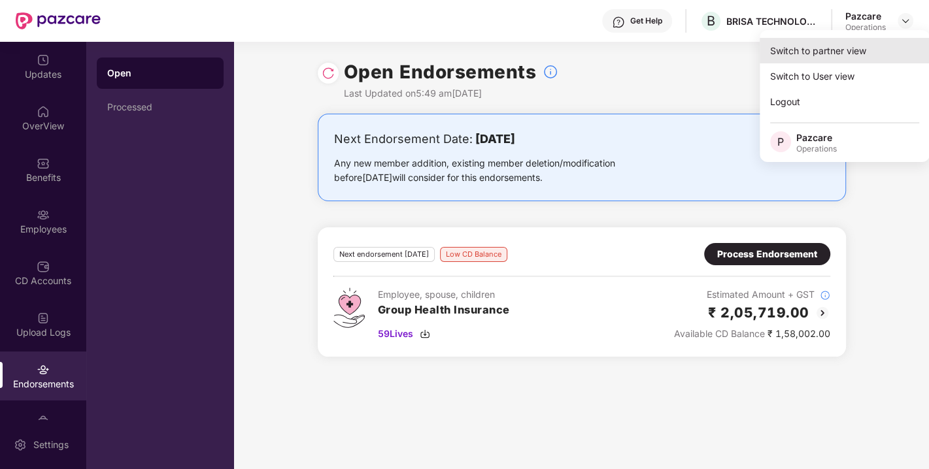
click at [799, 56] on div "Switch to partner view" at bounding box center [844, 50] width 170 height 25
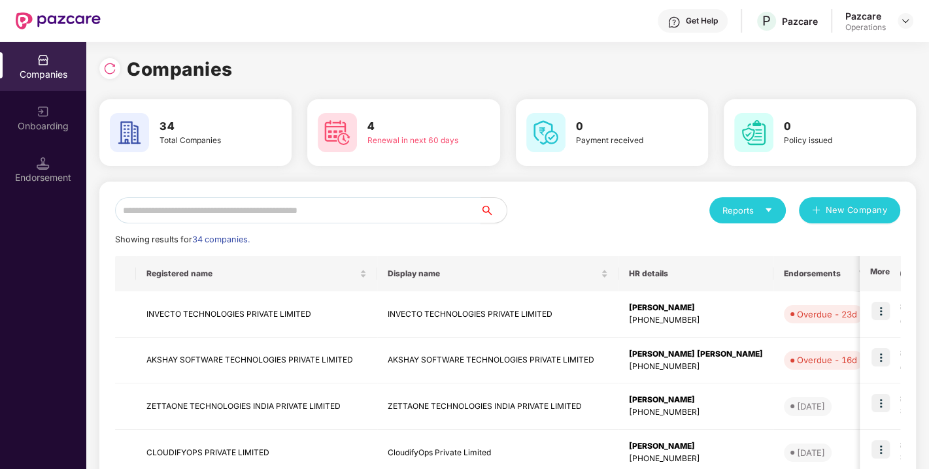
click at [429, 210] on input "text" at bounding box center [297, 210] width 365 height 26
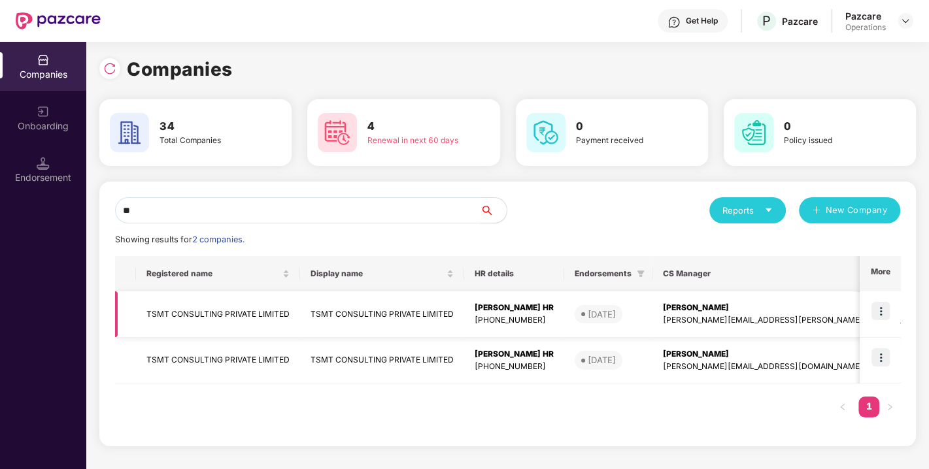
scroll to position [0, 261]
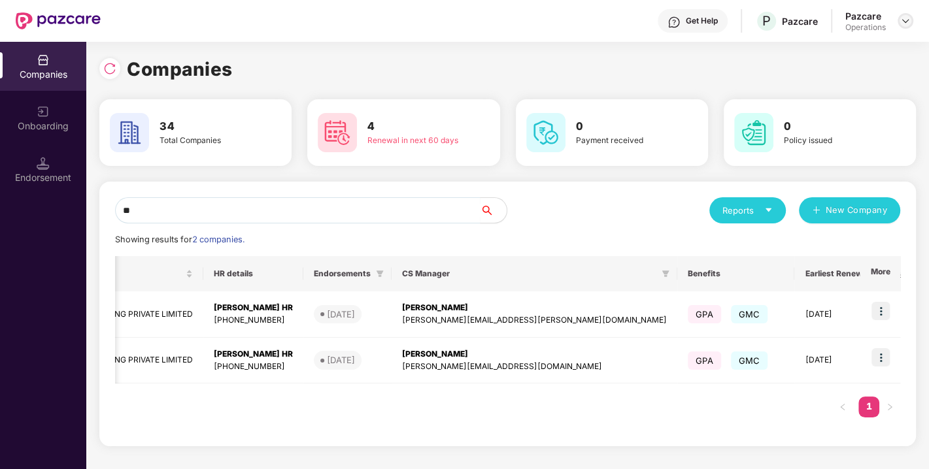
click at [900, 24] on img at bounding box center [905, 21] width 10 height 10
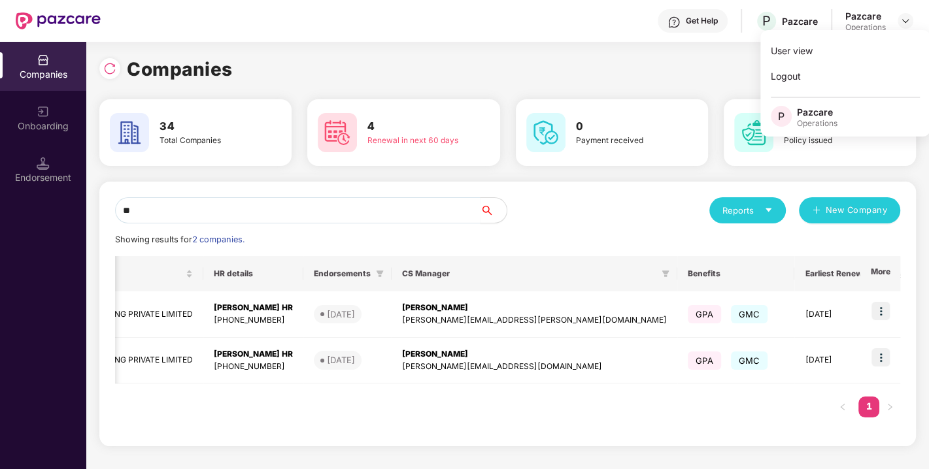
click at [718, 39] on div "Get Help P Pazcare Pazcare Operations" at bounding box center [507, 21] width 812 height 42
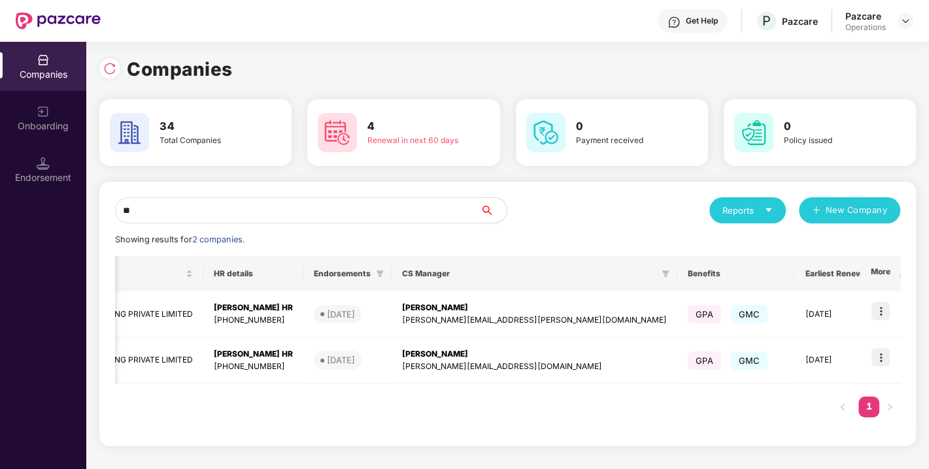
click at [127, 207] on input "**" at bounding box center [297, 210] width 365 height 26
type input "*"
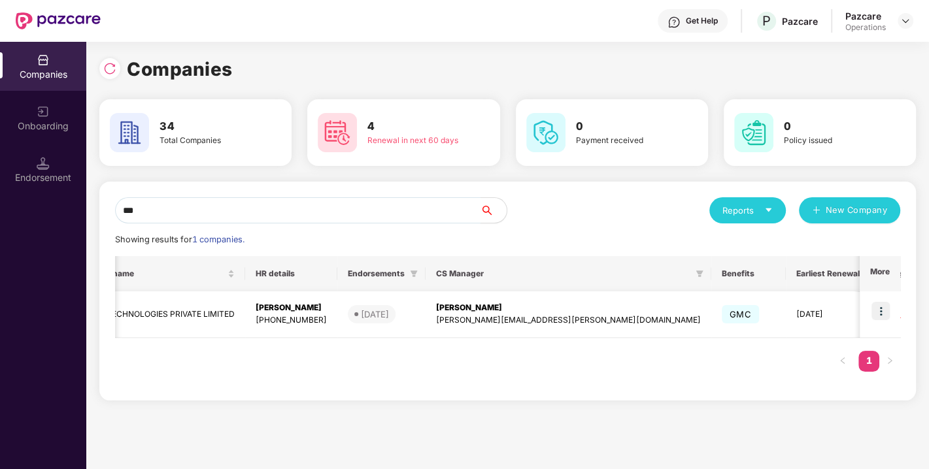
scroll to position [0, 0]
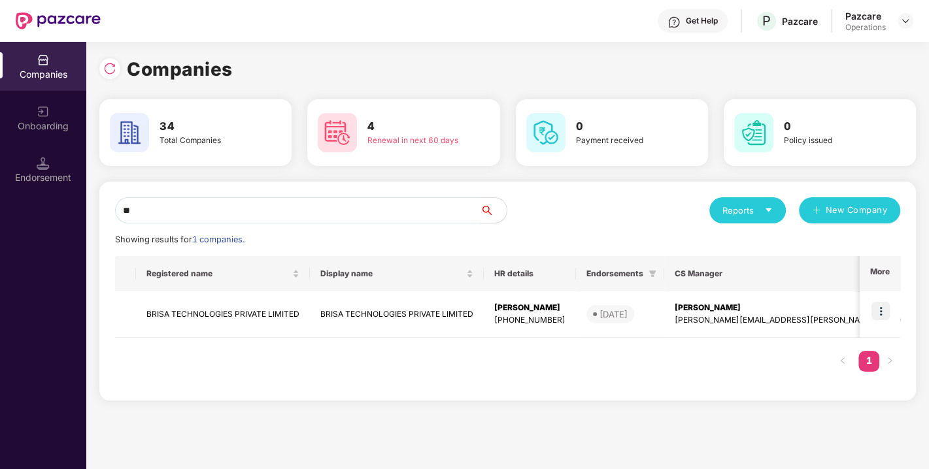
type input "*"
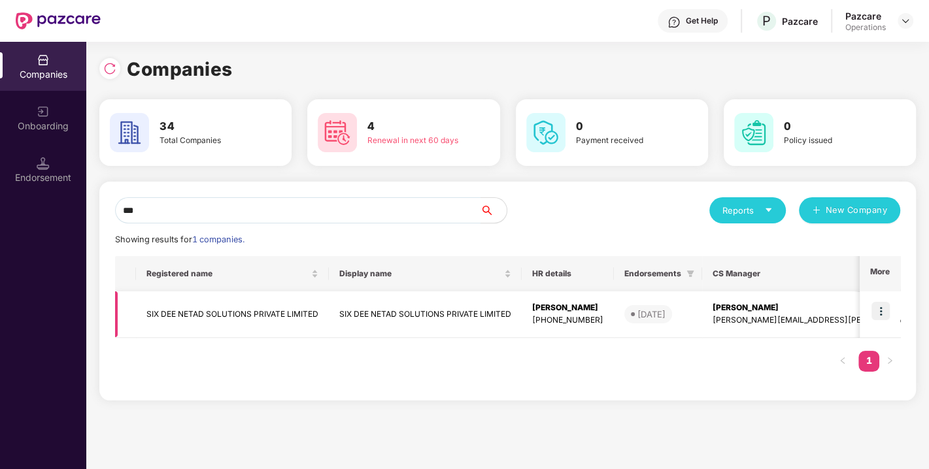
type input "***"
click at [513, 316] on td "SIX DEE NETAD SOLUTIONS PRIVATE LIMITED" at bounding box center [425, 314] width 193 height 46
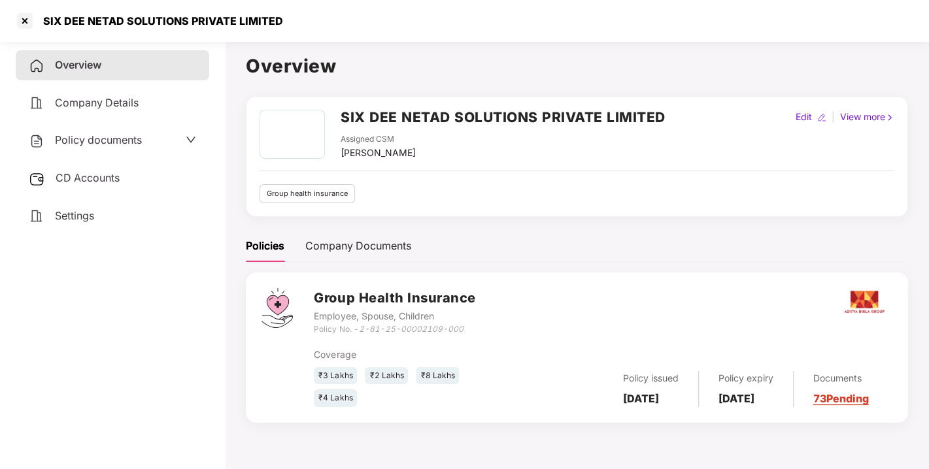
click at [135, 140] on span "Policy documents" at bounding box center [98, 139] width 87 height 13
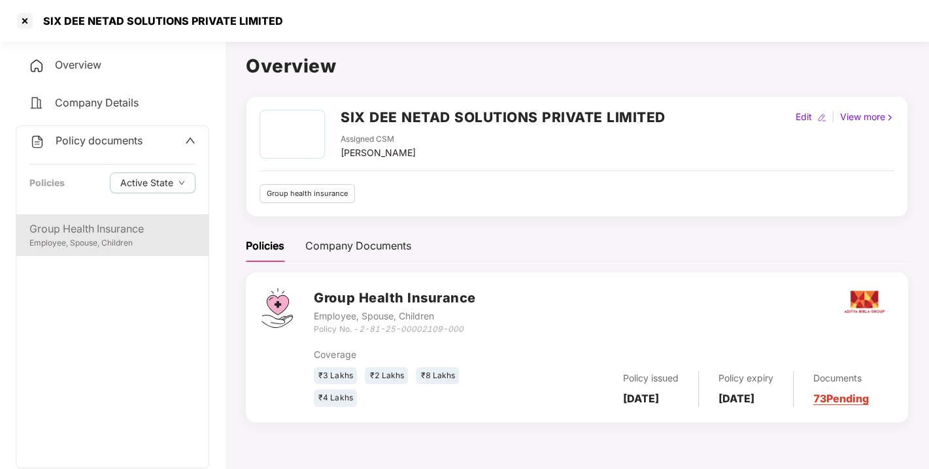
click at [158, 235] on div "Group Health Insurance" at bounding box center [112, 229] width 166 height 16
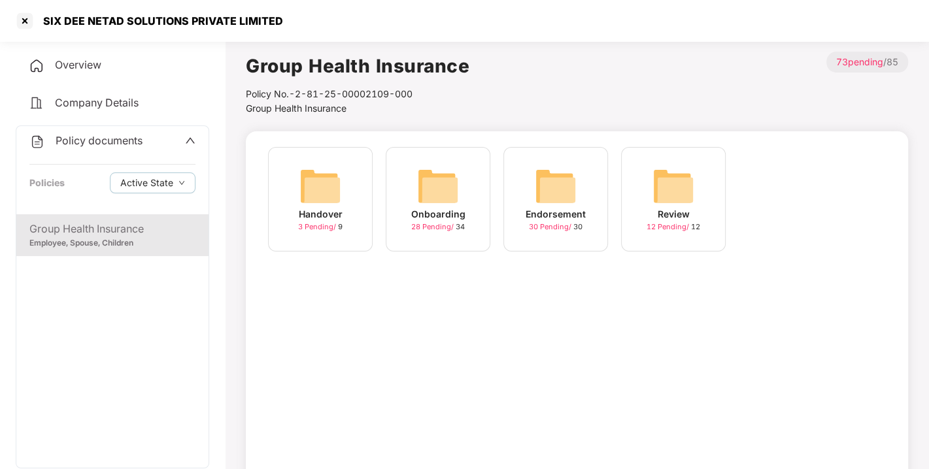
click at [545, 214] on div "Endorsement" at bounding box center [555, 214] width 60 height 14
click at [668, 205] on img at bounding box center [673, 186] width 42 height 42
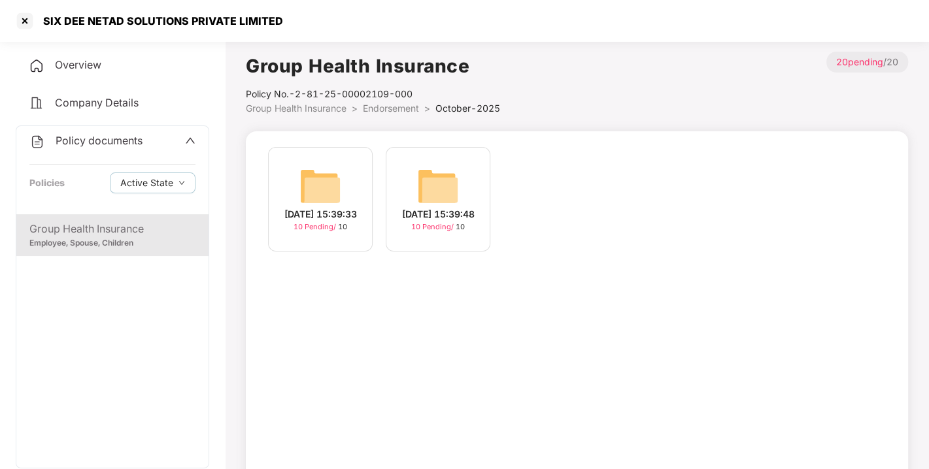
click at [446, 190] on img at bounding box center [438, 186] width 42 height 42
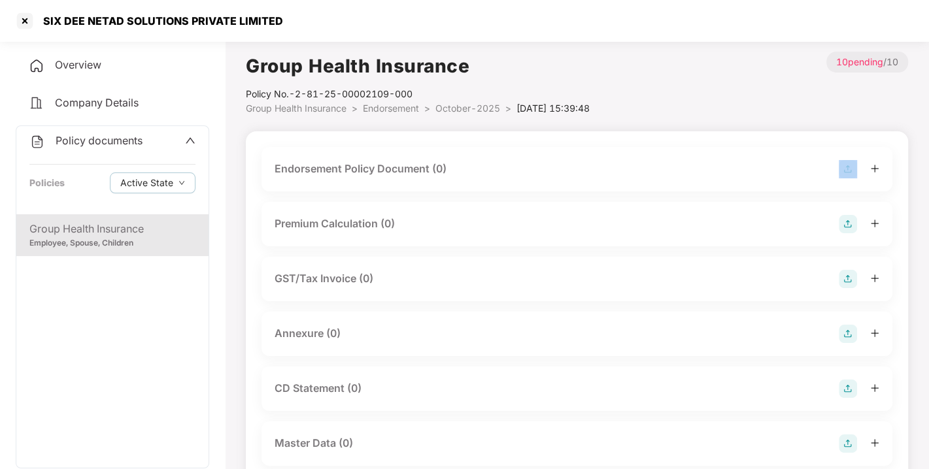
click at [446, 190] on div "Endorsement Policy Document (0)" at bounding box center [576, 169] width 631 height 44
click at [410, 169] on div "Endorsement Policy Document (0)" at bounding box center [360, 169] width 172 height 16
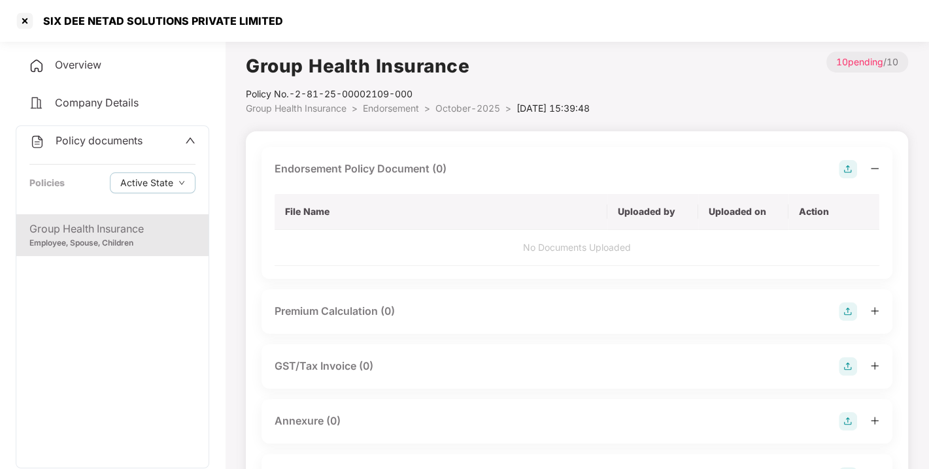
click at [845, 166] on img at bounding box center [847, 169] width 18 height 18
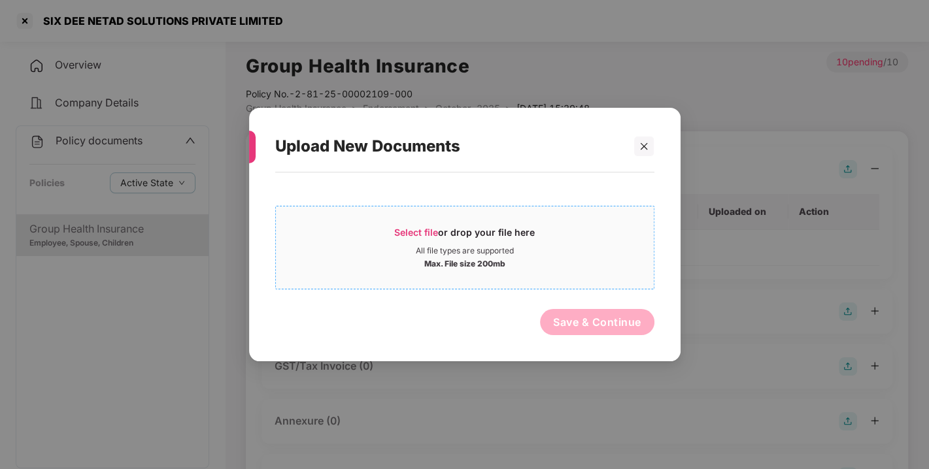
click at [403, 231] on span "Select file" at bounding box center [416, 232] width 44 height 11
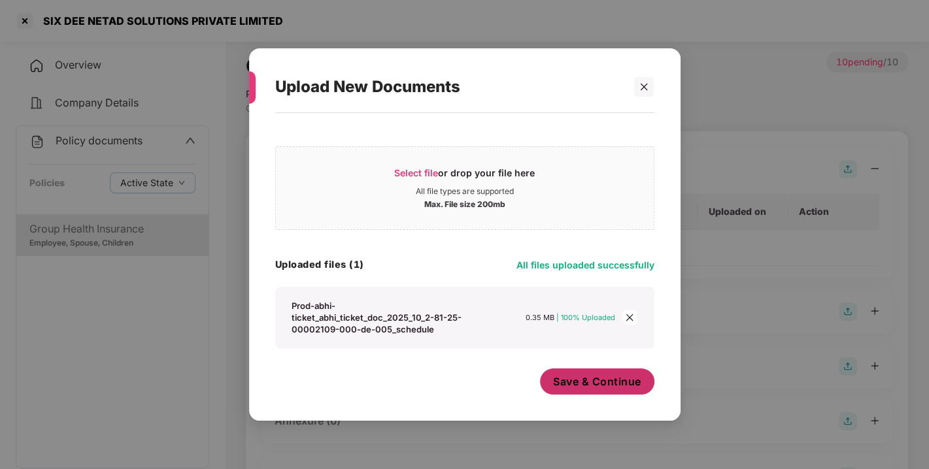
click at [567, 384] on span "Save & Continue" at bounding box center [597, 381] width 88 height 14
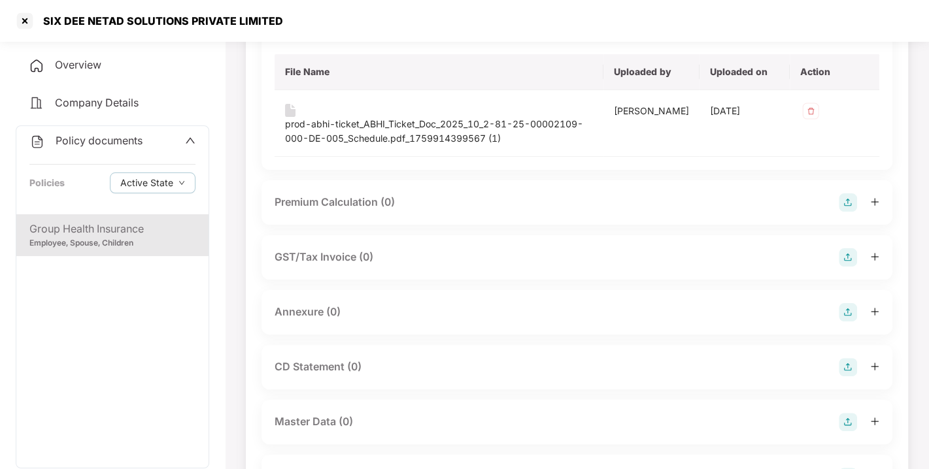
scroll to position [187, 0]
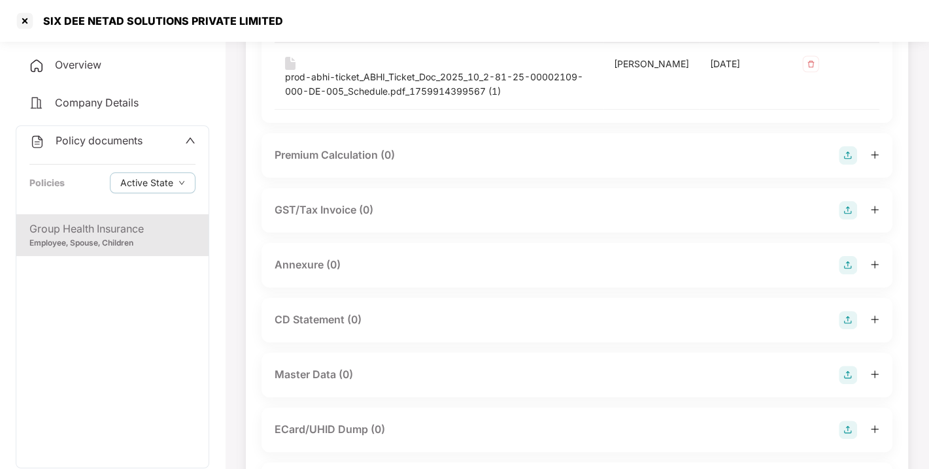
click at [842, 259] on img at bounding box center [847, 265] width 18 height 18
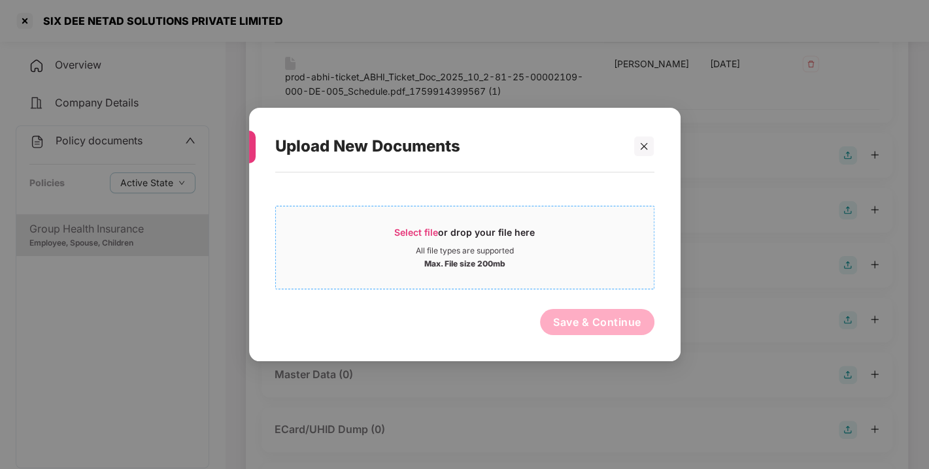
click at [408, 231] on span "Select file" at bounding box center [416, 232] width 44 height 11
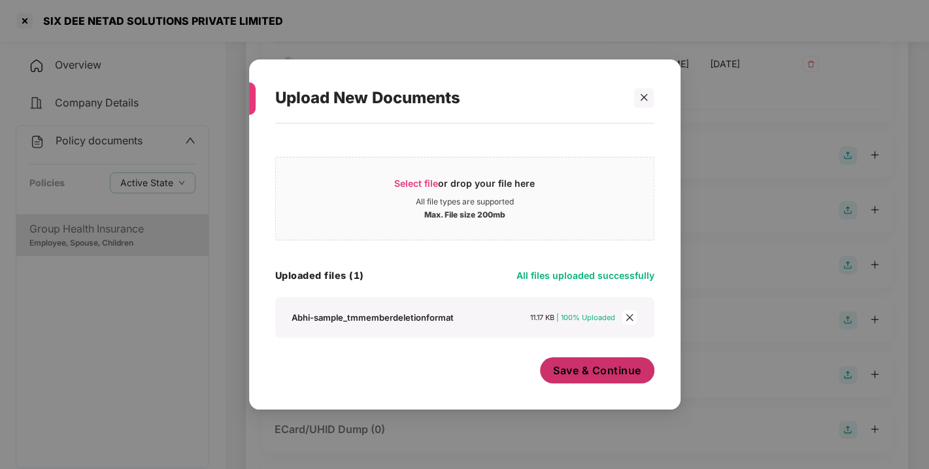
click at [574, 380] on button "Save & Continue" at bounding box center [597, 370] width 114 height 26
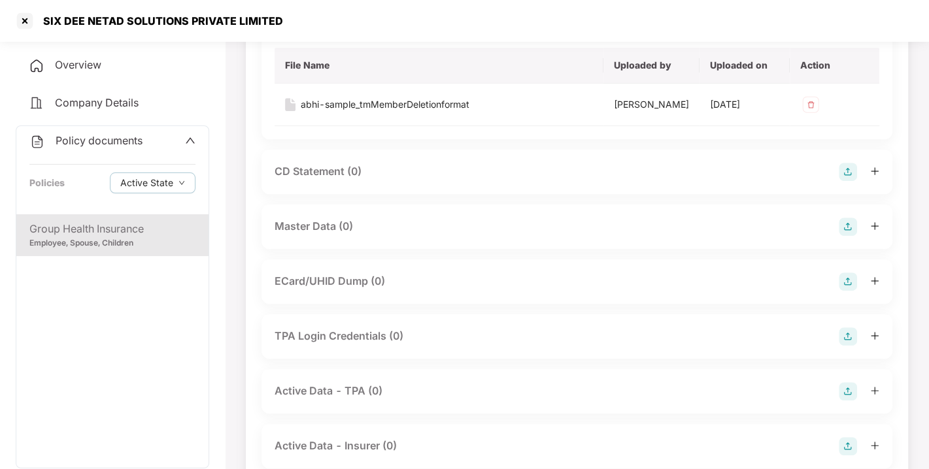
scroll to position [431, 0]
click at [847, 224] on img at bounding box center [847, 225] width 18 height 18
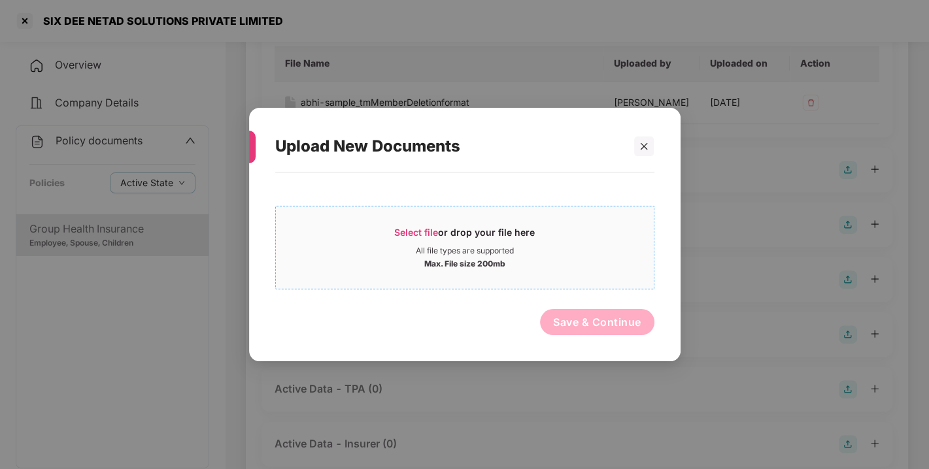
click at [433, 233] on span "Select file" at bounding box center [416, 232] width 44 height 11
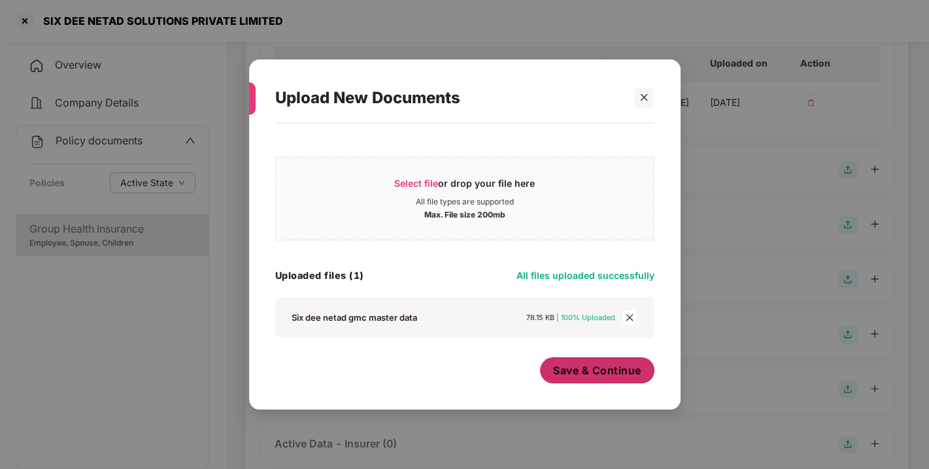
click at [627, 367] on span "Save & Continue" at bounding box center [597, 370] width 88 height 14
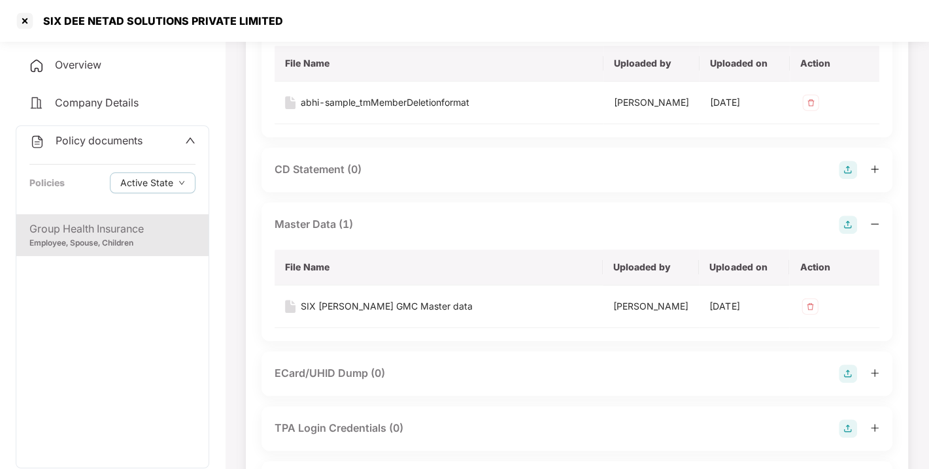
click at [138, 108] on span "Company Details" at bounding box center [97, 102] width 84 height 13
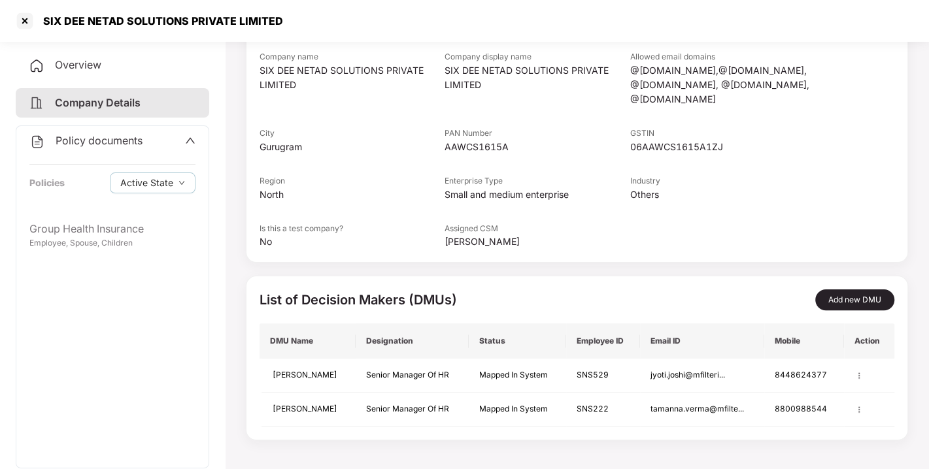
scroll to position [135, 0]
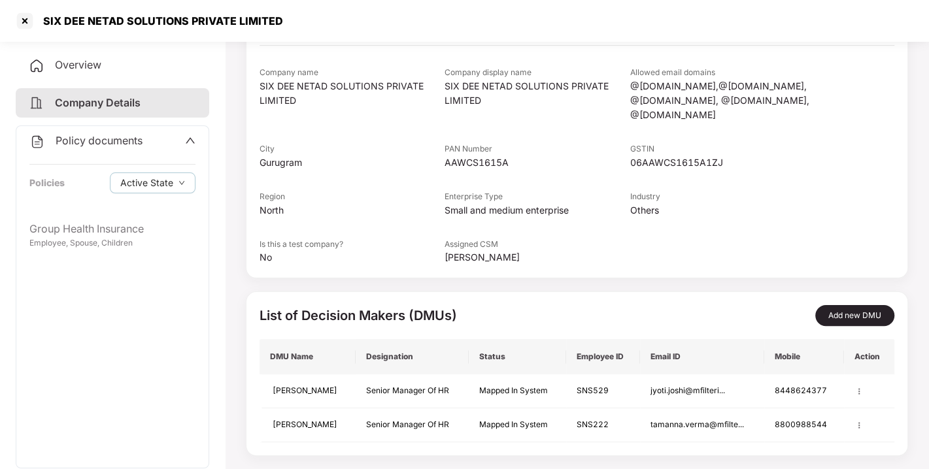
click at [105, 146] on span "Policy documents" at bounding box center [99, 140] width 87 height 13
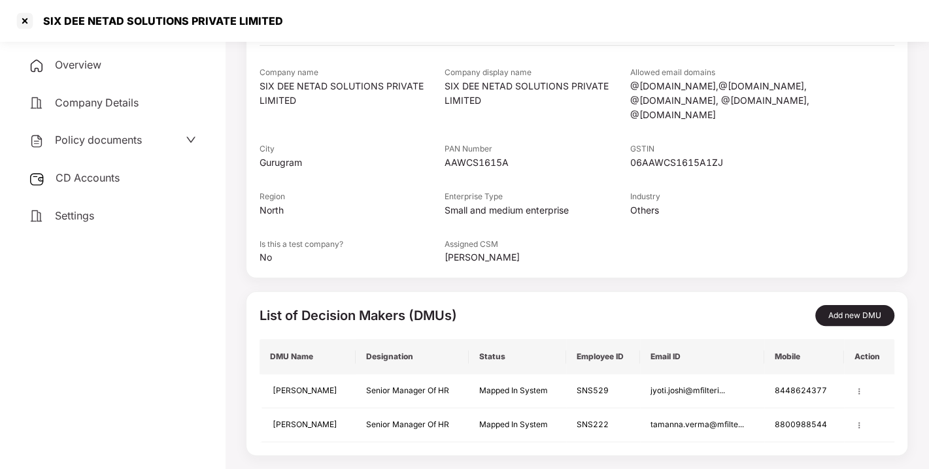
click at [94, 182] on span "CD Accounts" at bounding box center [88, 177] width 64 height 13
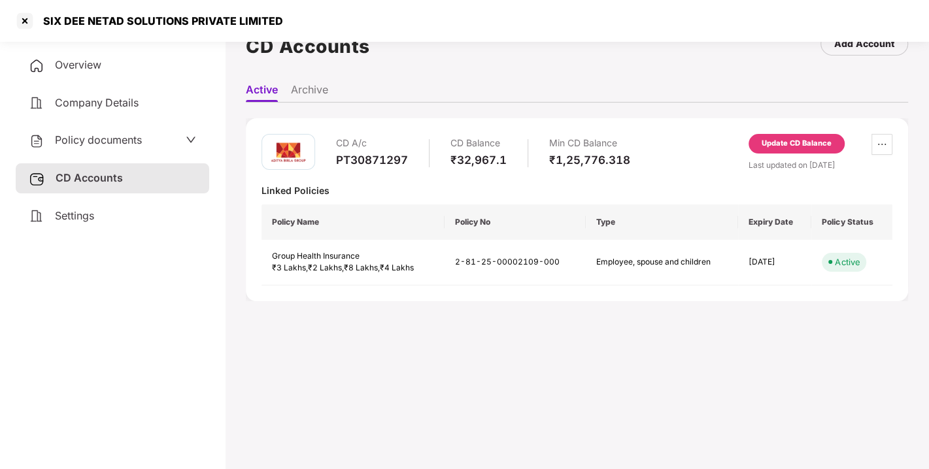
scroll to position [0, 0]
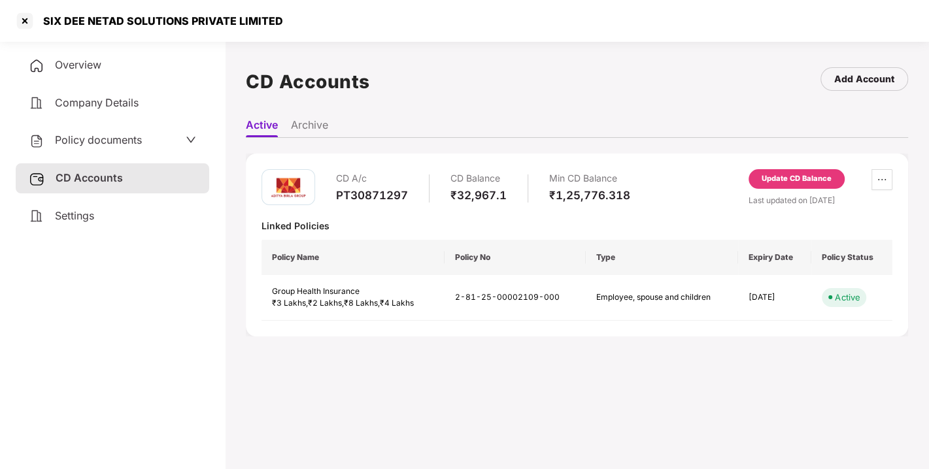
click at [781, 182] on div "Update CD Balance" at bounding box center [796, 179] width 70 height 12
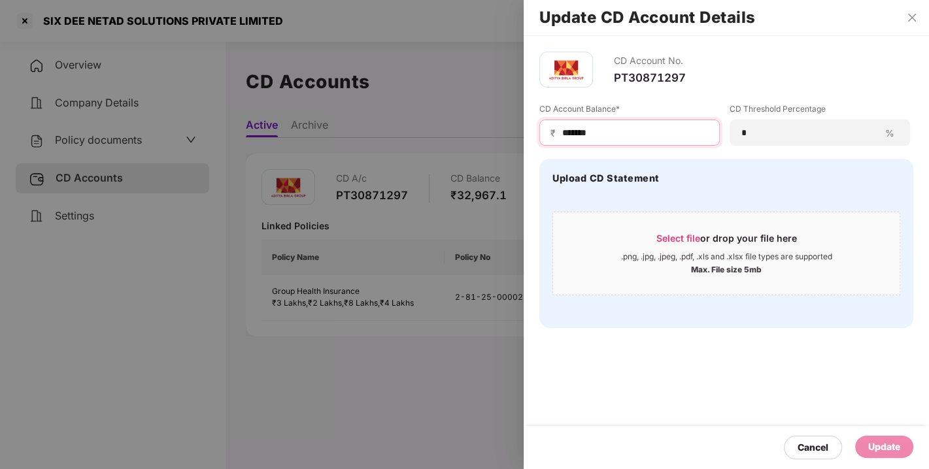
click at [655, 135] on input "*******" at bounding box center [635, 133] width 148 height 14
type input "*****"
click at [885, 443] on div "Update" at bounding box center [884, 447] width 32 height 14
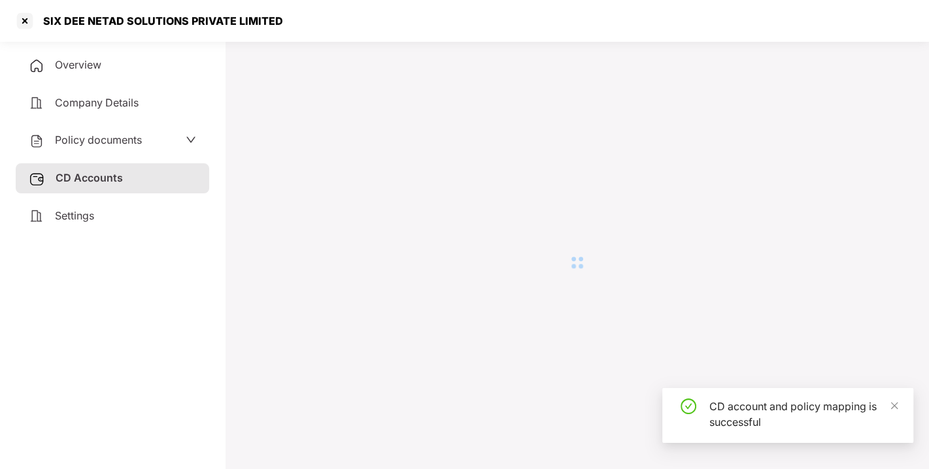
click at [469, 105] on div at bounding box center [577, 263] width 662 height 422
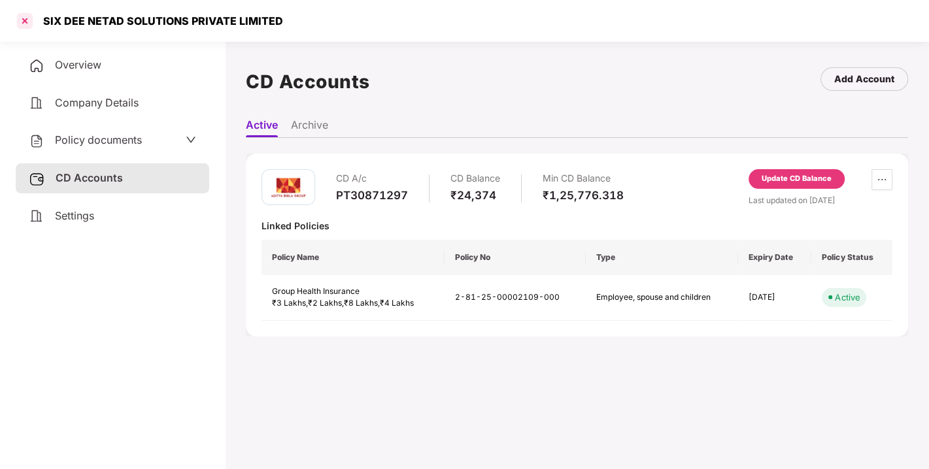
click at [28, 16] on div at bounding box center [24, 20] width 21 height 21
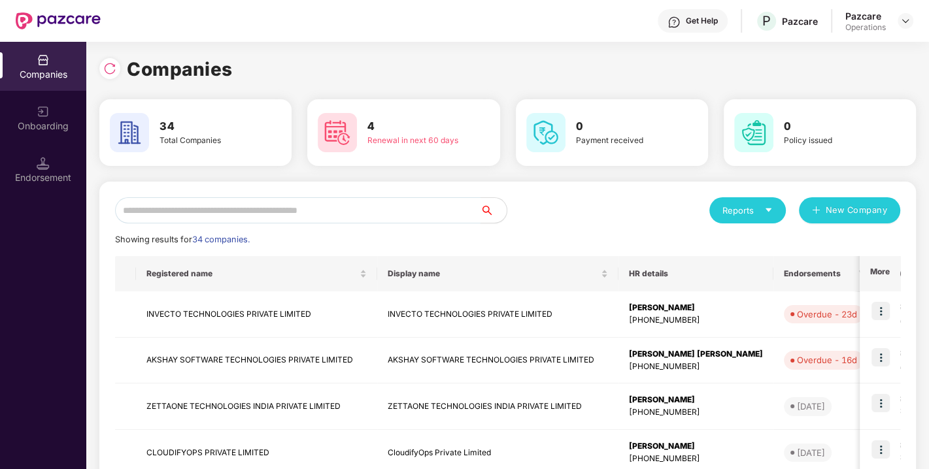
click at [335, 212] on input "text" at bounding box center [297, 210] width 365 height 26
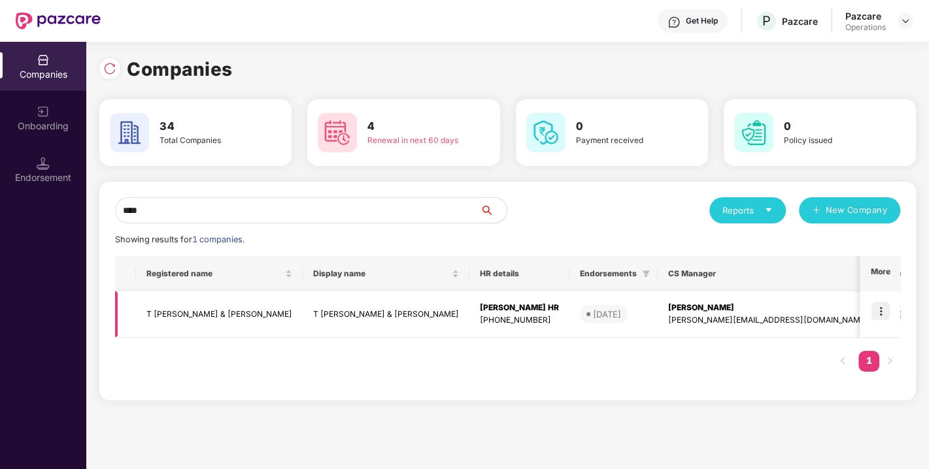
scroll to position [0, 198]
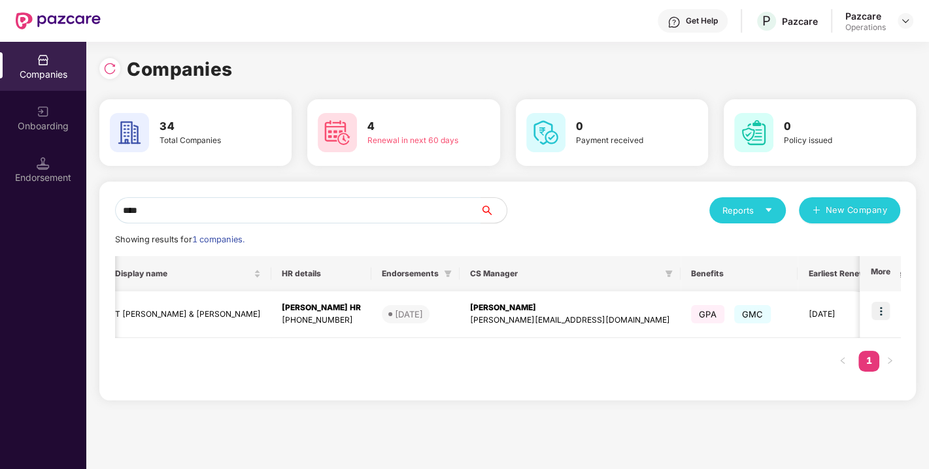
type input "****"
click at [879, 308] on img at bounding box center [880, 311] width 18 height 18
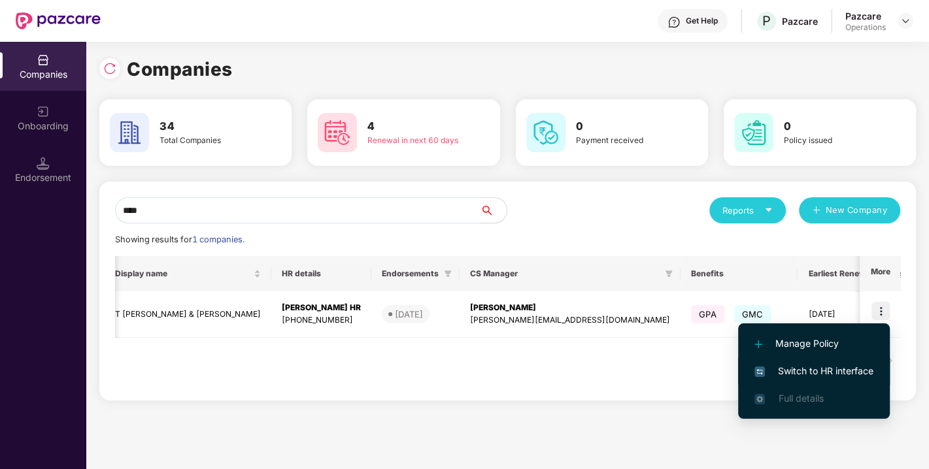
click at [802, 374] on span "Switch to HR interface" at bounding box center [813, 371] width 119 height 14
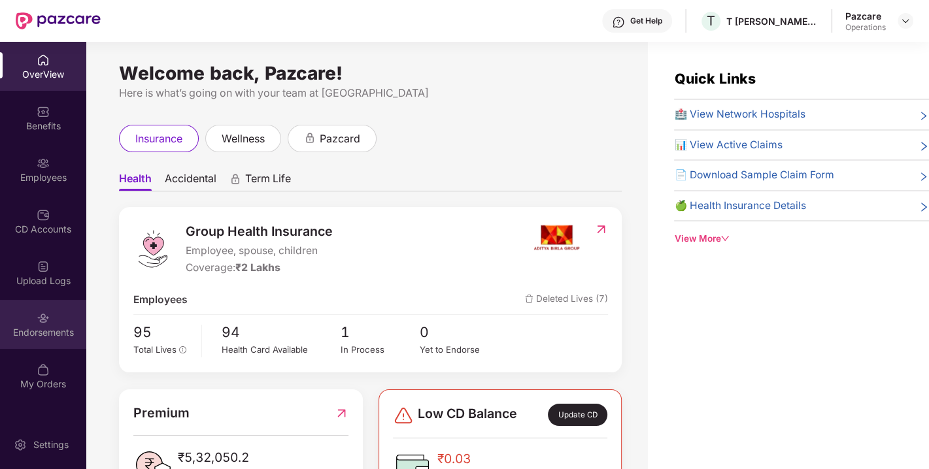
click at [50, 332] on div "Endorsements" at bounding box center [43, 332] width 86 height 13
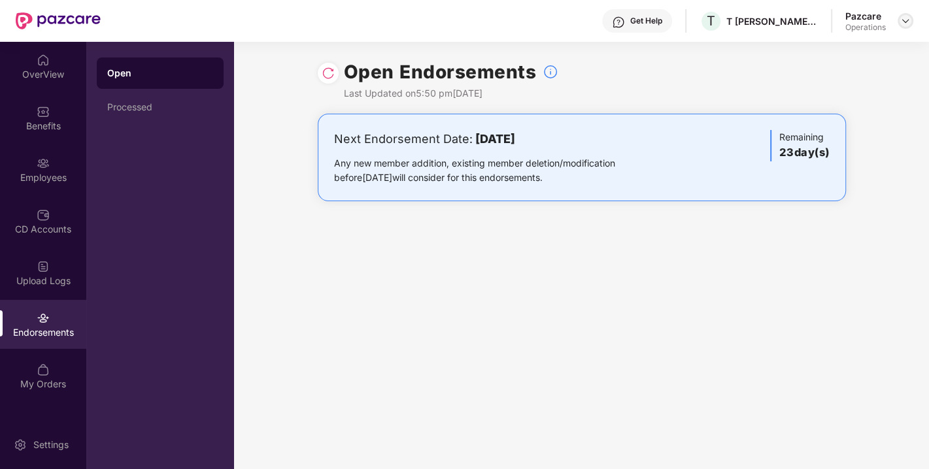
click at [911, 24] on div at bounding box center [905, 21] width 16 height 16
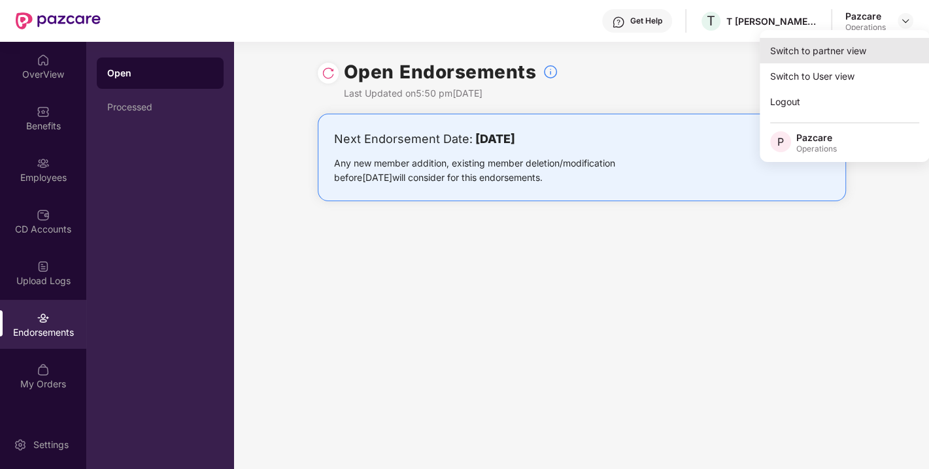
click at [831, 50] on div "Switch to partner view" at bounding box center [844, 50] width 170 height 25
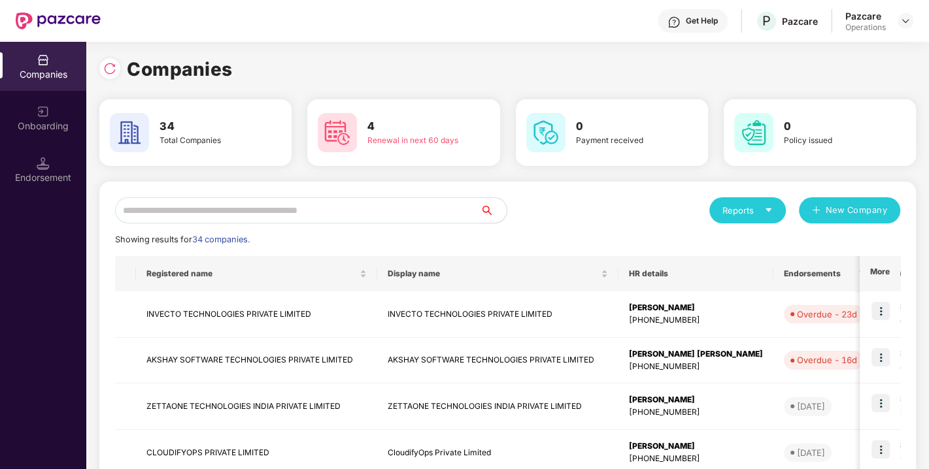
click at [350, 212] on input "text" at bounding box center [297, 210] width 365 height 26
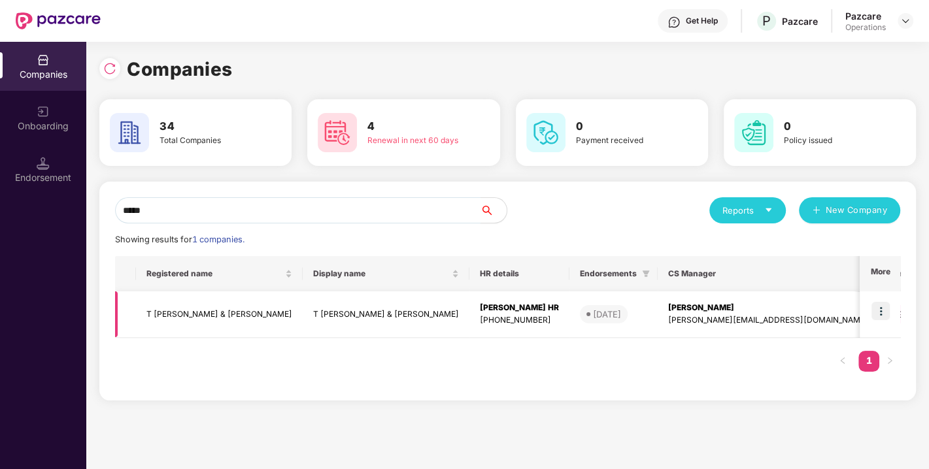
type input "*****"
click at [374, 318] on td "T [PERSON_NAME] & [PERSON_NAME]" at bounding box center [386, 314] width 167 height 46
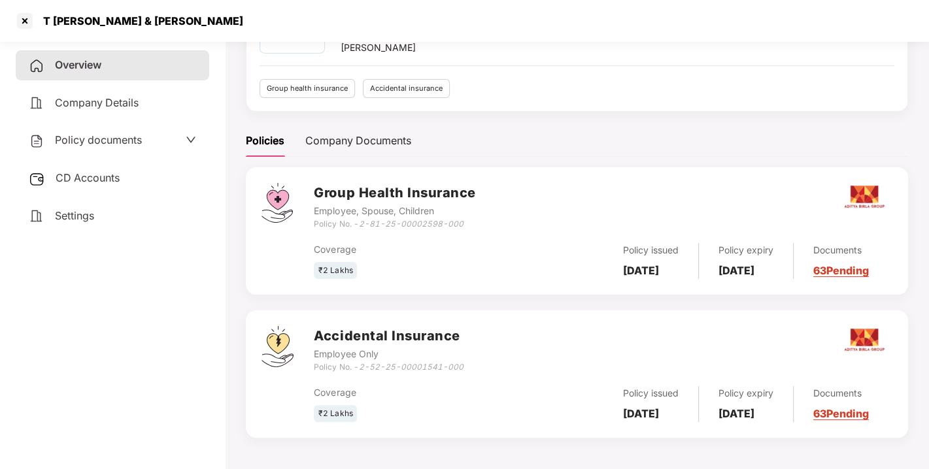
scroll to position [0, 0]
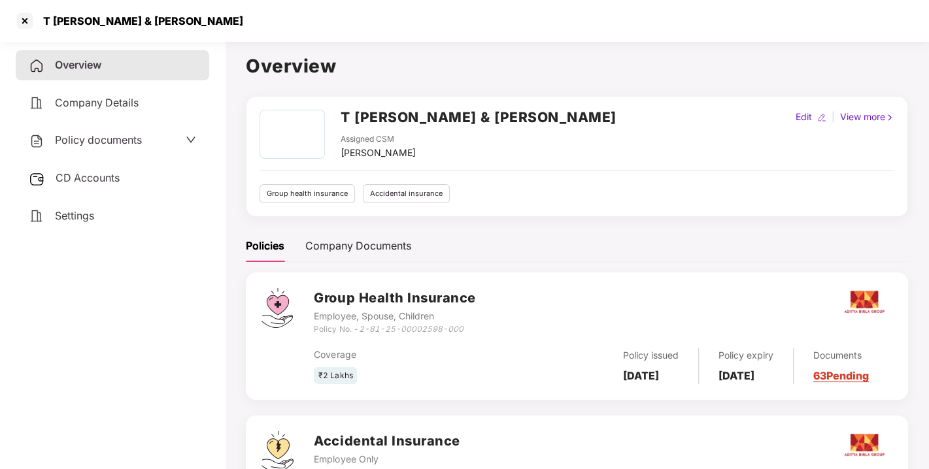
click at [123, 139] on span "Policy documents" at bounding box center [98, 139] width 87 height 13
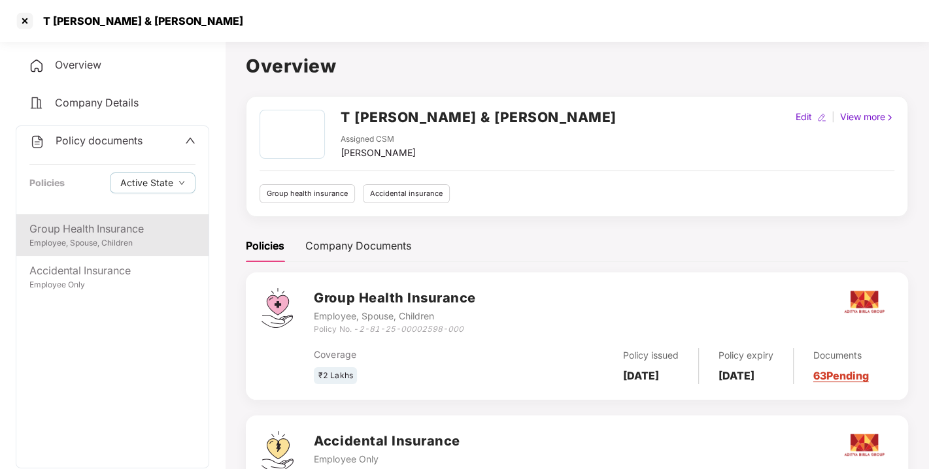
click at [176, 227] on div "Group Health Insurance" at bounding box center [112, 229] width 166 height 16
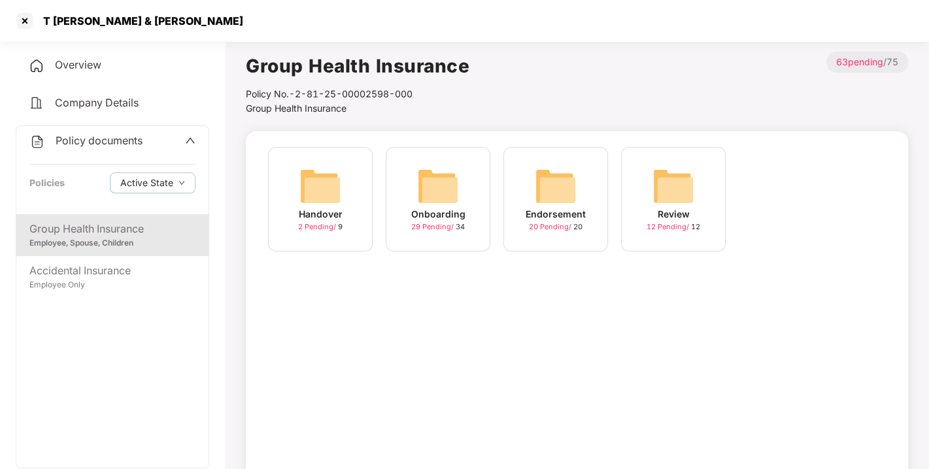
click at [558, 188] on img at bounding box center [556, 186] width 42 height 42
click at [704, 184] on div "October-2025 20 Pending / 20" at bounding box center [673, 199] width 105 height 105
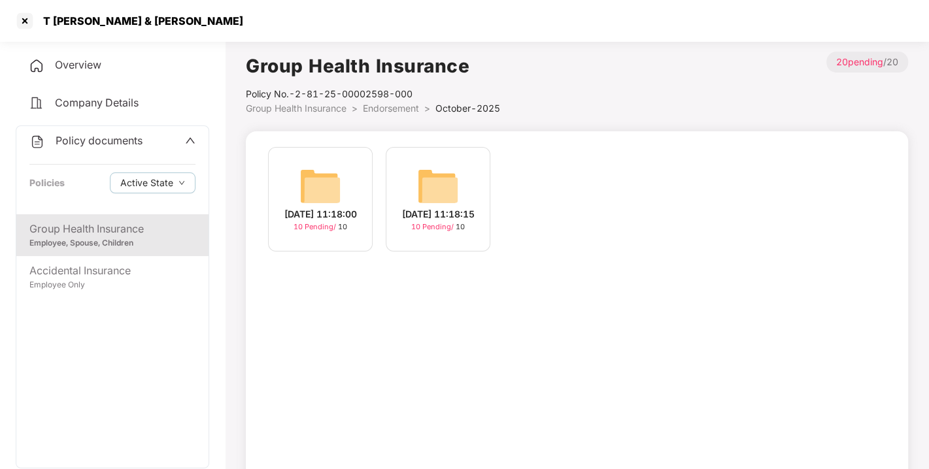
click at [455, 180] on img at bounding box center [438, 186] width 42 height 42
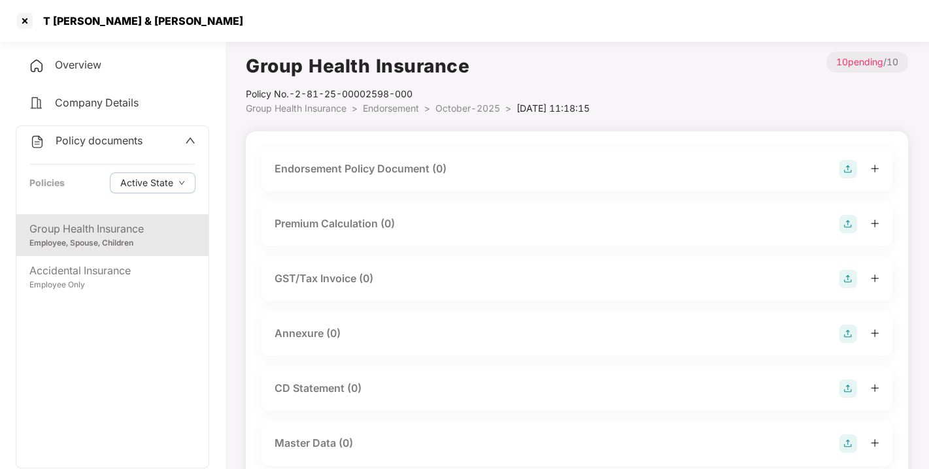
click at [848, 172] on img at bounding box center [847, 169] width 18 height 18
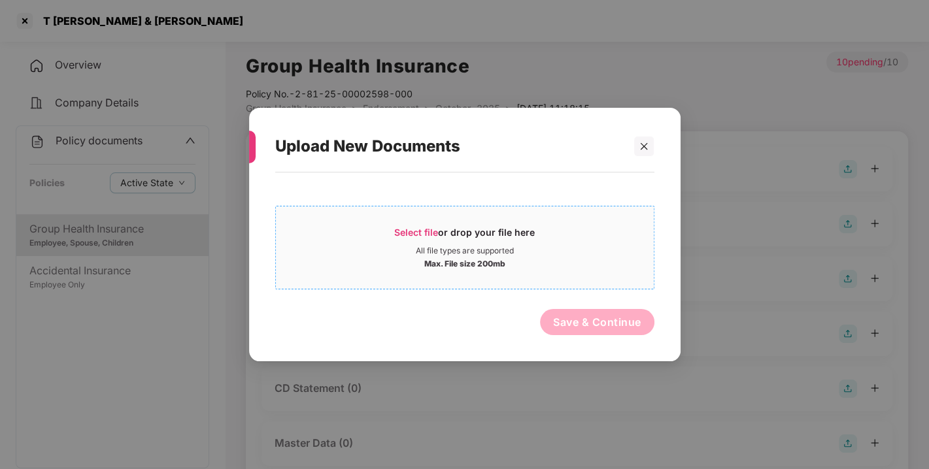
click at [436, 231] on span "Select file" at bounding box center [416, 232] width 44 height 11
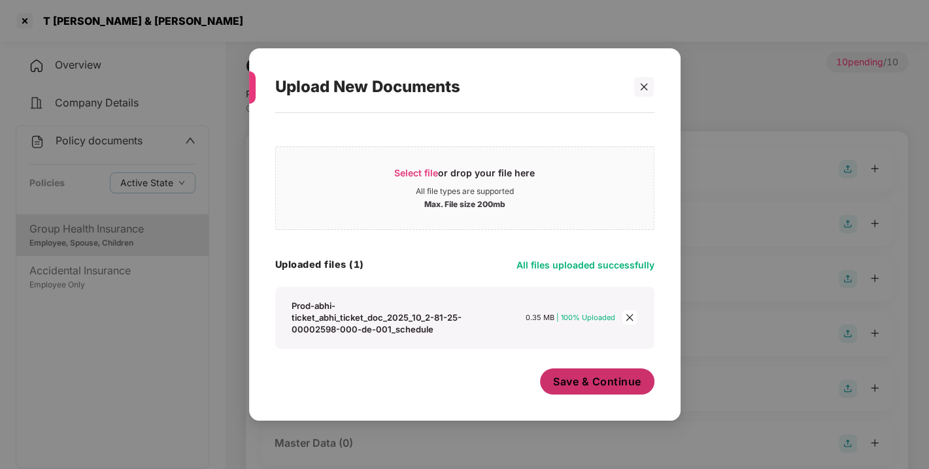
click at [639, 390] on button "Save & Continue" at bounding box center [597, 382] width 114 height 26
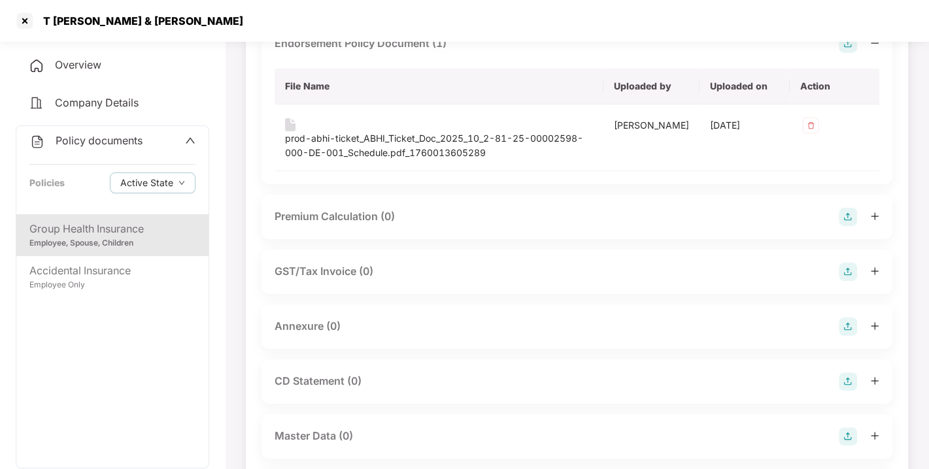
scroll to position [179, 0]
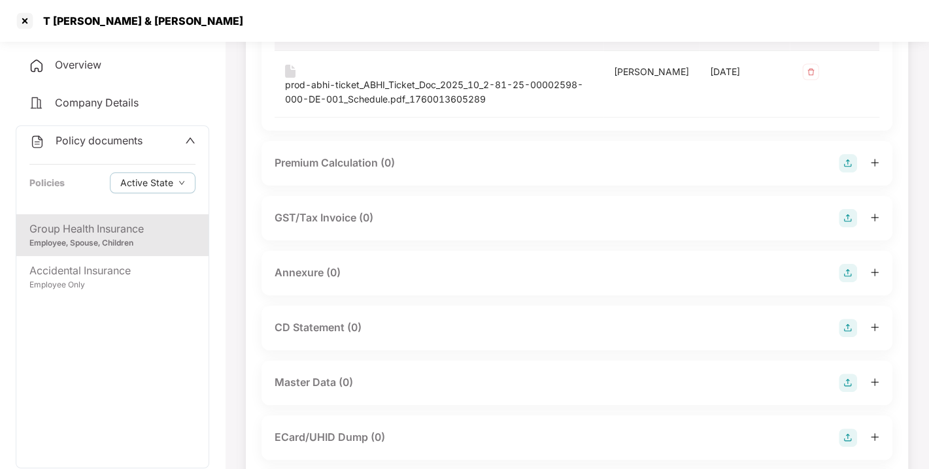
click at [842, 274] on img at bounding box center [847, 273] width 18 height 18
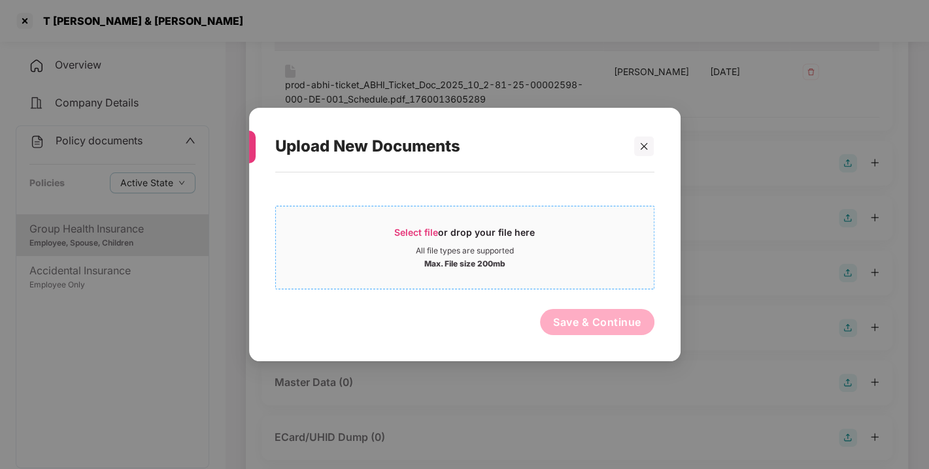
click at [433, 233] on span "Select file" at bounding box center [416, 232] width 44 height 11
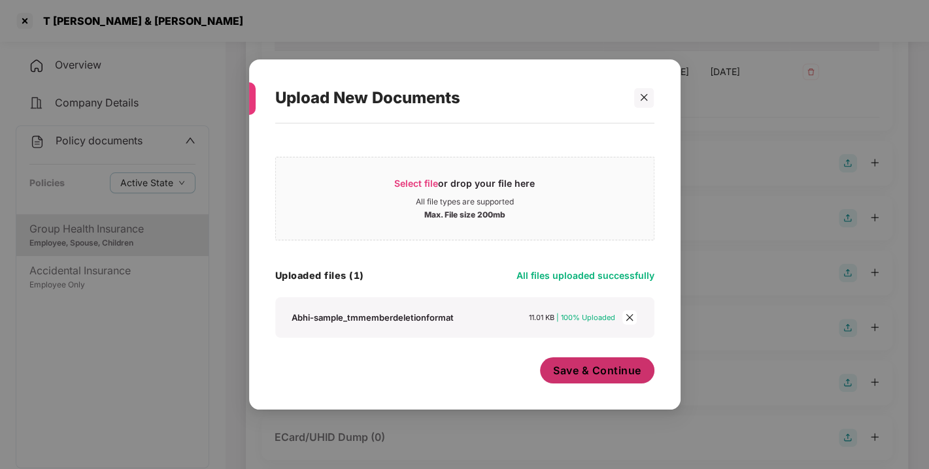
click at [591, 371] on span "Save & Continue" at bounding box center [597, 370] width 88 height 14
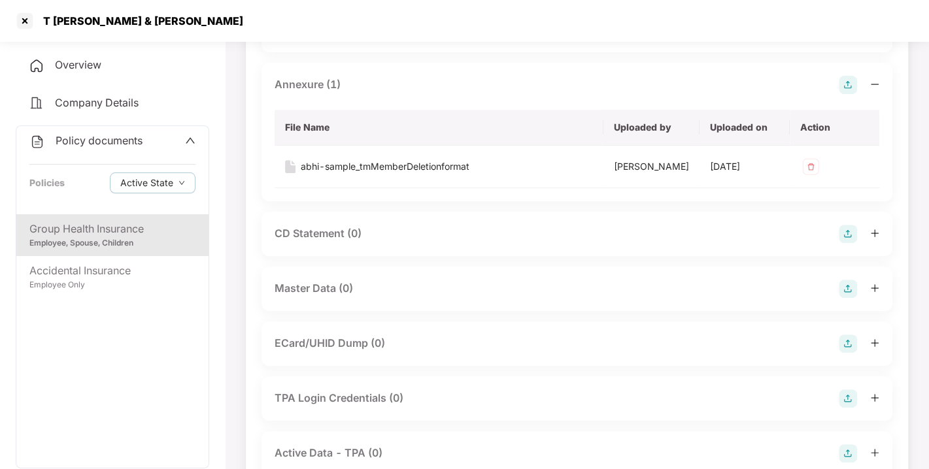
scroll to position [459, 0]
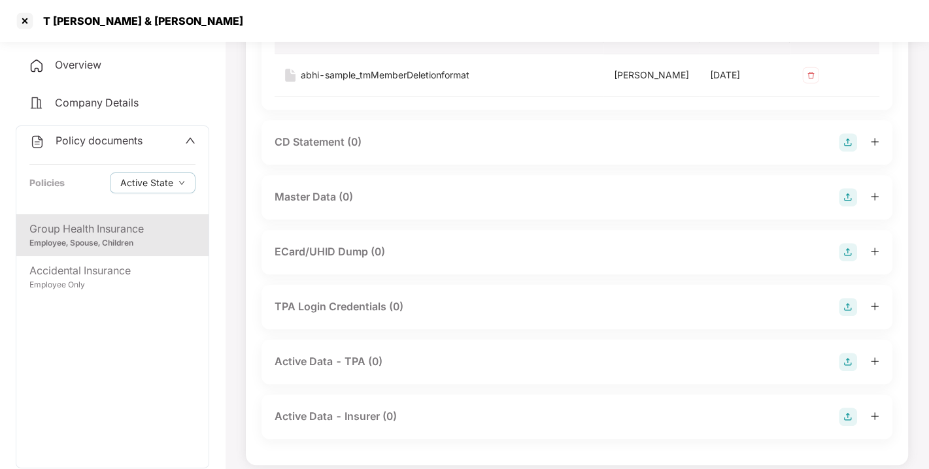
click at [850, 193] on img at bounding box center [847, 197] width 18 height 18
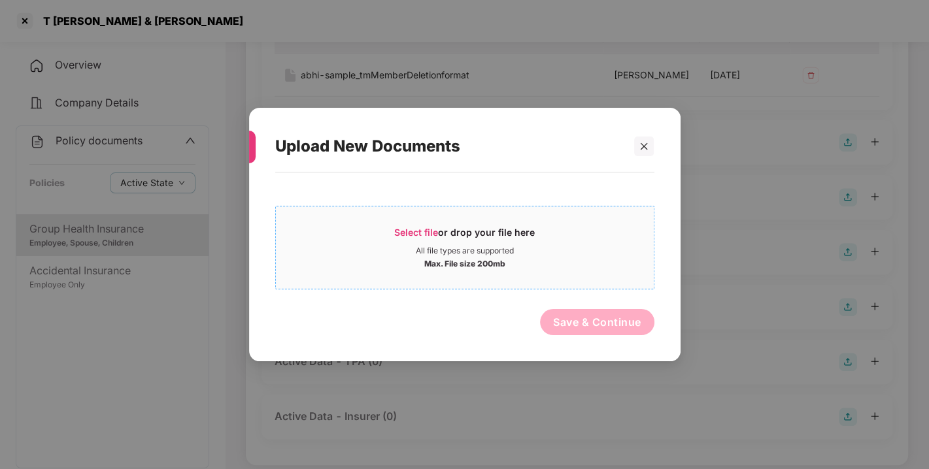
click at [427, 229] on span "Select file" at bounding box center [416, 232] width 44 height 11
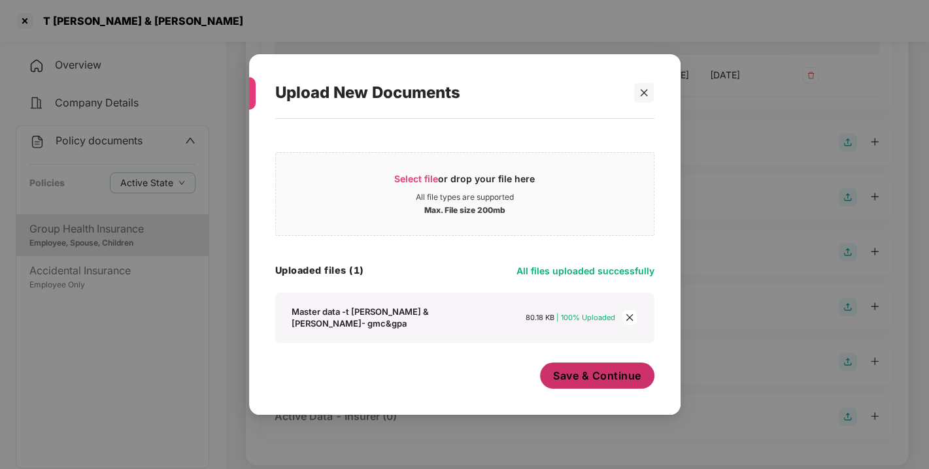
click at [612, 384] on button "Save & Continue" at bounding box center [597, 376] width 114 height 26
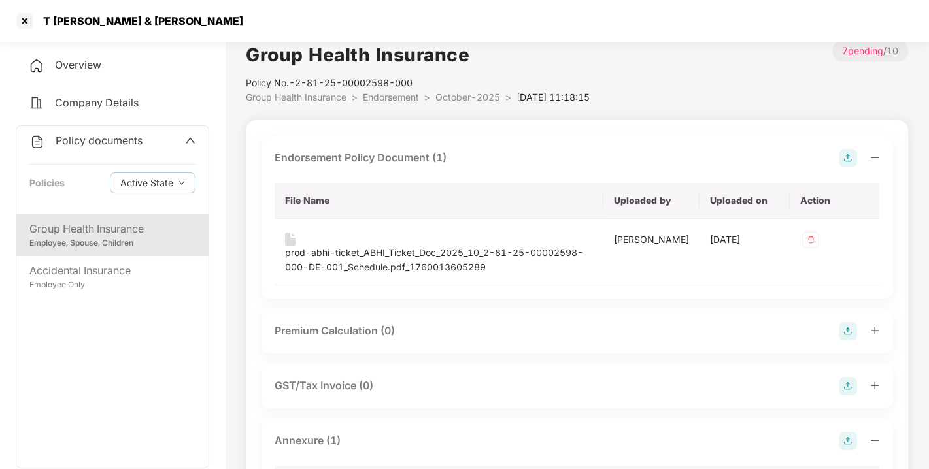
scroll to position [0, 0]
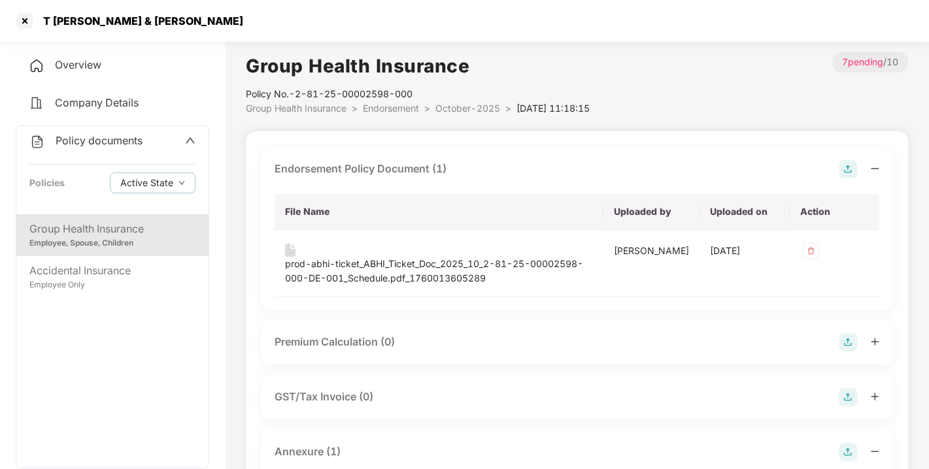
click at [163, 144] on div "Policy documents" at bounding box center [112, 141] width 166 height 17
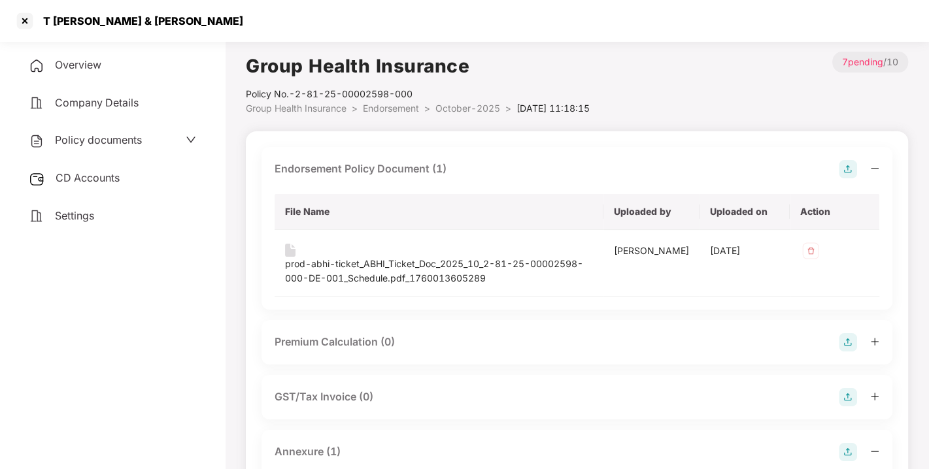
click at [131, 181] on div "CD Accounts" at bounding box center [112, 178] width 193 height 30
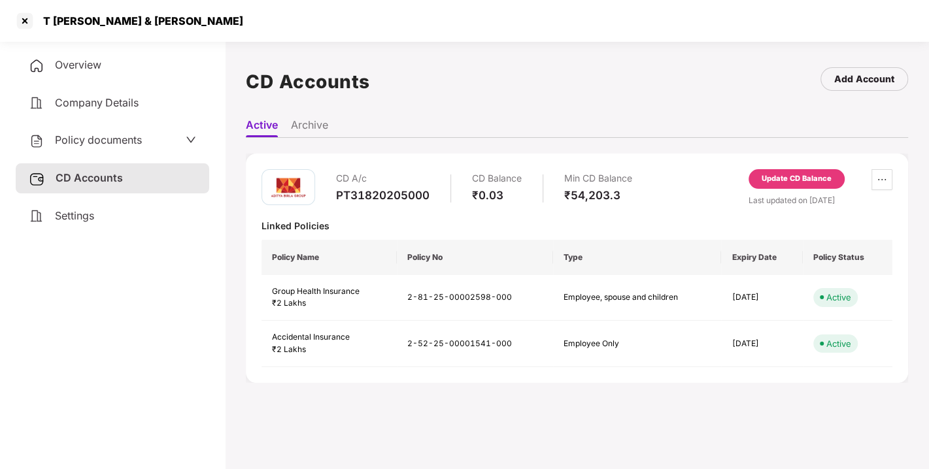
click at [123, 147] on div "Policy documents" at bounding box center [85, 140] width 113 height 17
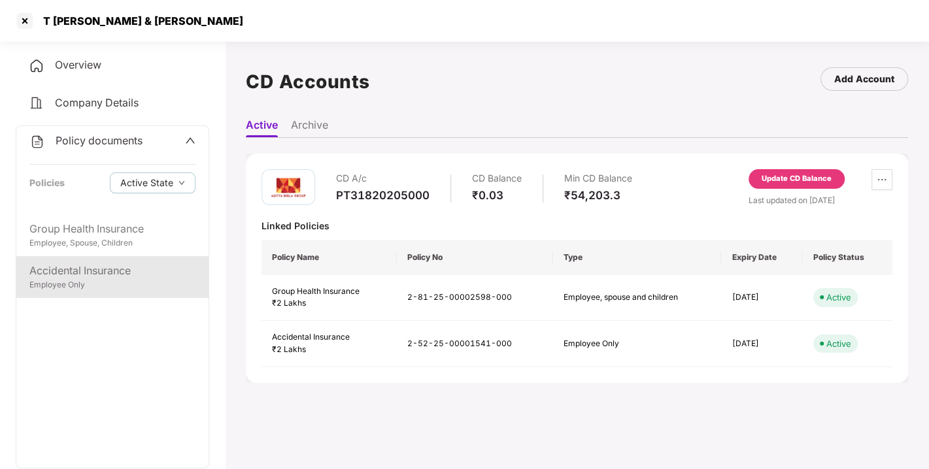
click at [139, 269] on div "Accidental Insurance" at bounding box center [112, 271] width 166 height 16
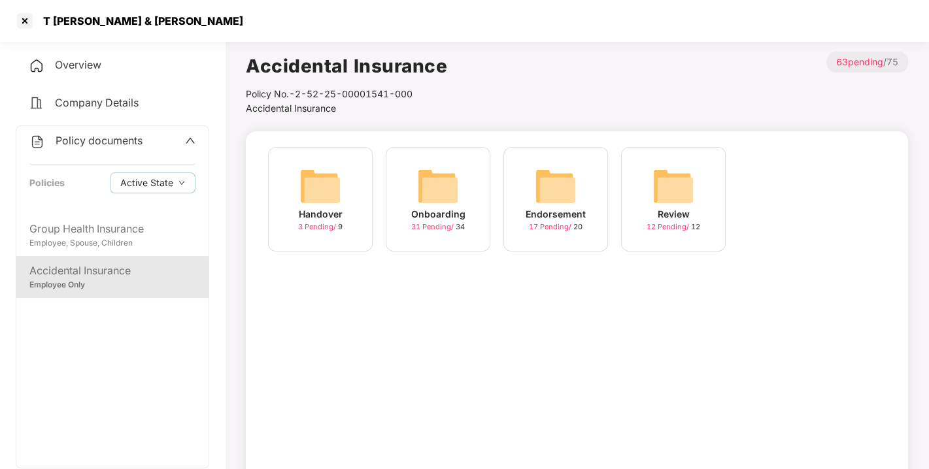
click at [94, 67] on span "Overview" at bounding box center [78, 64] width 46 height 13
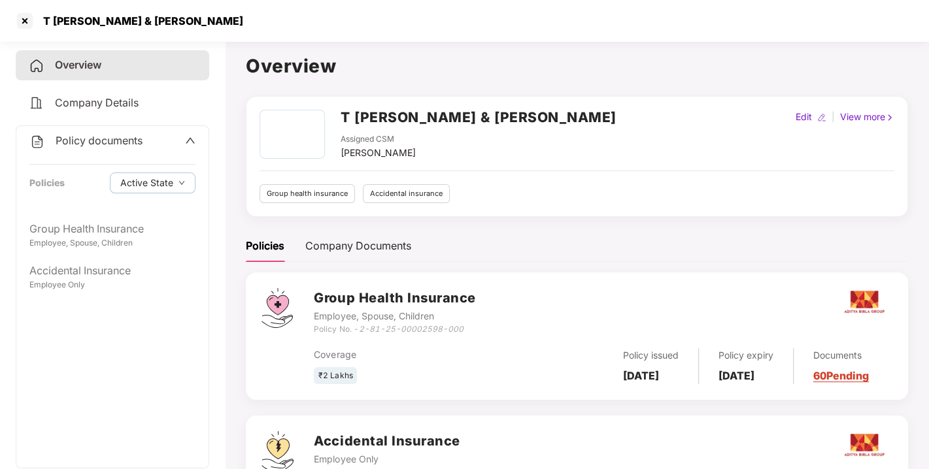
click at [138, 105] on span "Company Details" at bounding box center [97, 102] width 84 height 13
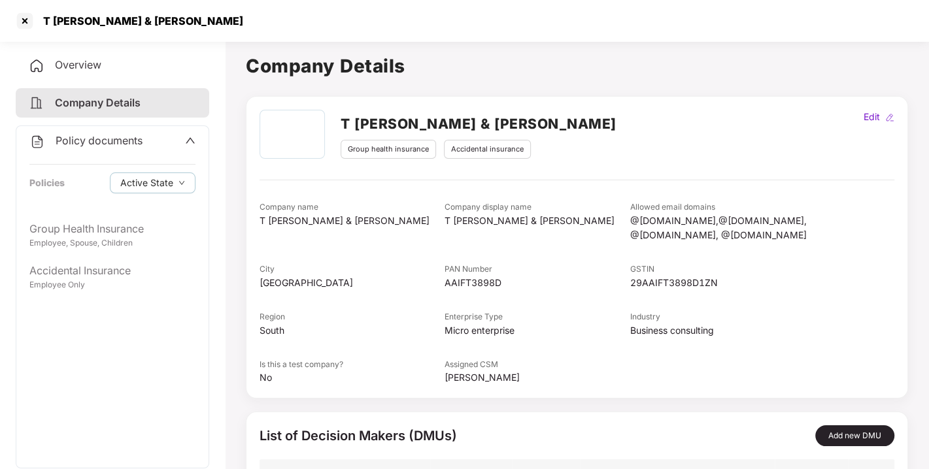
click at [143, 140] on div "Policy documents" at bounding box center [112, 141] width 166 height 17
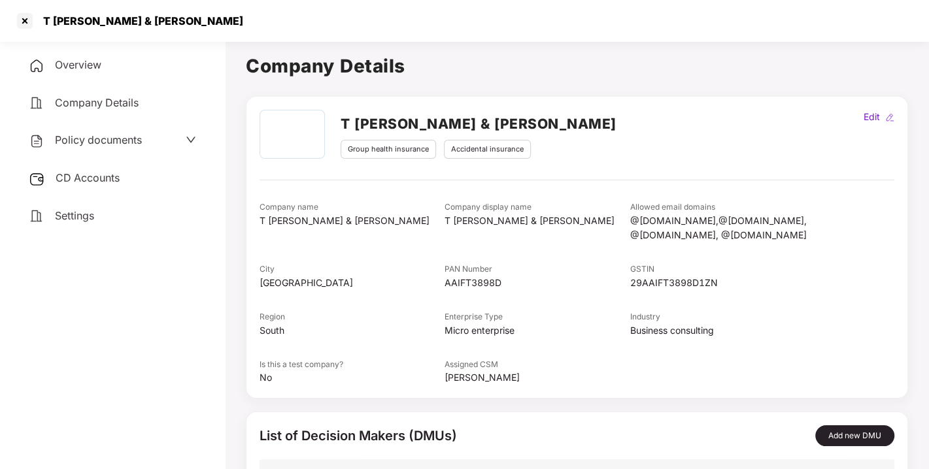
click at [107, 176] on span "CD Accounts" at bounding box center [88, 177] width 64 height 13
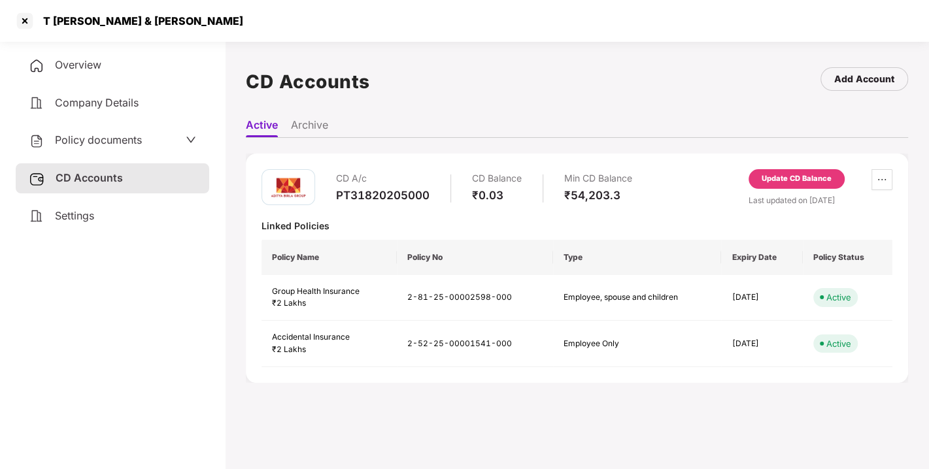
click at [814, 174] on div "Update CD Balance" at bounding box center [796, 179] width 70 height 12
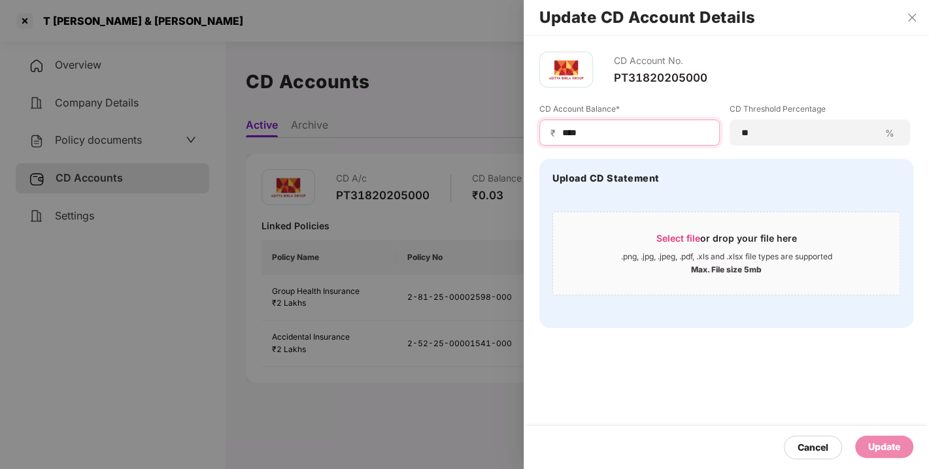
click at [619, 127] on input "****" at bounding box center [635, 133] width 148 height 14
type input "*****"
click at [885, 442] on div "Update" at bounding box center [884, 447] width 32 height 14
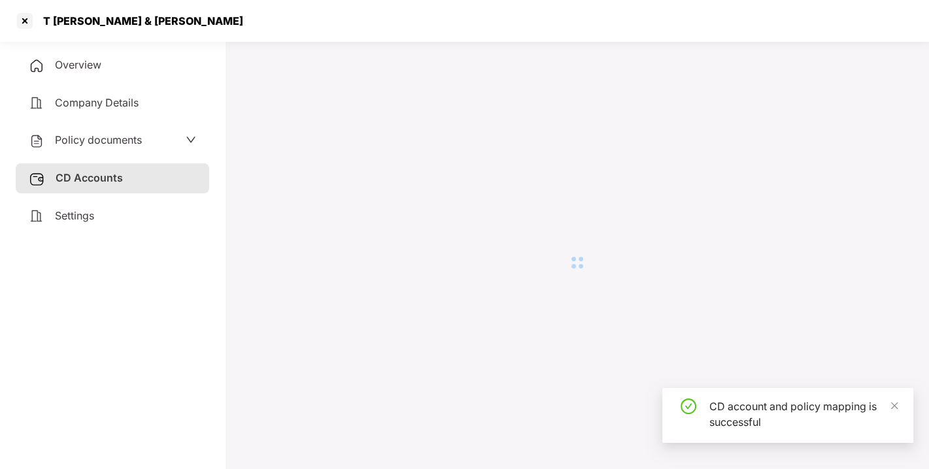
click at [234, 344] on main at bounding box center [577, 270] width 704 height 469
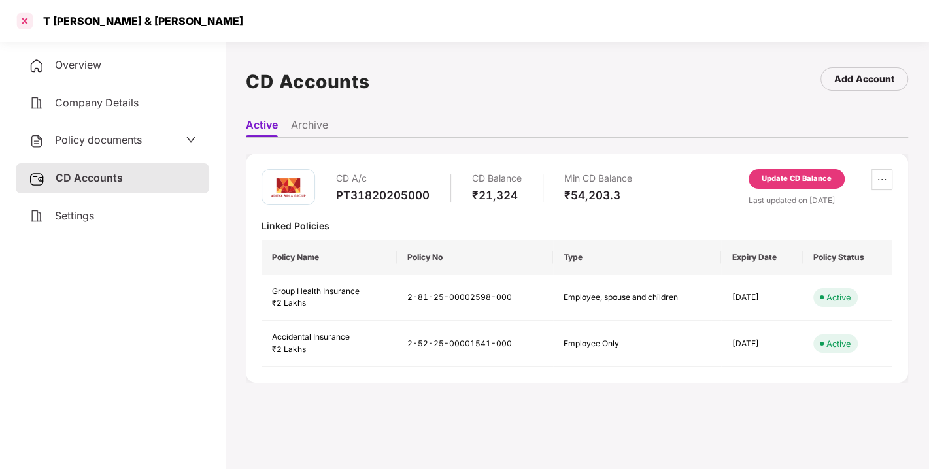
click at [26, 22] on div at bounding box center [24, 20] width 21 height 21
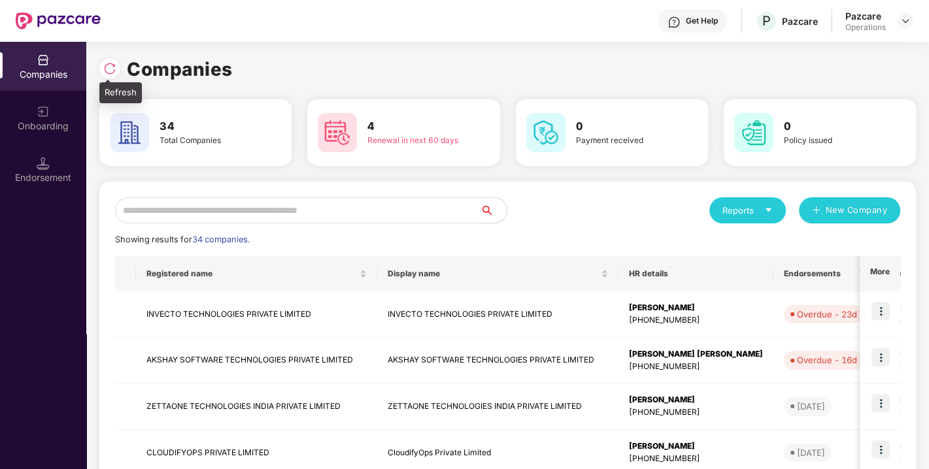
click at [108, 63] on img at bounding box center [109, 68] width 13 height 13
click at [109, 70] on img at bounding box center [109, 68] width 13 height 13
click at [209, 203] on input "text" at bounding box center [297, 210] width 365 height 26
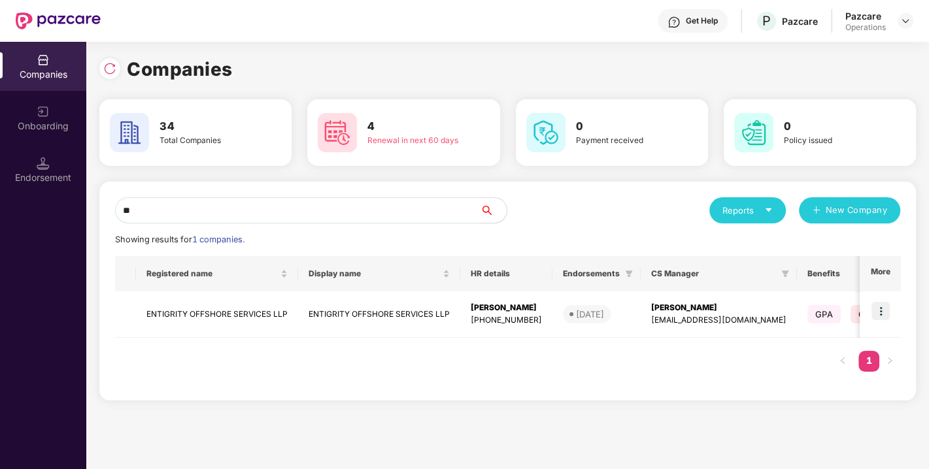
type input "*"
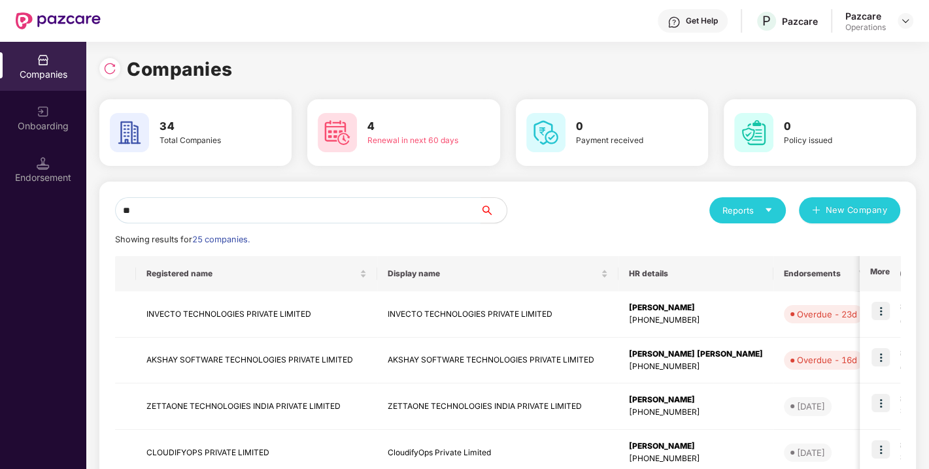
type input "*"
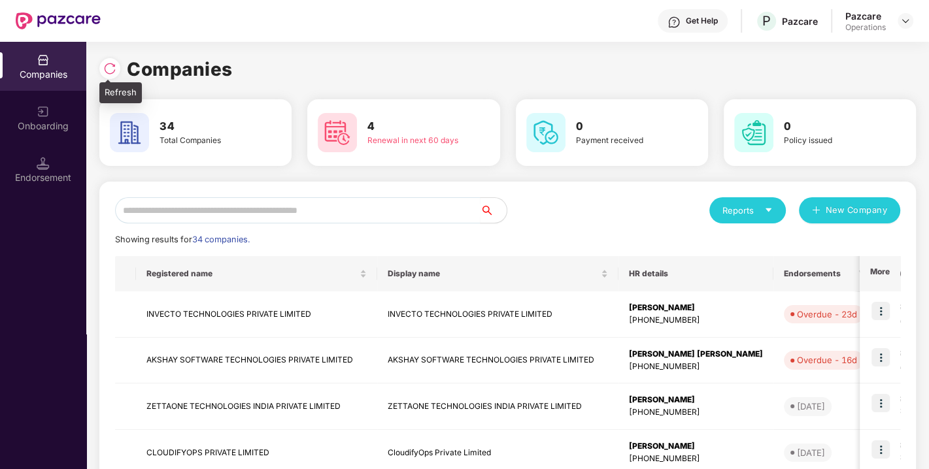
click at [108, 67] on img at bounding box center [109, 68] width 13 height 13
click at [108, 69] on img at bounding box center [109, 68] width 13 height 13
click at [108, 64] on img at bounding box center [109, 68] width 13 height 13
click at [248, 205] on input "text" at bounding box center [297, 210] width 365 height 26
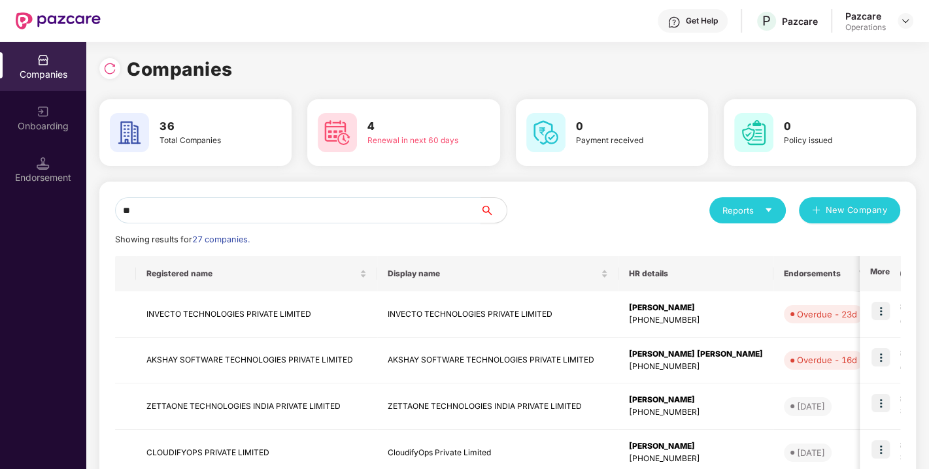
type input "*"
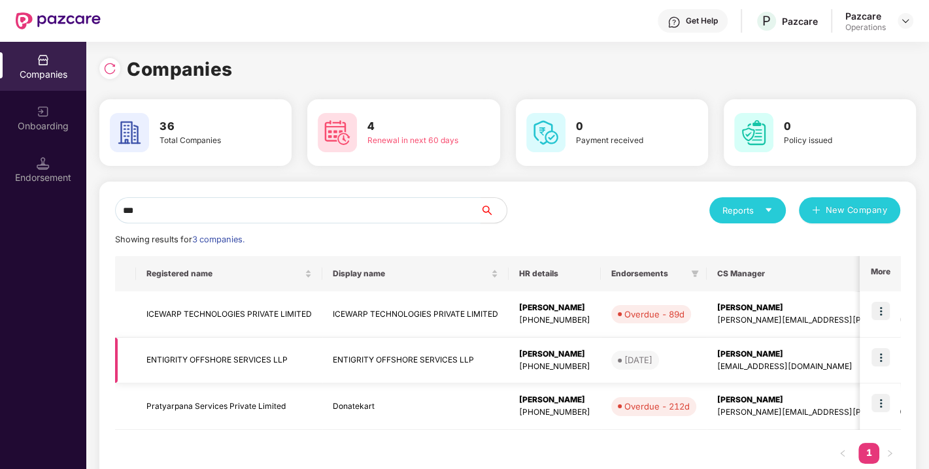
scroll to position [33, 0]
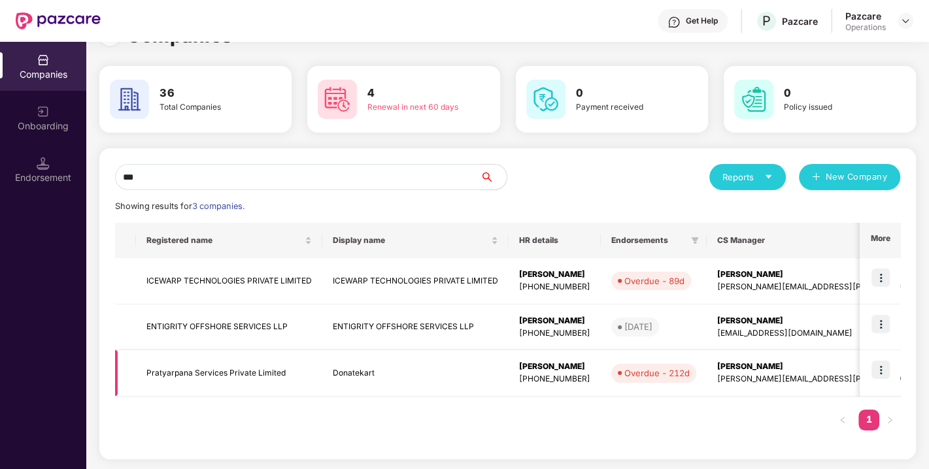
type input "***"
click at [481, 378] on td "Donatekart" at bounding box center [415, 373] width 186 height 46
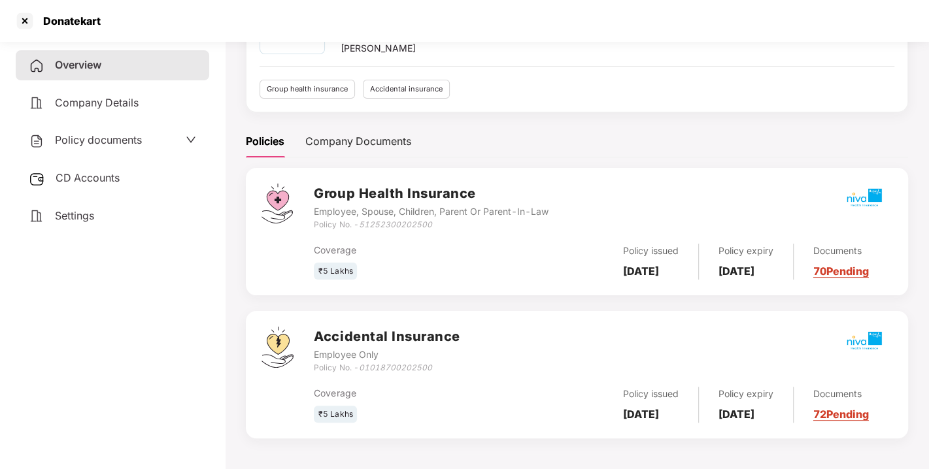
scroll to position [0, 0]
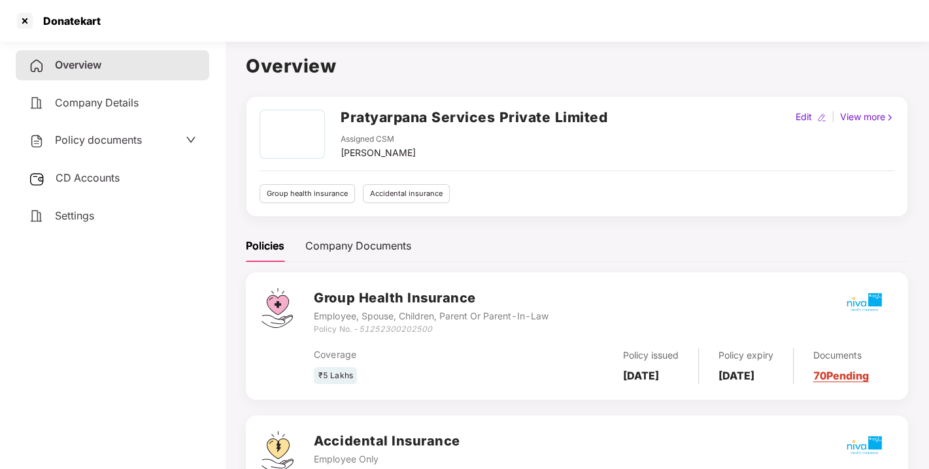
click at [131, 150] on div "Policy documents" at bounding box center [112, 140] width 193 height 30
click at [129, 141] on span "Policy documents" at bounding box center [98, 139] width 87 height 13
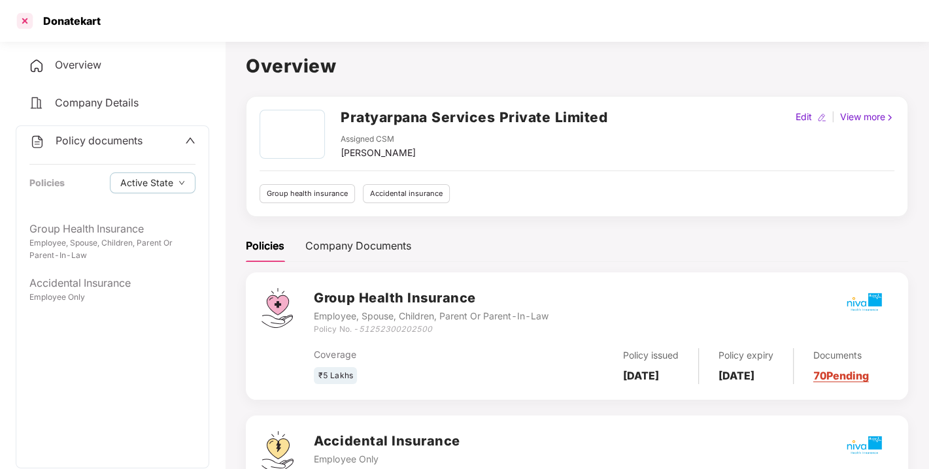
click at [27, 23] on div at bounding box center [24, 20] width 21 height 21
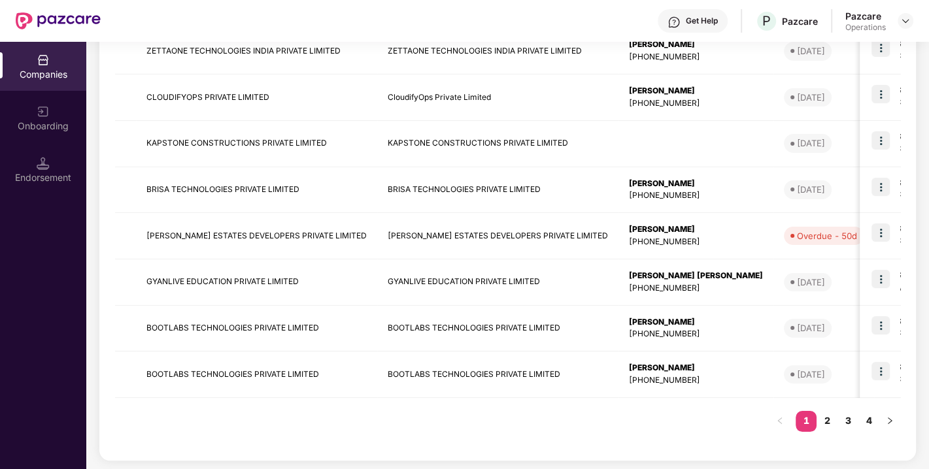
scroll to position [93, 0]
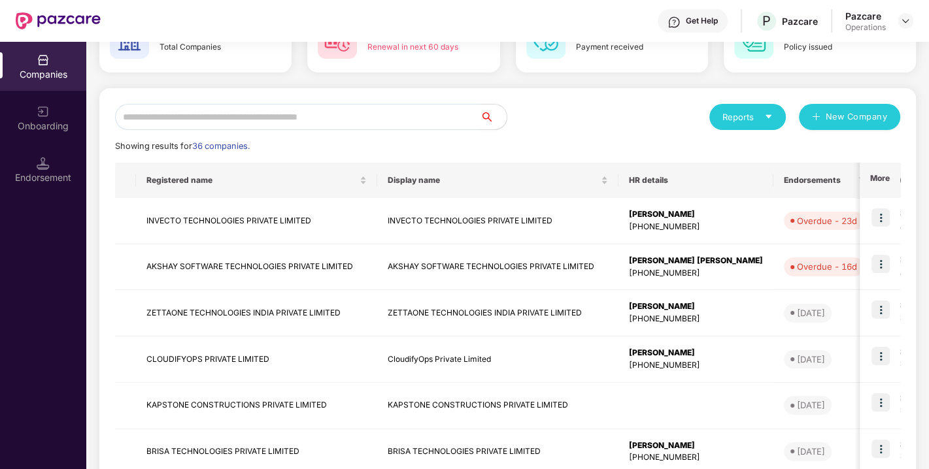
click at [311, 118] on input "text" at bounding box center [297, 117] width 365 height 26
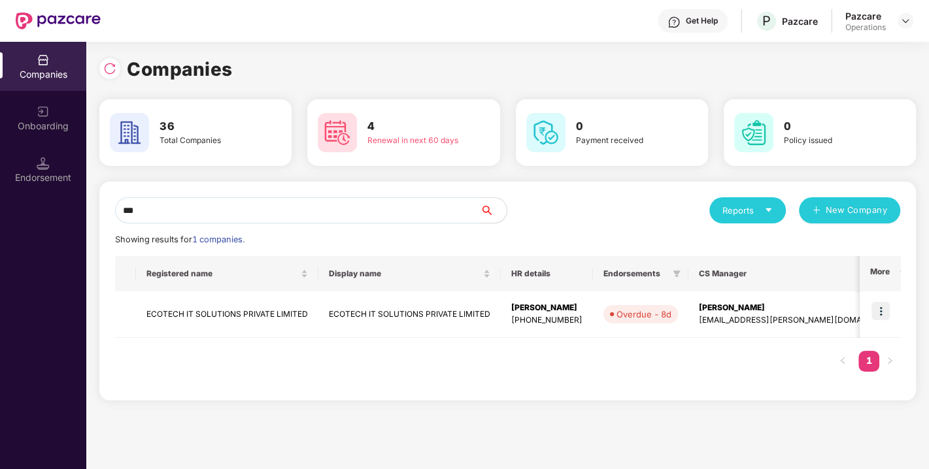
scroll to position [0, 0]
type input "***"
click at [353, 317] on td "ECOTECH IT SOLUTIONS PRIVATE LIMITED" at bounding box center [409, 314] width 182 height 46
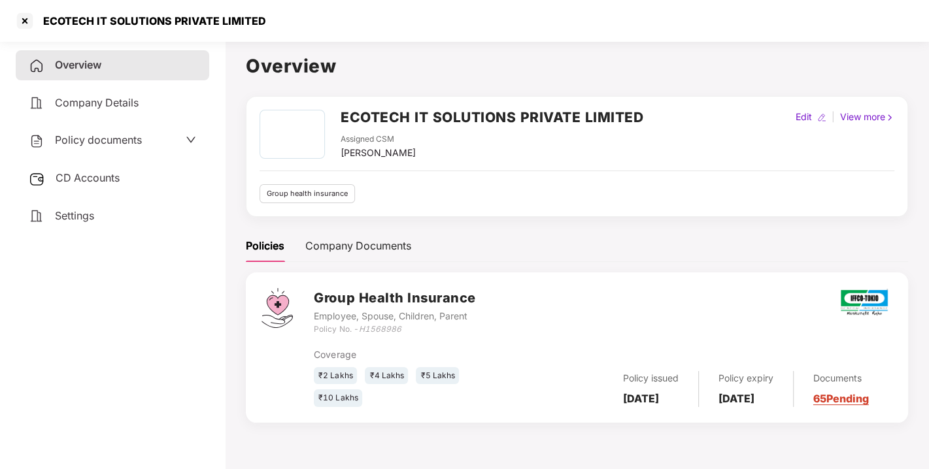
click at [111, 174] on span "CD Accounts" at bounding box center [88, 177] width 64 height 13
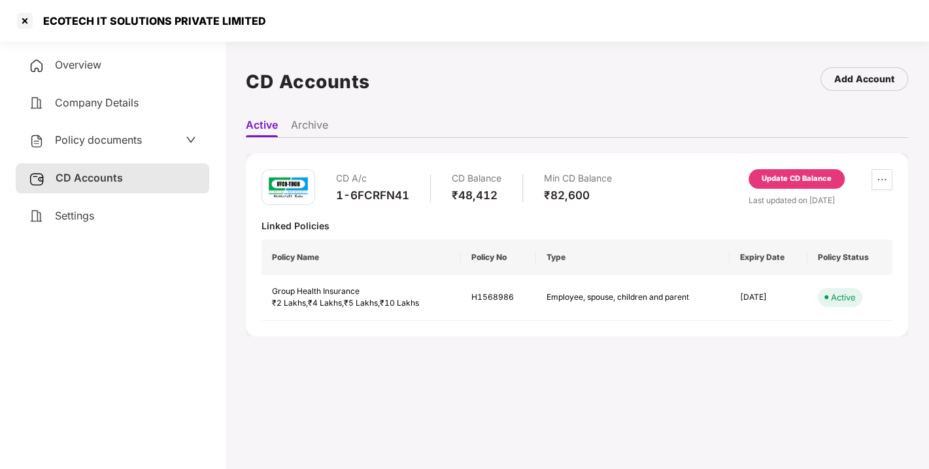
click at [467, 73] on div "CD Accounts Add Account" at bounding box center [577, 82] width 662 height 60
click at [29, 14] on div at bounding box center [24, 20] width 21 height 21
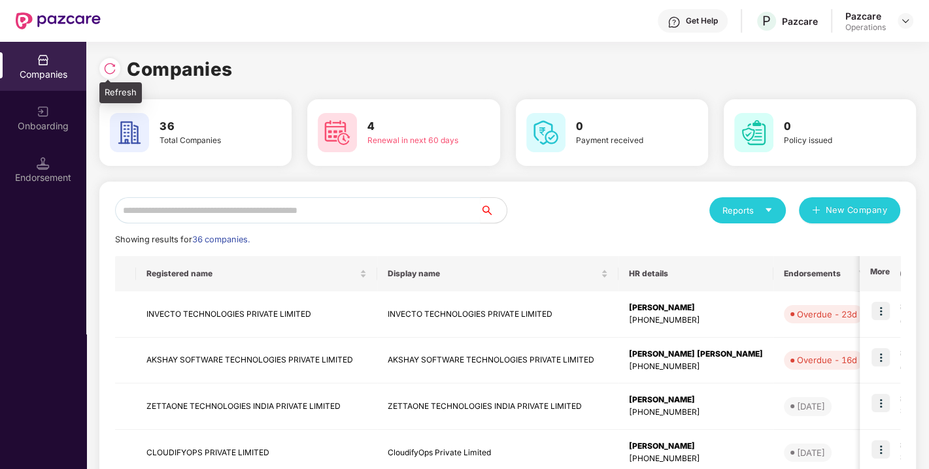
click at [115, 71] on img at bounding box center [109, 68] width 13 height 13
click at [108, 71] on img at bounding box center [109, 68] width 13 height 13
click at [108, 64] on img at bounding box center [109, 68] width 13 height 13
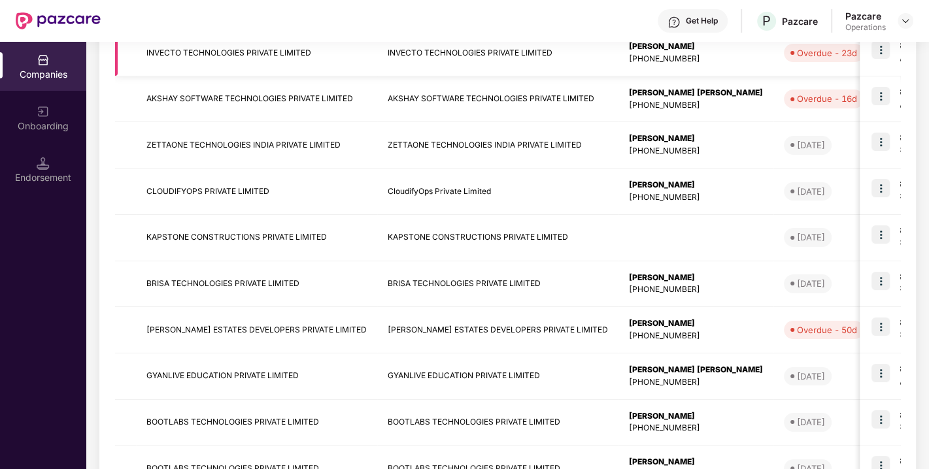
scroll to position [262, 0]
